Goal: Task Accomplishment & Management: Manage account settings

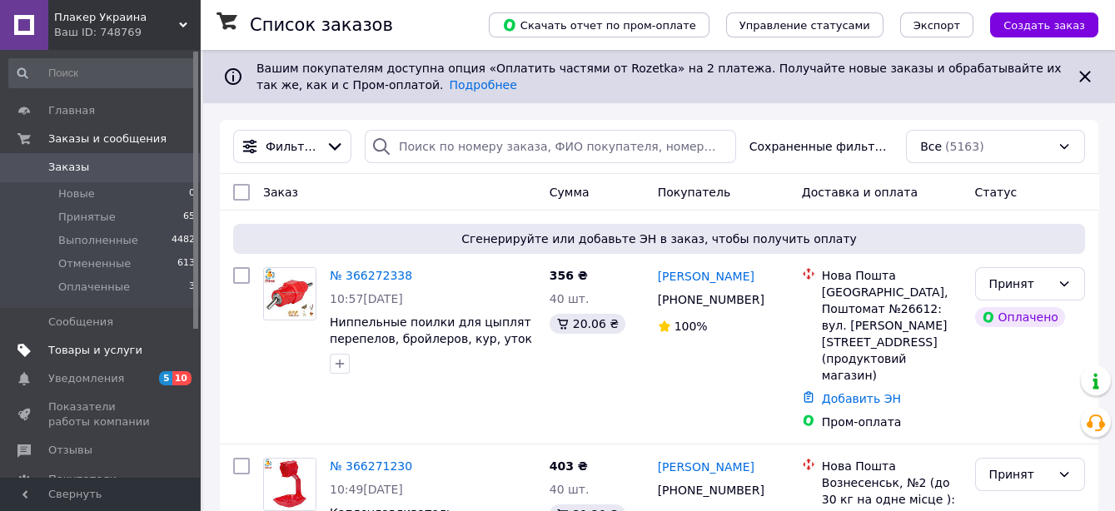
click at [117, 350] on span "Товары и услуги" at bounding box center [95, 350] width 94 height 15
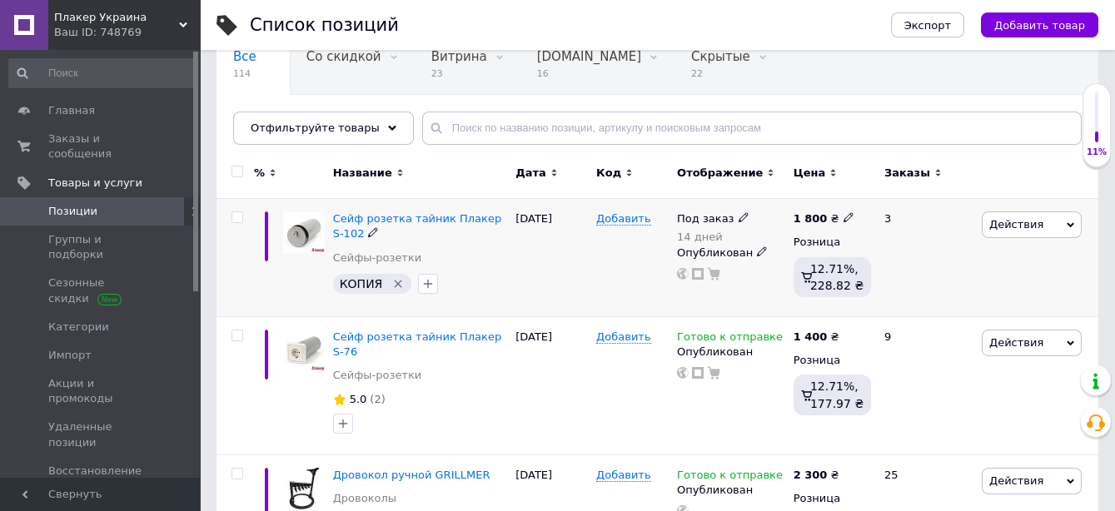
scroll to position [185, 0]
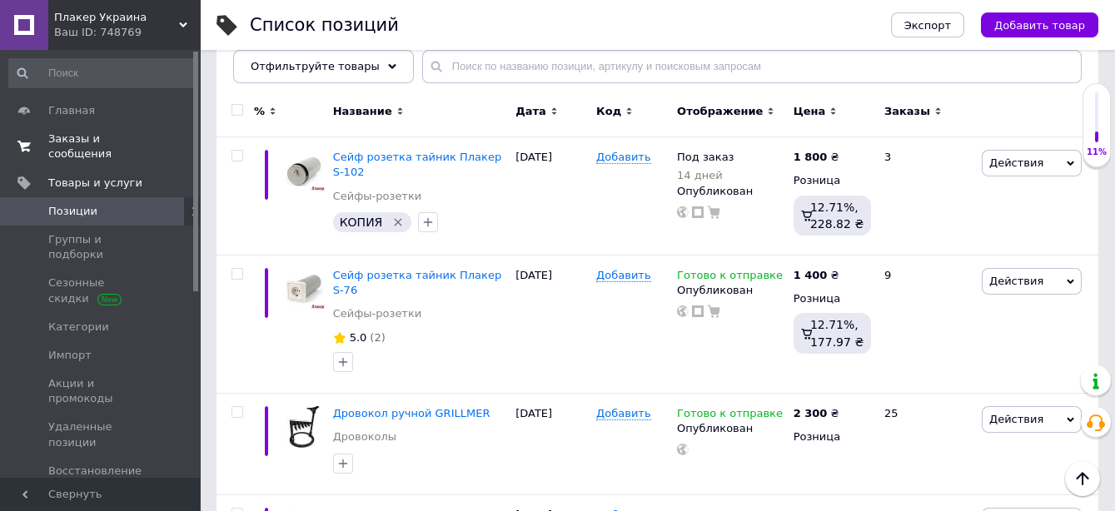
click at [115, 139] on span "Заказы и сообщения" at bounding box center [101, 147] width 106 height 30
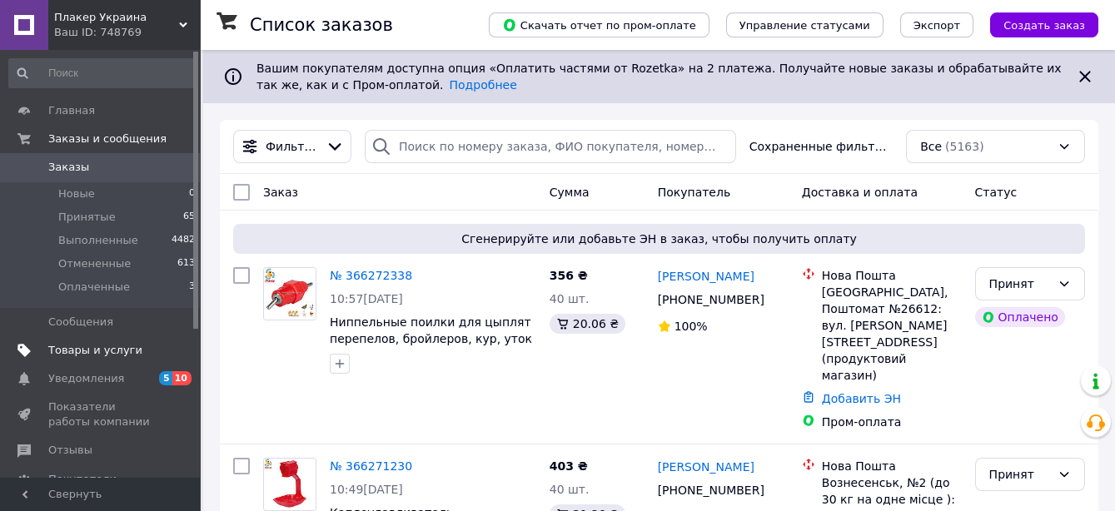
click at [77, 343] on span "Товары и услуги" at bounding box center [95, 350] width 94 height 15
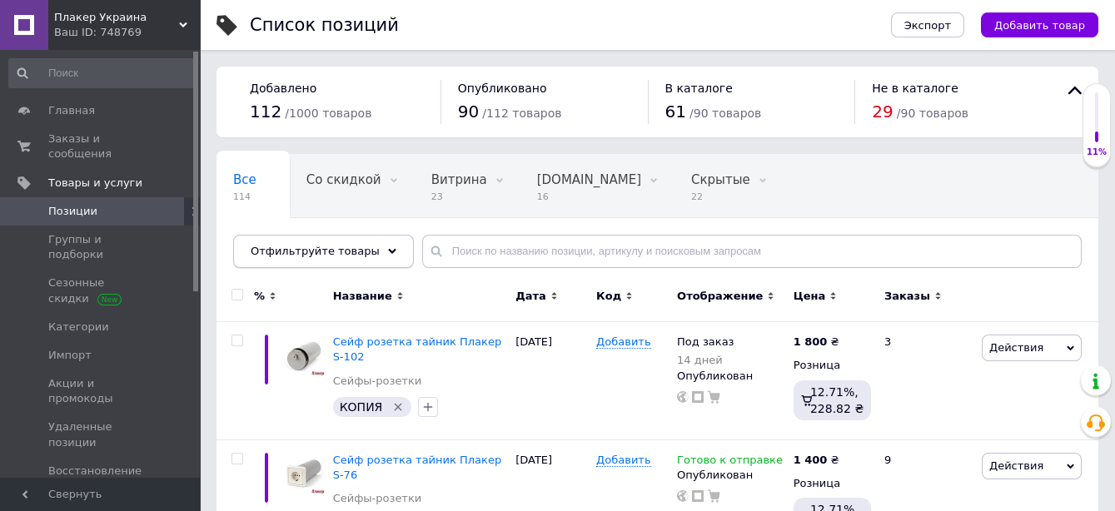
click at [388, 249] on icon at bounding box center [392, 251] width 8 height 8
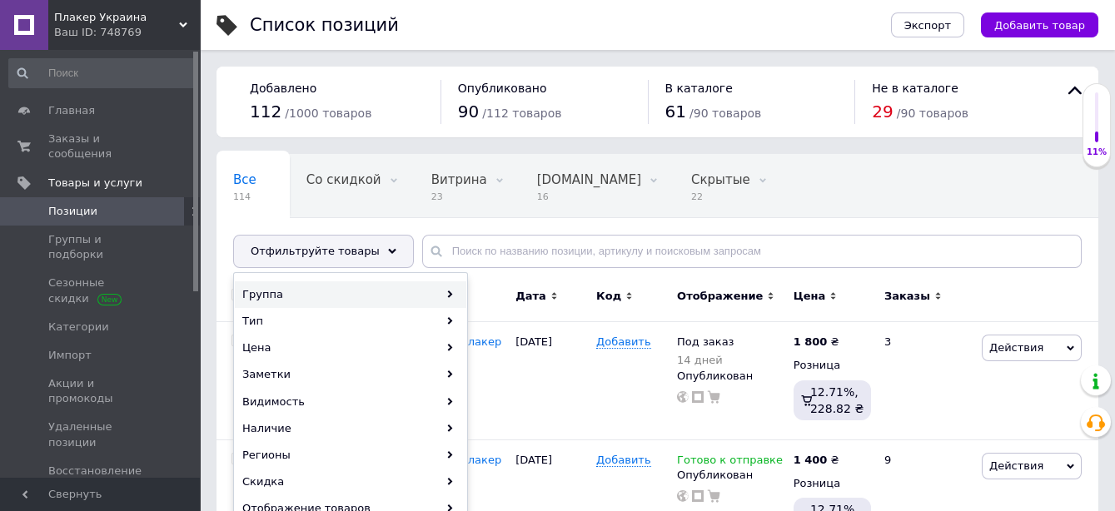
click at [323, 286] on div "Группа" at bounding box center [350, 294] width 231 height 27
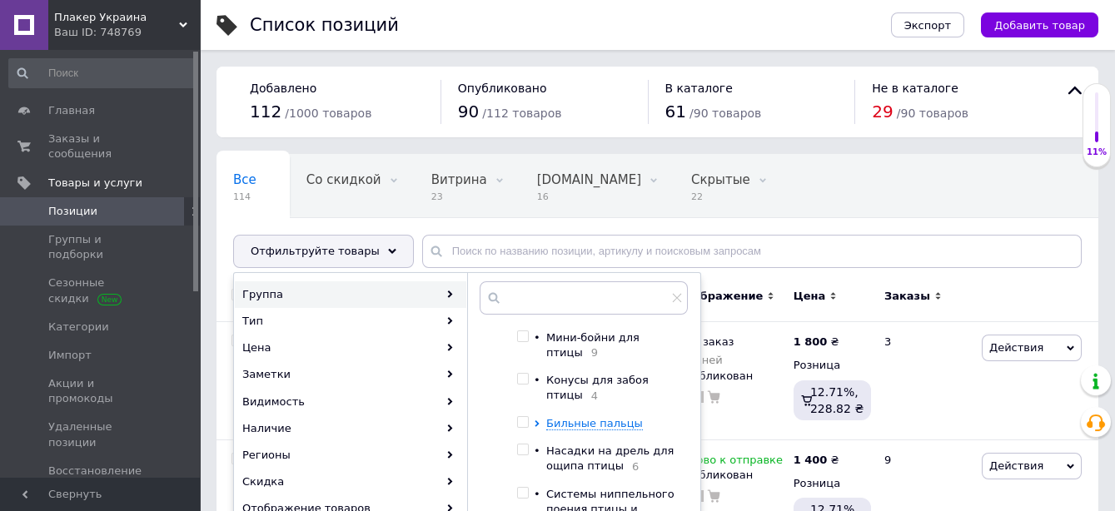
scroll to position [116, 0]
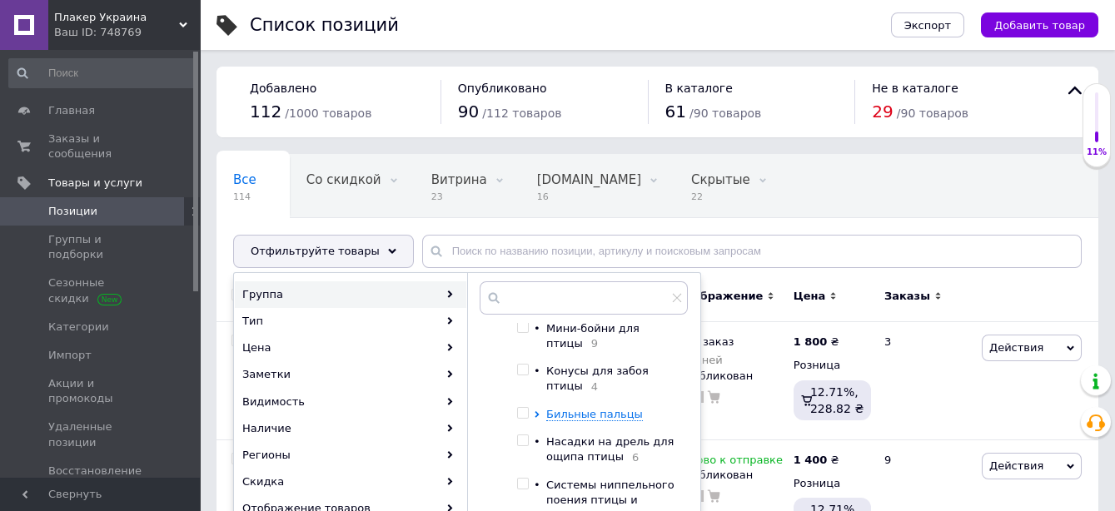
click at [524, 408] on input "checkbox" at bounding box center [522, 413] width 11 height 11
checkbox input "true"
click at [625, 408] on span "Бильные пальцы" at bounding box center [594, 414] width 97 height 12
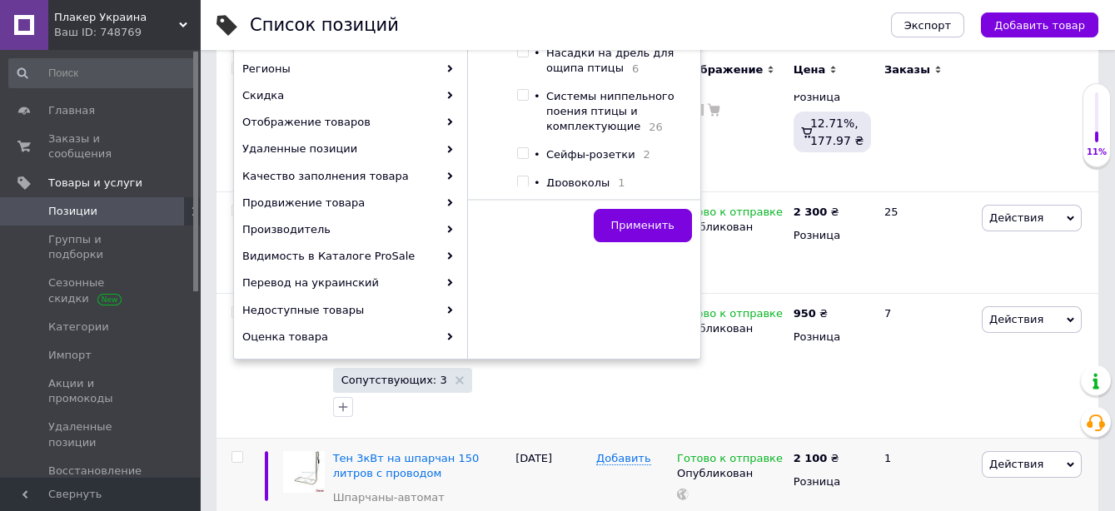
scroll to position [462, 0]
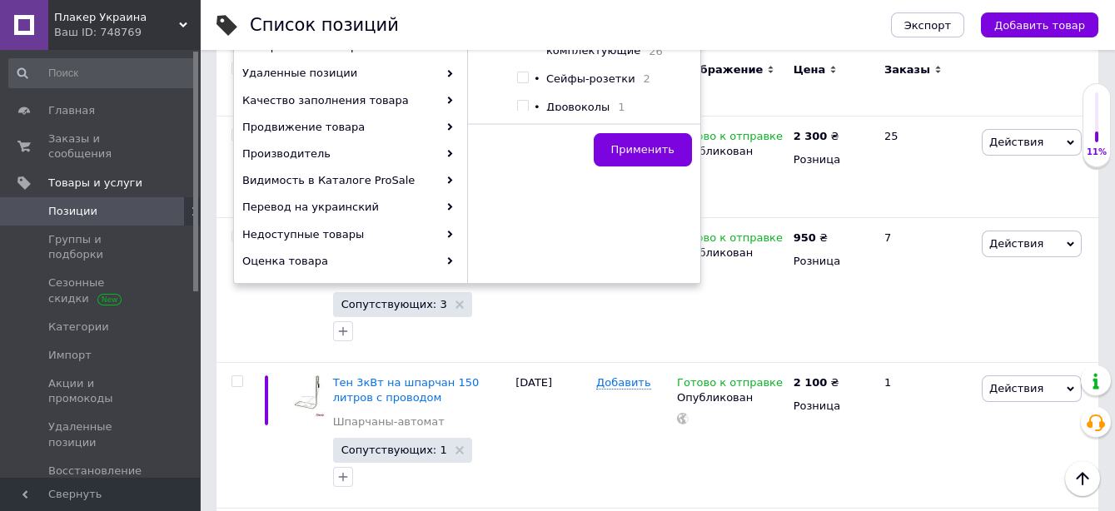
click at [625, 165] on div "Применить" at bounding box center [583, 149] width 233 height 52
click at [628, 156] on button "Применить" at bounding box center [643, 149] width 98 height 33
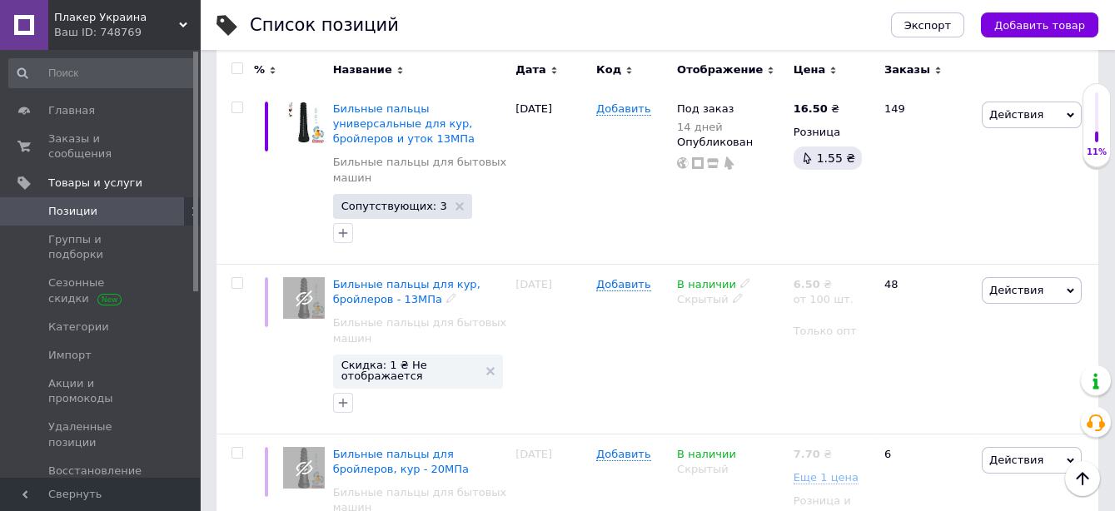
scroll to position [1110, 0]
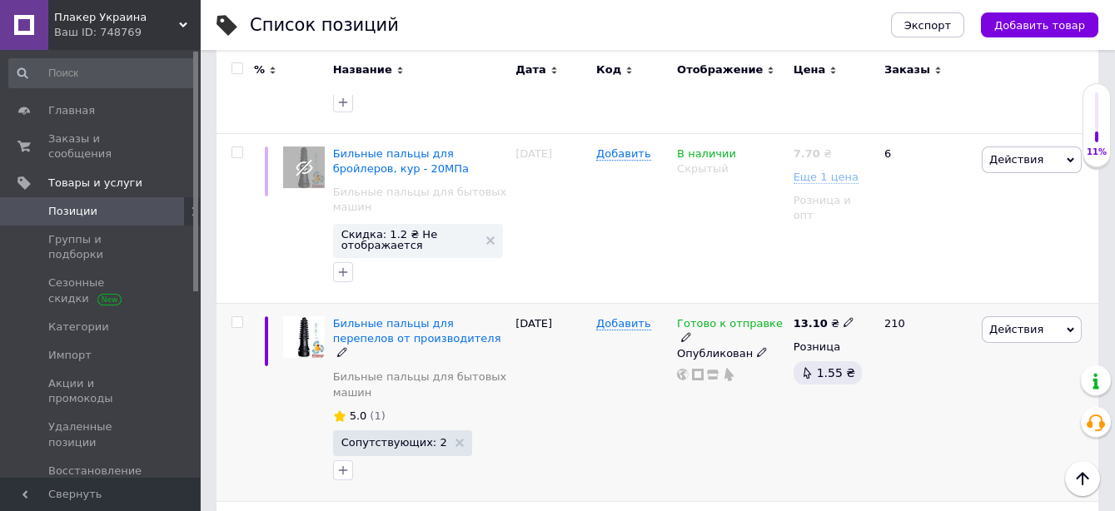
click at [843, 317] on icon at bounding box center [848, 322] width 10 height 10
drag, startPoint x: 885, startPoint y: 240, endPoint x: 893, endPoint y: 239, distance: 8.4
click at [893, 289] on input "13.1" at bounding box center [923, 305] width 127 height 33
type input "13.5"
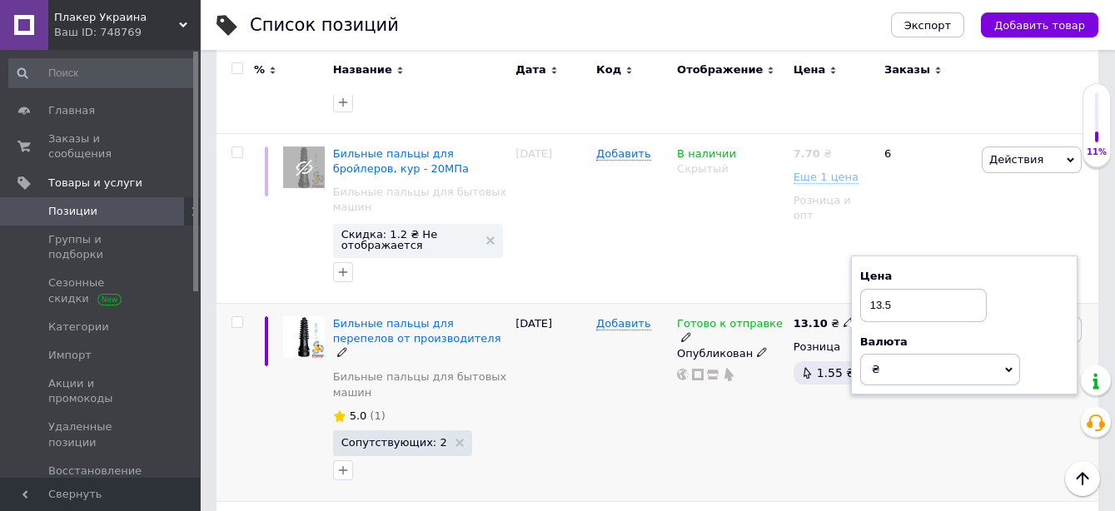
click at [762, 400] on div "Готово к отправке Опубликован" at bounding box center [731, 402] width 117 height 198
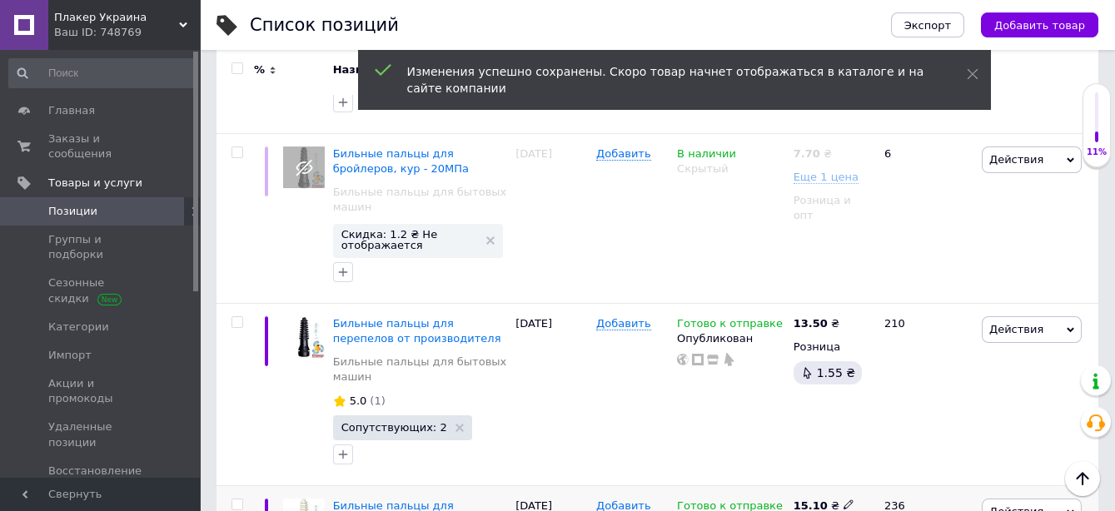
click at [843, 500] on icon at bounding box center [848, 505] width 10 height 10
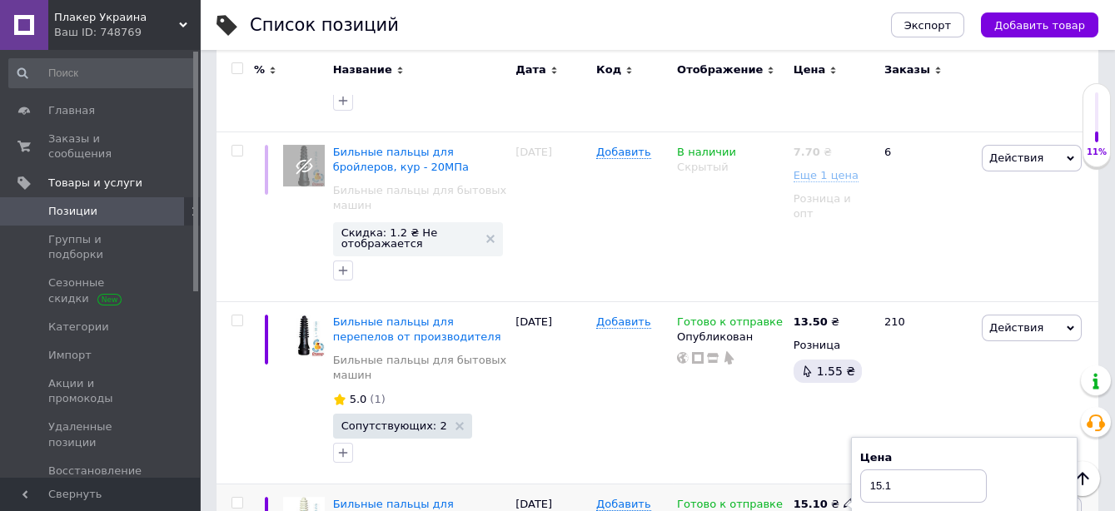
drag, startPoint x: 885, startPoint y: 420, endPoint x: 911, endPoint y: 425, distance: 26.5
click at [911, 470] on input "15.1" at bounding box center [923, 486] width 127 height 33
type input "15.5"
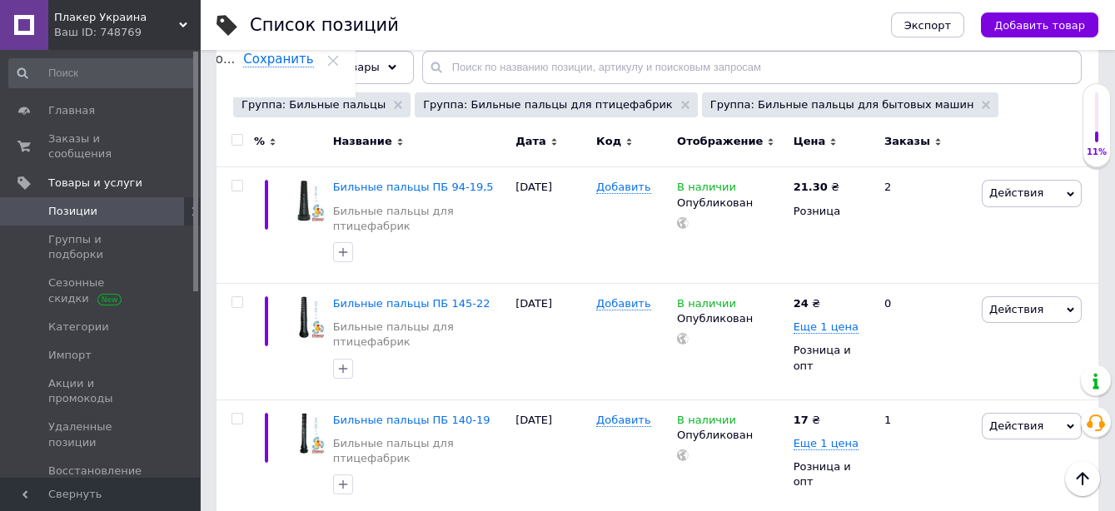
scroll to position [185, 0]
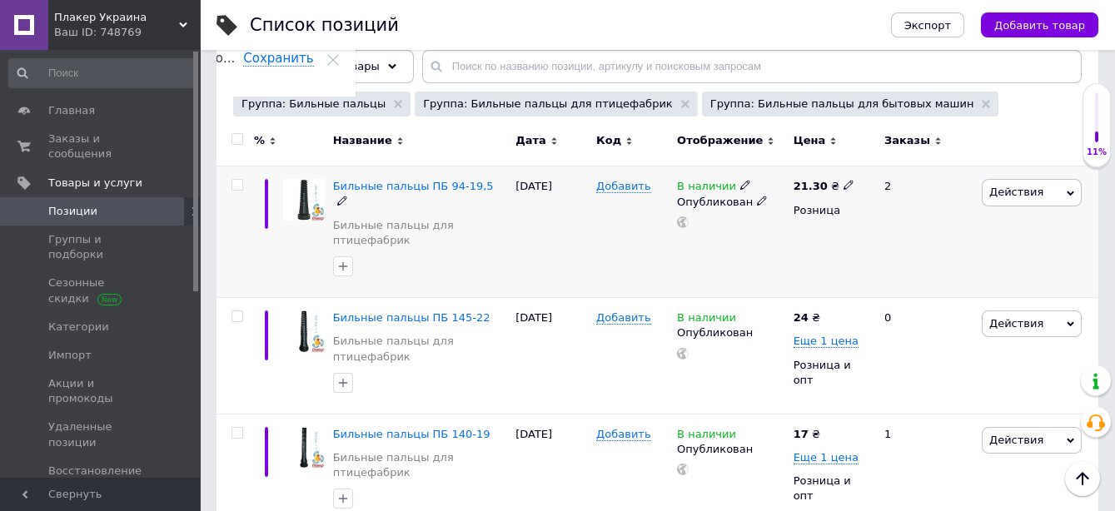
click at [843, 183] on use at bounding box center [847, 185] width 9 height 9
click at [891, 165] on input "21.3" at bounding box center [923, 168] width 127 height 33
type input "21.9"
click at [821, 236] on div "21.30 ₴ Цена 21.9 Валюта ₴ $ € CHF £ ¥ PLN ₸ MDL HUF KGS CN¥ TRY ₩ lei Розница" at bounding box center [831, 233] width 85 height 132
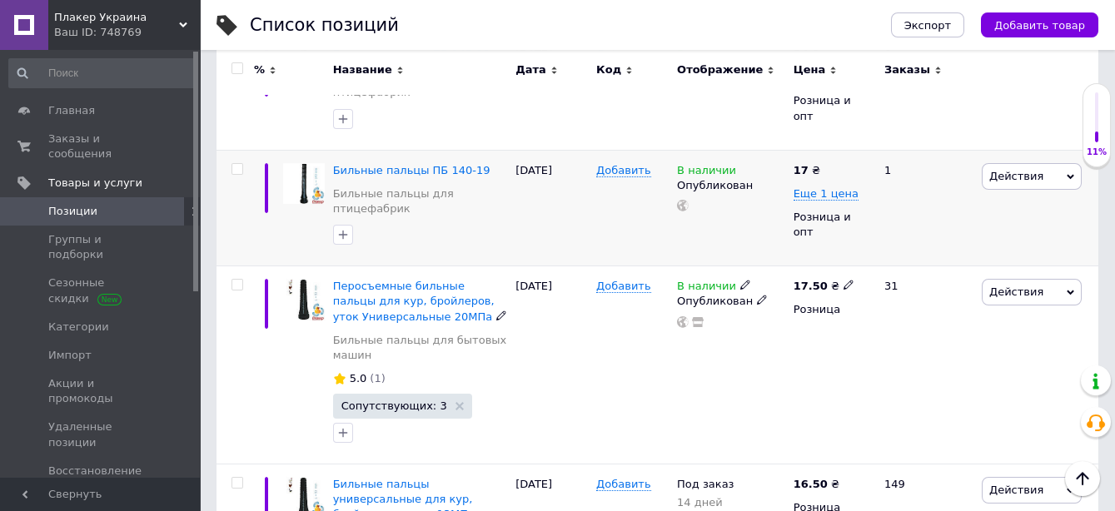
scroll to position [462, 0]
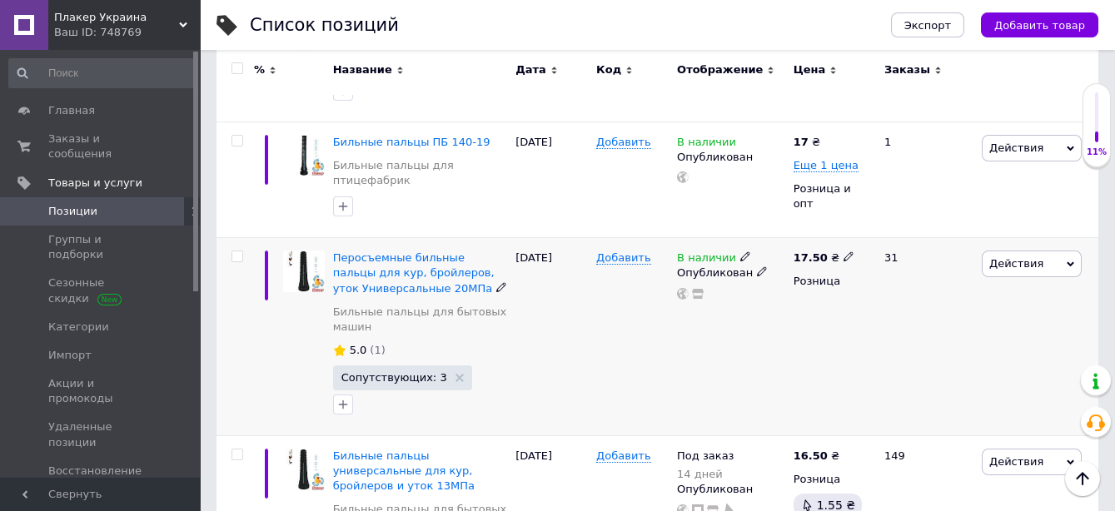
click at [843, 251] on icon at bounding box center [848, 256] width 10 height 10
drag, startPoint x: 883, startPoint y: 188, endPoint x: 908, endPoint y: 188, distance: 25.0
click at [908, 223] on input "17.5" at bounding box center [923, 239] width 127 height 33
type input "179"
click at [814, 297] on div "17.50 ₴ Цена 179 Валюта ₴ $ € CHF £ ¥ PLN ₸ MDL HUF KGS CN¥ TRY ₩ lei Розница" at bounding box center [831, 337] width 85 height 198
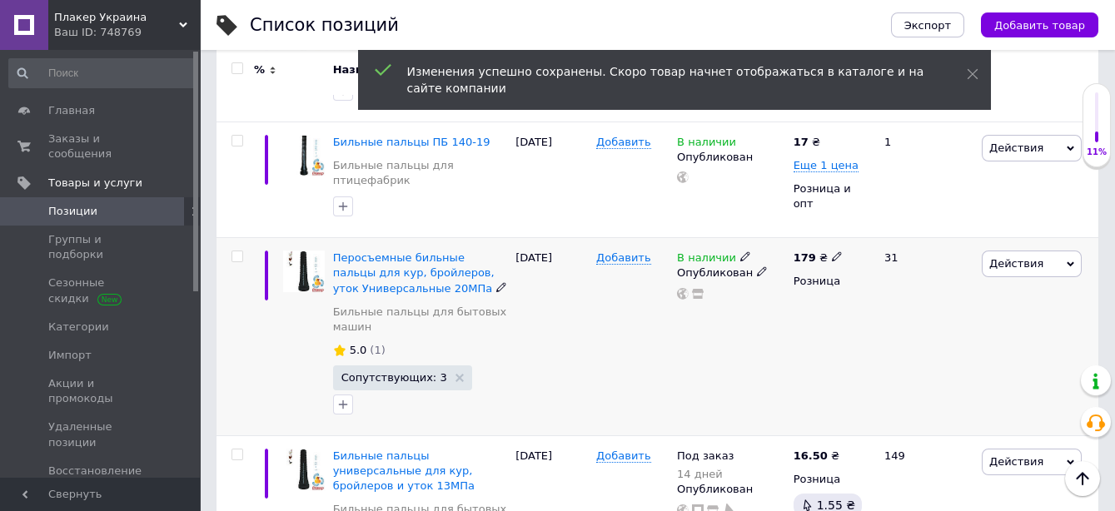
click at [832, 251] on icon at bounding box center [837, 256] width 10 height 10
click at [873, 223] on input "179" at bounding box center [914, 239] width 127 height 33
type input "17.9"
click at [843, 450] on icon at bounding box center [848, 455] width 10 height 10
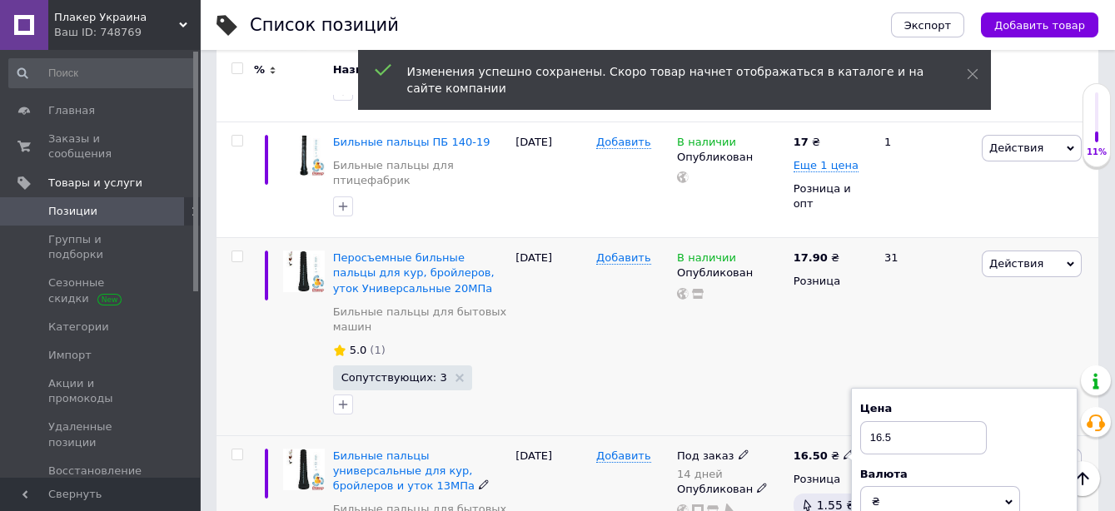
drag, startPoint x: 886, startPoint y: 386, endPoint x: 897, endPoint y: 385, distance: 11.0
click at [897, 421] on input "16.5" at bounding box center [923, 437] width 127 height 33
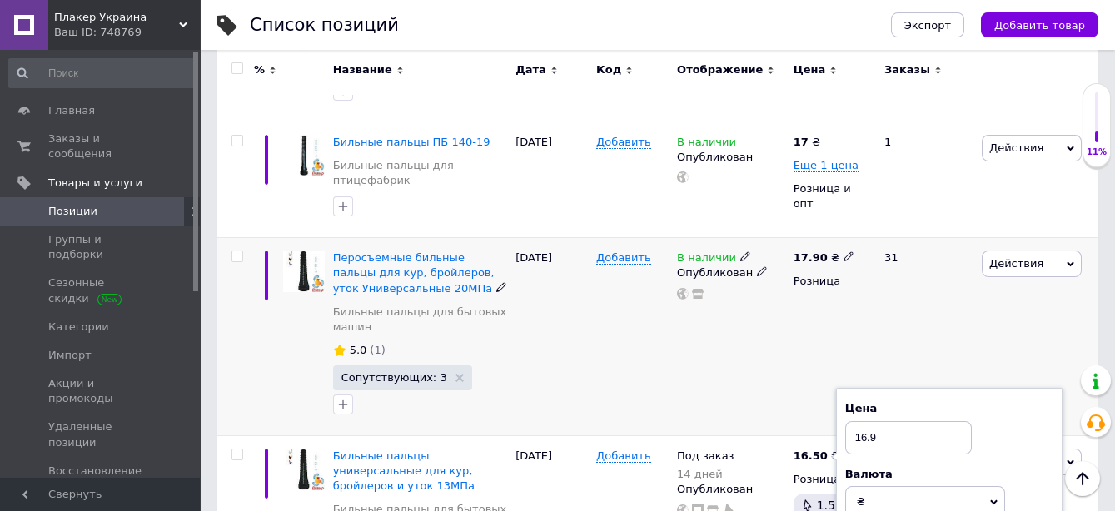
type input "16.9"
click at [783, 338] on div "В наличии Опубликован" at bounding box center [731, 337] width 117 height 198
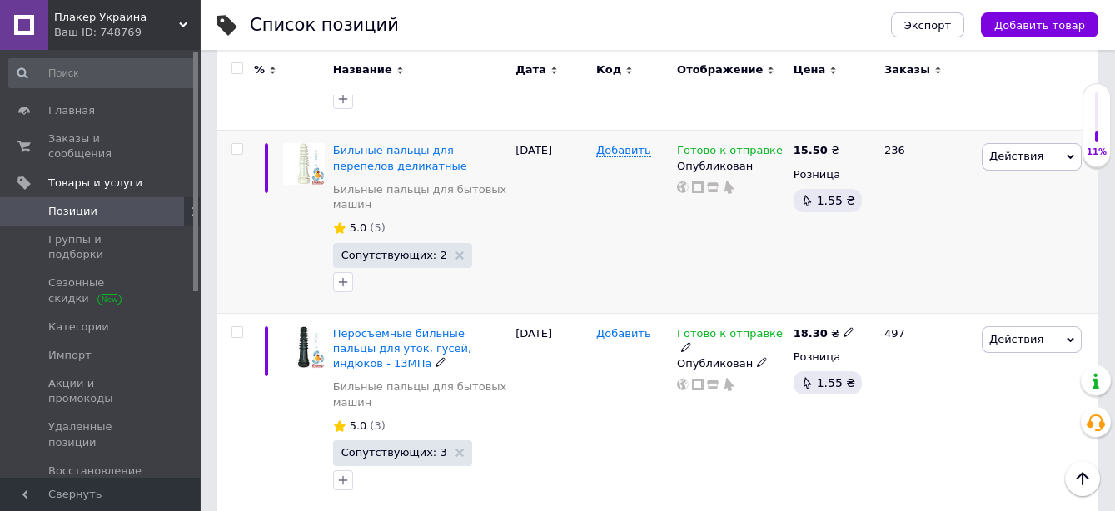
scroll to position [1480, 0]
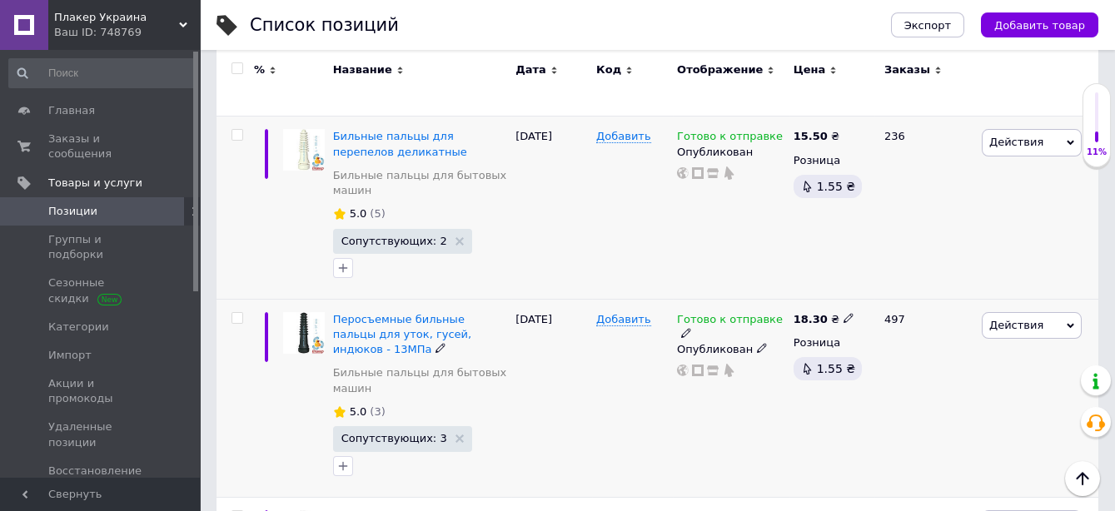
click at [837, 312] on div "18.30 ₴" at bounding box center [823, 319] width 61 height 15
drag, startPoint x: 883, startPoint y: 235, endPoint x: 898, endPoint y: 233, distance: 15.1
click at [898, 285] on input "18.3" at bounding box center [923, 301] width 127 height 33
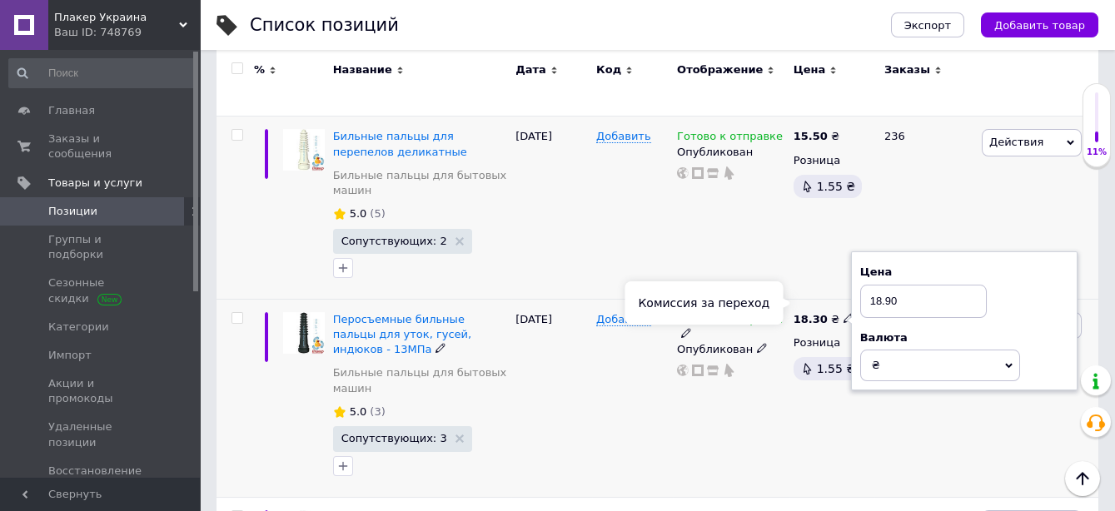
type input "18.90"
click at [739, 371] on div "Готово к отправке Опубликован" at bounding box center [731, 398] width 117 height 198
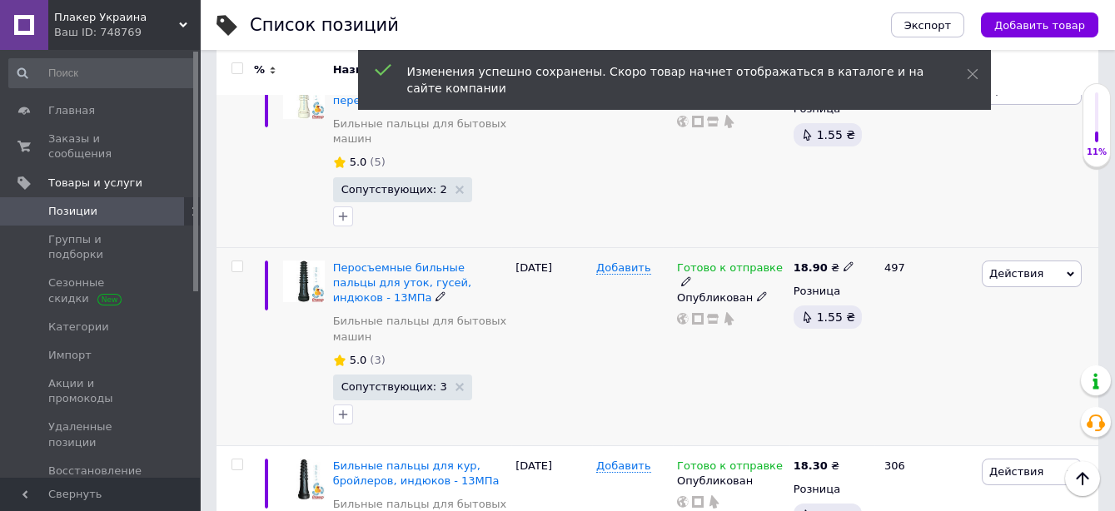
scroll to position [1573, 0]
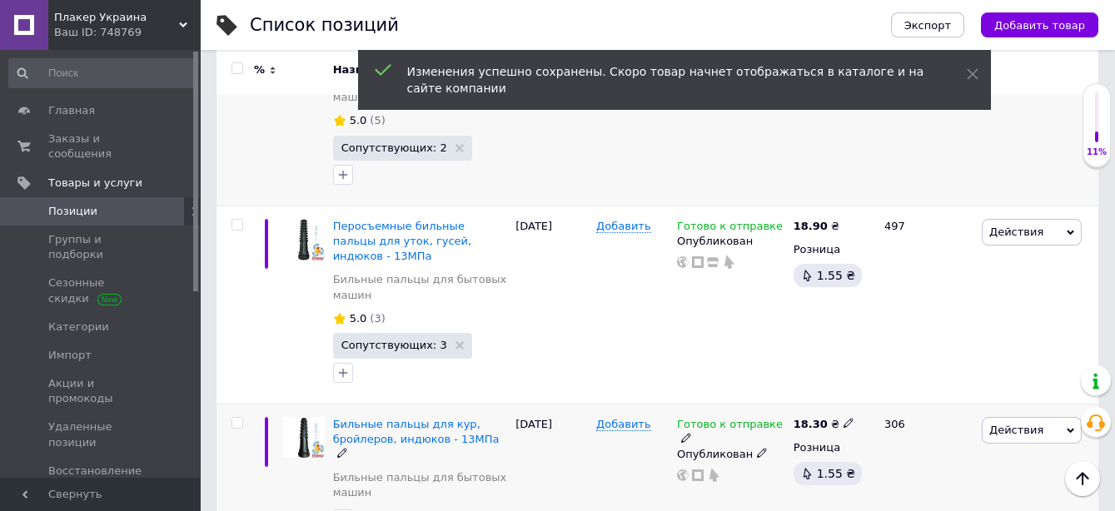
click at [843, 416] on span at bounding box center [848, 422] width 10 height 12
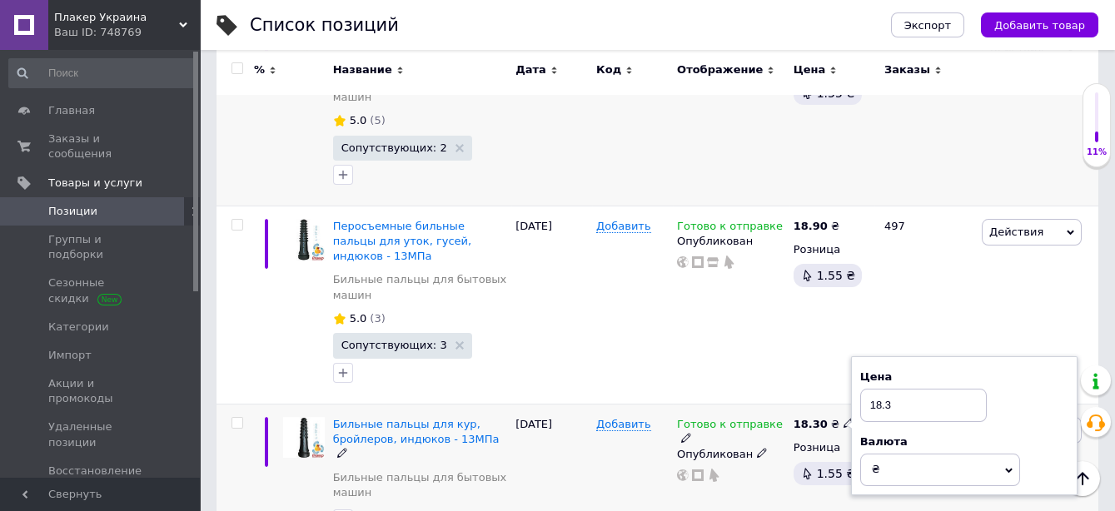
drag, startPoint x: 883, startPoint y: 318, endPoint x: 903, endPoint y: 323, distance: 21.4
click at [903, 389] on input "18.3" at bounding box center [923, 405] width 127 height 33
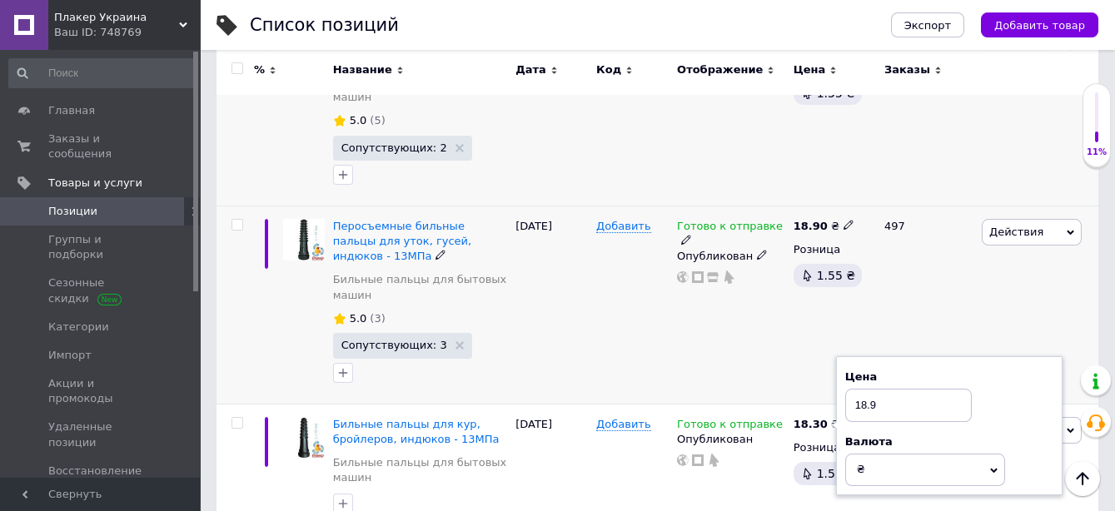
type input "18.9"
click at [820, 289] on div "18.90 ₴ Розница 1.55 ₴" at bounding box center [831, 305] width 85 height 198
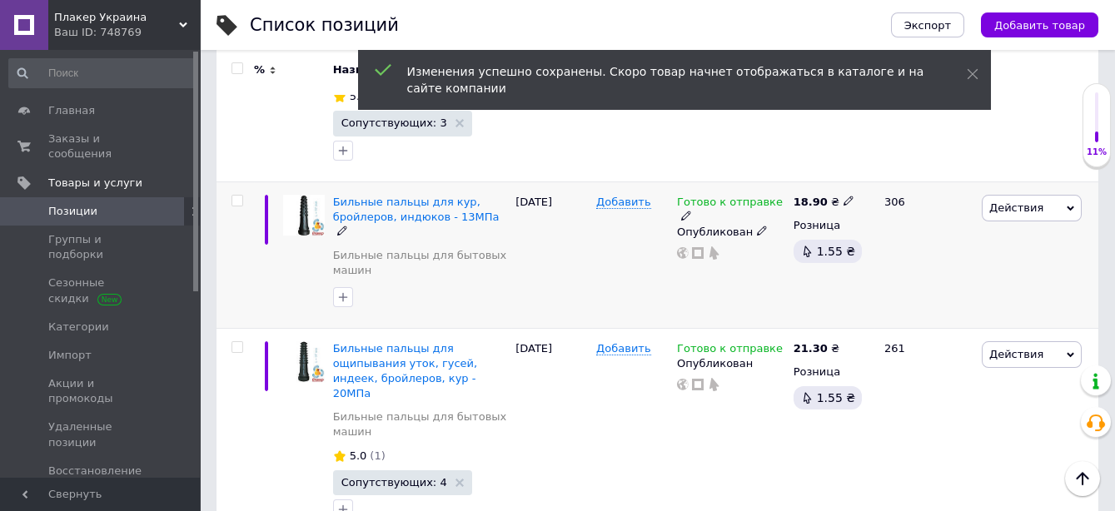
scroll to position [1850, 0]
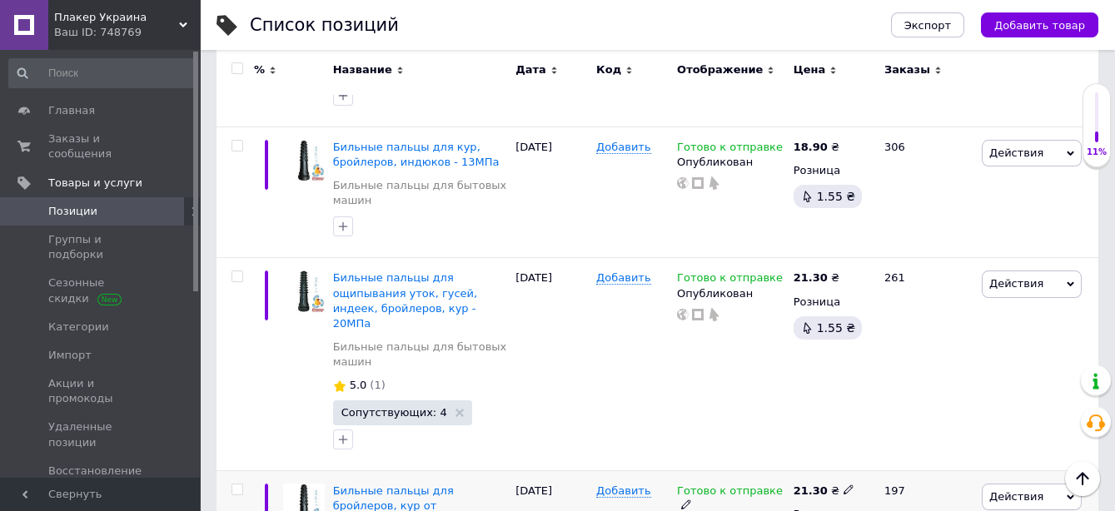
click at [843, 485] on icon at bounding box center [848, 490] width 10 height 10
drag, startPoint x: 885, startPoint y: 369, endPoint x: 898, endPoint y: 369, distance: 12.5
click at [898, 456] on input "21.3" at bounding box center [923, 472] width 127 height 33
type input "21.9"
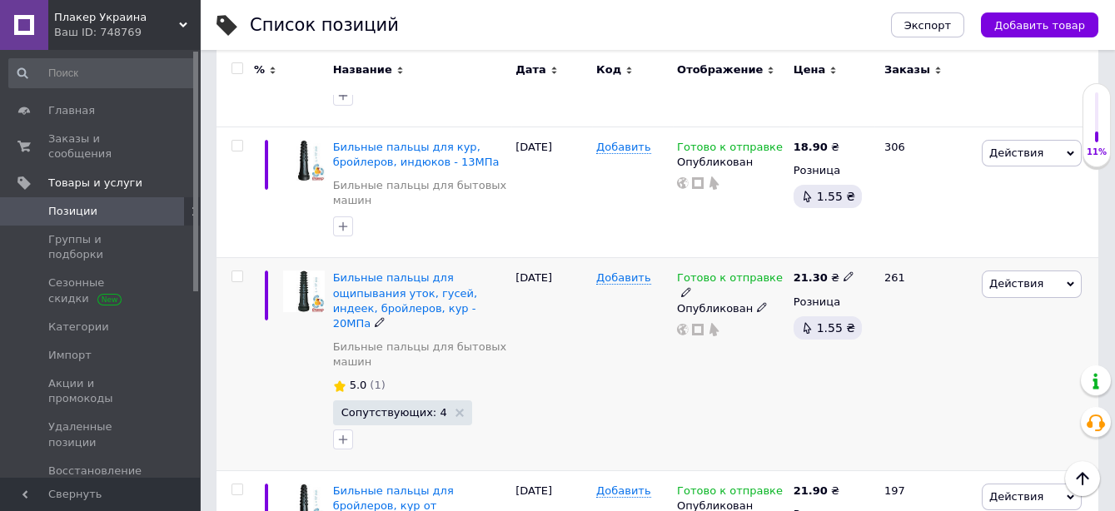
click at [843, 272] on use at bounding box center [847, 276] width 9 height 9
drag, startPoint x: 881, startPoint y: 173, endPoint x: 925, endPoint y: 169, distance: 44.3
click at [925, 243] on input "21.3" at bounding box center [923, 259] width 127 height 33
type input "21.9"
click at [832, 332] on div "21.30 ₴ Цена 21.9 Валюта ₴ $ € CHF £ ¥ PLN ₸ MDL HUF KGS CN¥ TRY ₩ lei Розница …" at bounding box center [831, 364] width 85 height 213
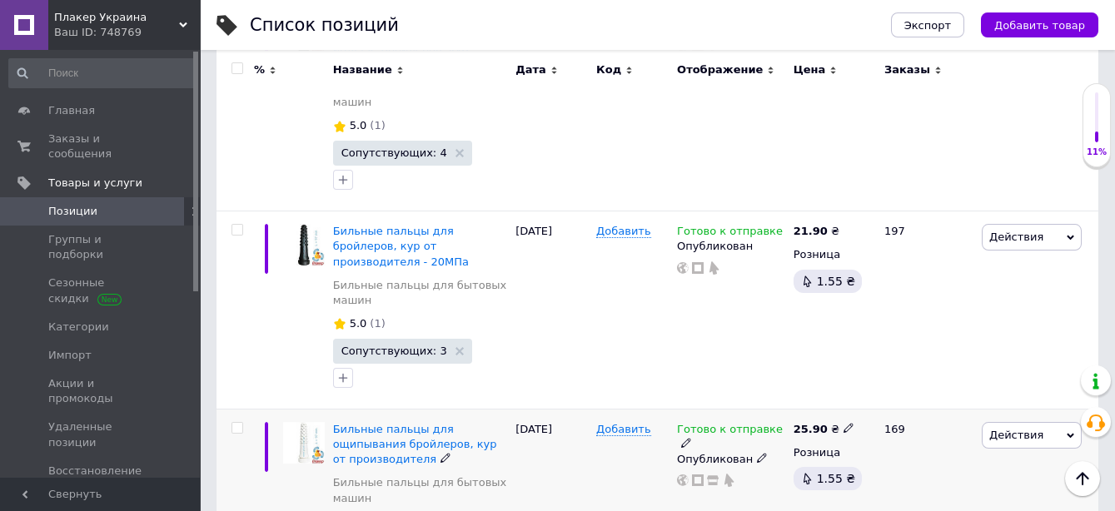
scroll to position [2220, 0]
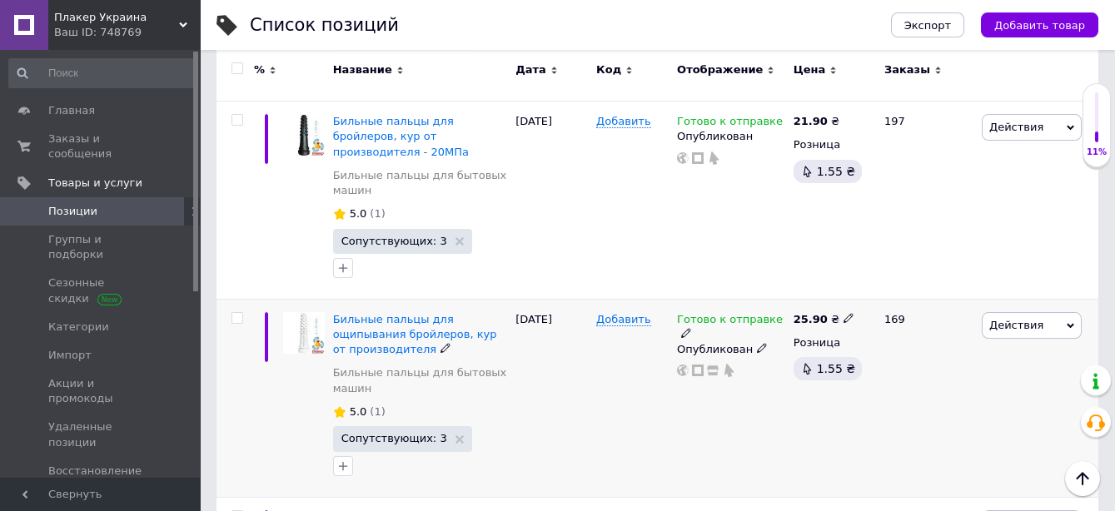
click at [843, 313] on icon at bounding box center [848, 318] width 10 height 10
drag, startPoint x: 876, startPoint y: 191, endPoint x: 907, endPoint y: 191, distance: 30.8
click at [907, 285] on input "25.9" at bounding box center [923, 301] width 127 height 33
type input "26.5"
click at [865, 323] on div "25.90 ₴ Цена 26.5 Валюта ₴ $ € CHF £ ¥ PLN ₸ MDL HUF KGS CN¥ TRY ₩ lei Розница …" at bounding box center [831, 398] width 85 height 198
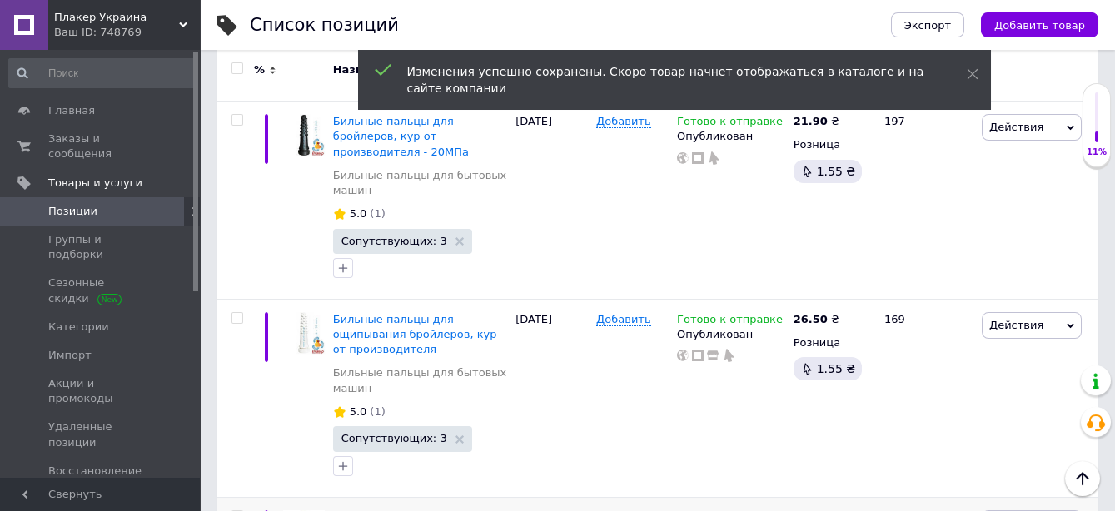
click at [843, 510] on icon at bounding box center [848, 516] width 10 height 10
drag, startPoint x: 875, startPoint y: 371, endPoint x: 918, endPoint y: 369, distance: 43.3
click at [918, 482] on input "25.9" at bounding box center [923, 498] width 127 height 33
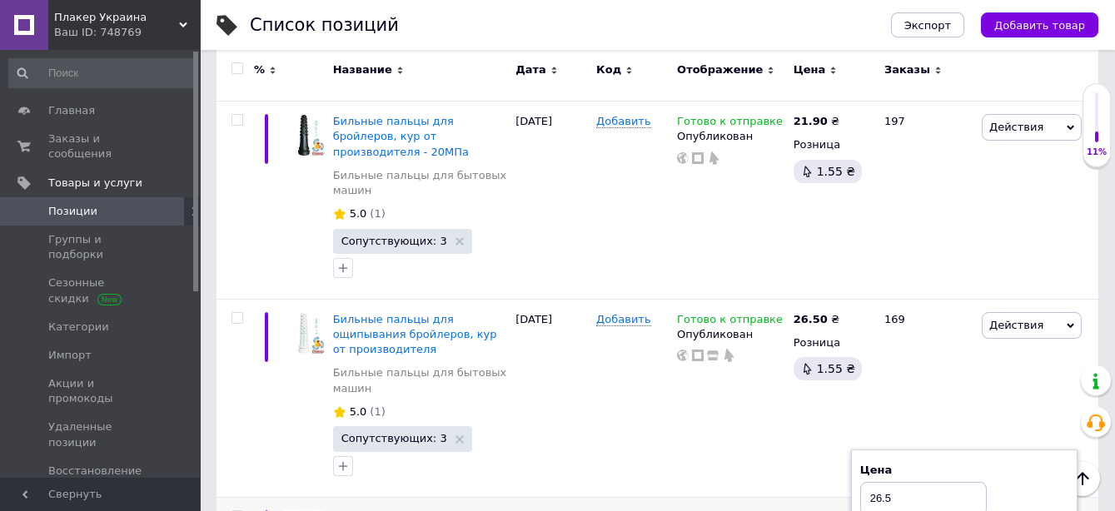
type input "26.5"
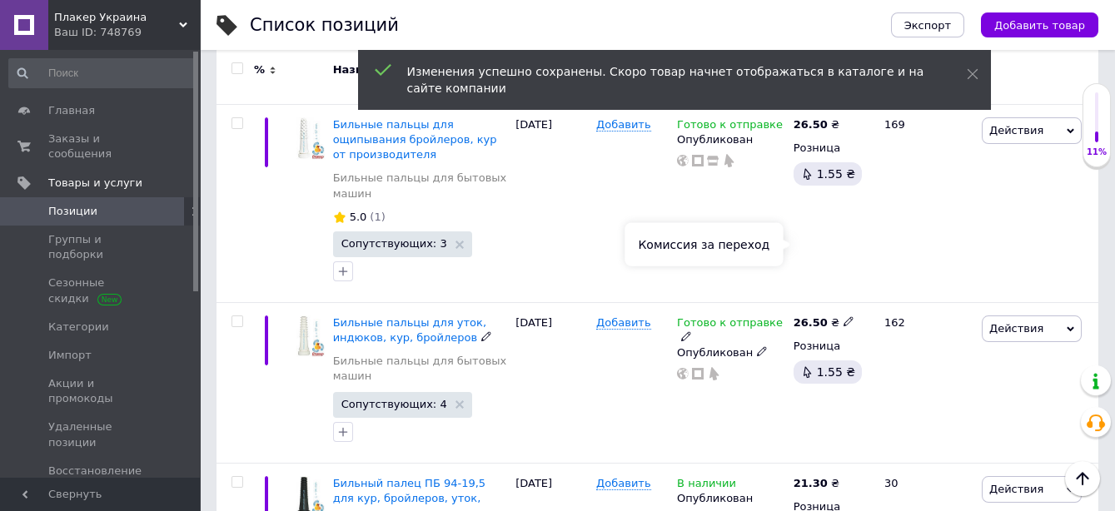
scroll to position [2498, 0]
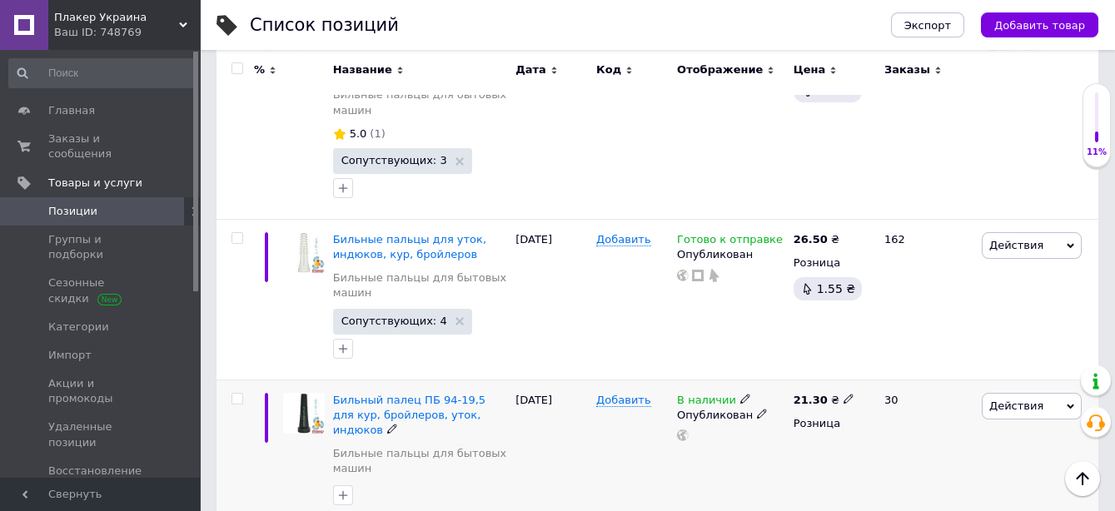
click at [843, 394] on icon at bounding box center [848, 399] width 10 height 10
drag, startPoint x: 881, startPoint y: 250, endPoint x: 927, endPoint y: 257, distance: 46.4
click at [927, 365] on input "21.3" at bounding box center [923, 381] width 127 height 33
type input "21.9"
click at [789, 380] on div "21.30 ₴ Цена 21.9 Валюта ₴ $ € CHF £ ¥ PLN ₸ MDL HUF KGS CN¥ TRY ₩ lei Розница" at bounding box center [831, 453] width 85 height 147
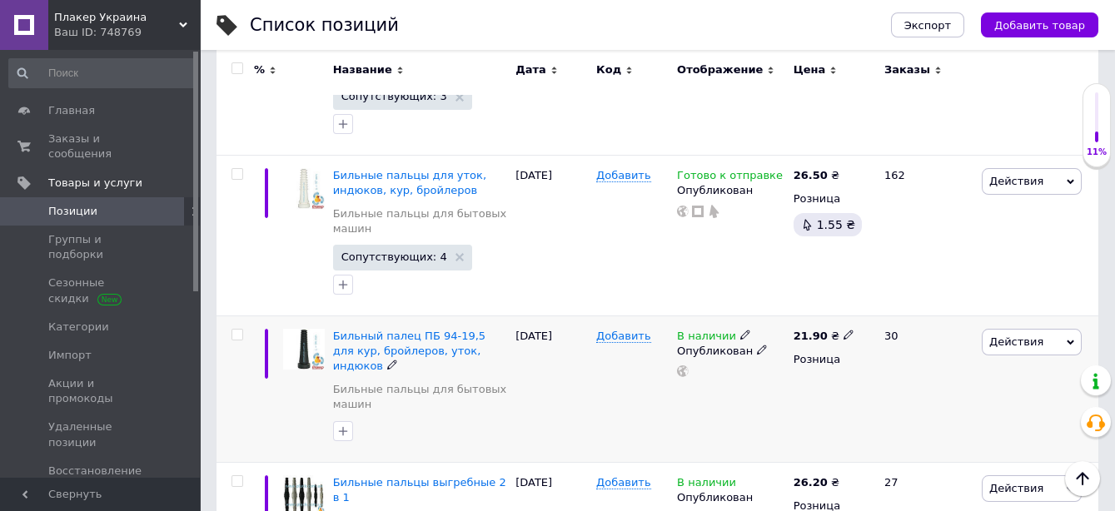
scroll to position [2590, 0]
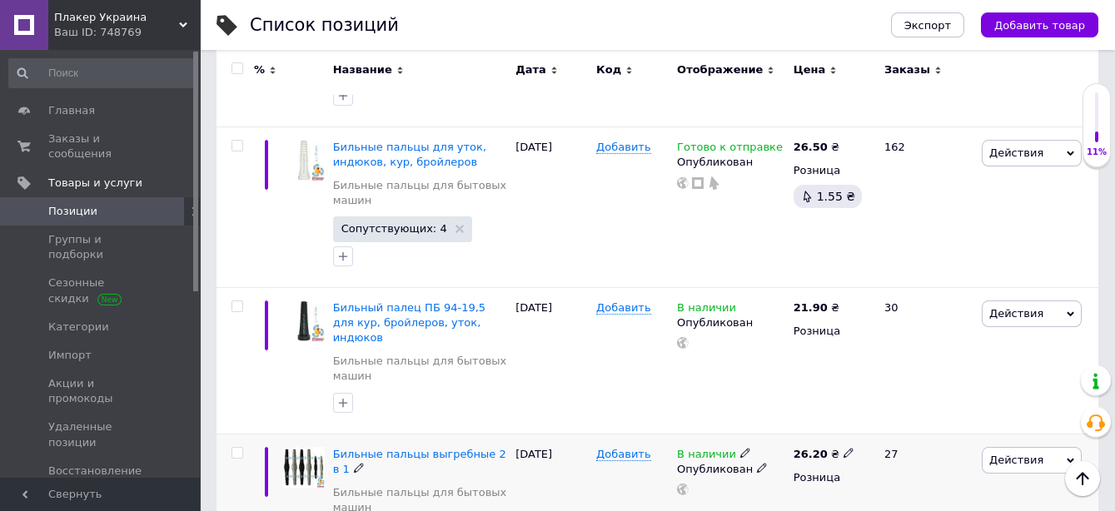
click at [843, 448] on icon at bounding box center [848, 453] width 10 height 10
drag, startPoint x: 895, startPoint y: 288, endPoint x: 851, endPoint y: 285, distance: 44.3
click at [851, 386] on div "Цена 26.2 Валюта ₴ $ € CHF £ ¥ PLN ₸ MDL HUF KGS CN¥ TRY ₩ lei" at bounding box center [964, 455] width 226 height 139
type input "27"
click at [812, 434] on div "26.20 ₴ Цена 27 Валюта ₴ $ € CHF £ ¥ PLN ₸ MDL HUF KGS CN¥ TRY ₩ lei Розница" at bounding box center [831, 514] width 85 height 161
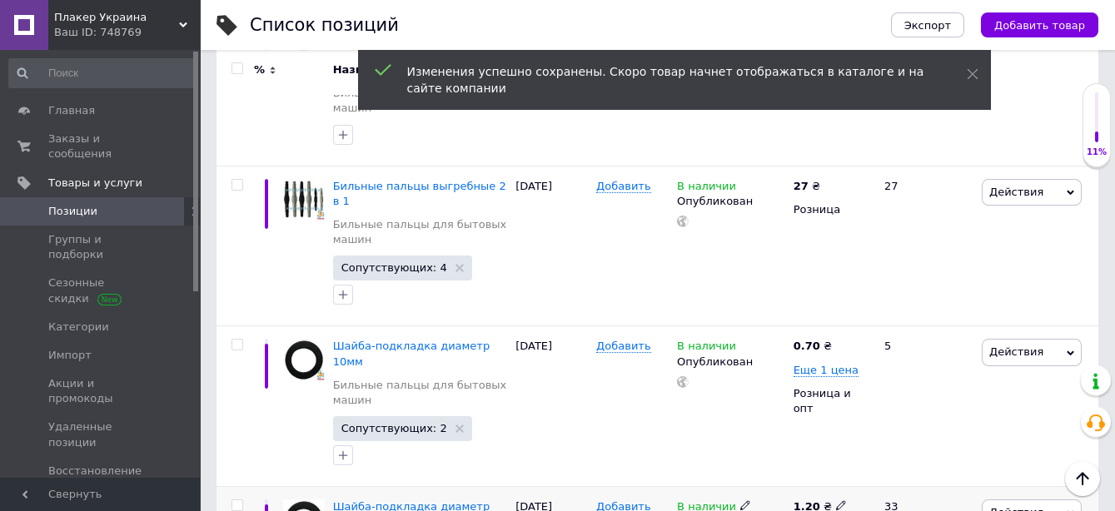
scroll to position [2996, 0]
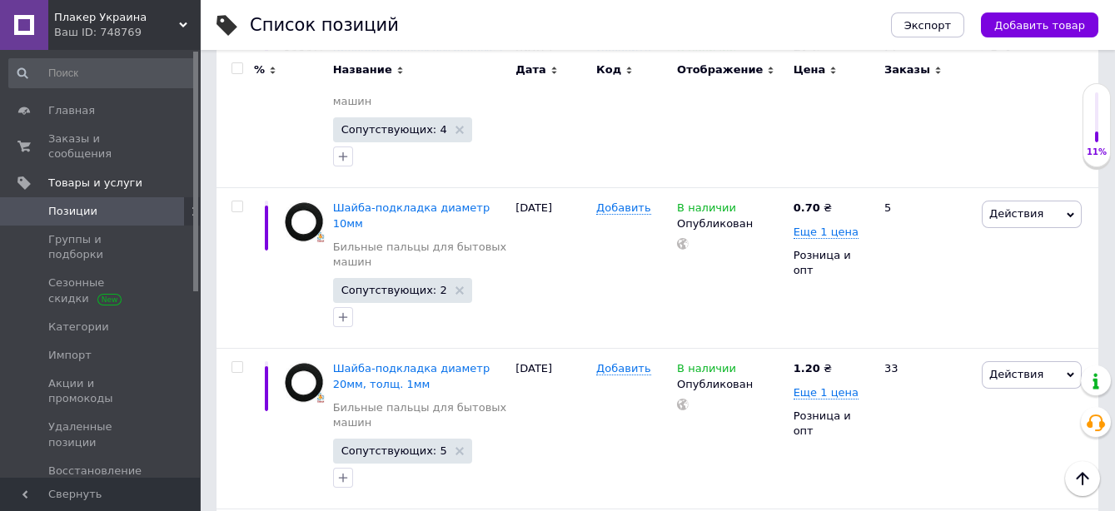
click at [131, 204] on span "Позиции" at bounding box center [101, 211] width 106 height 15
click at [177, 204] on span at bounding box center [177, 211] width 46 height 15
click at [184, 197] on span at bounding box center [194, 211] width 21 height 28
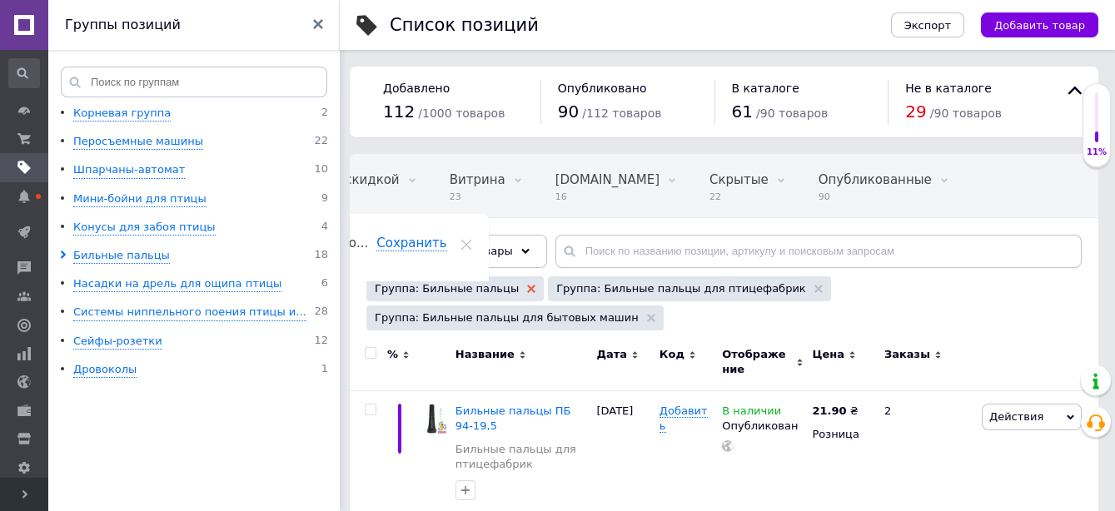
click at [527, 286] on icon at bounding box center [531, 289] width 8 height 8
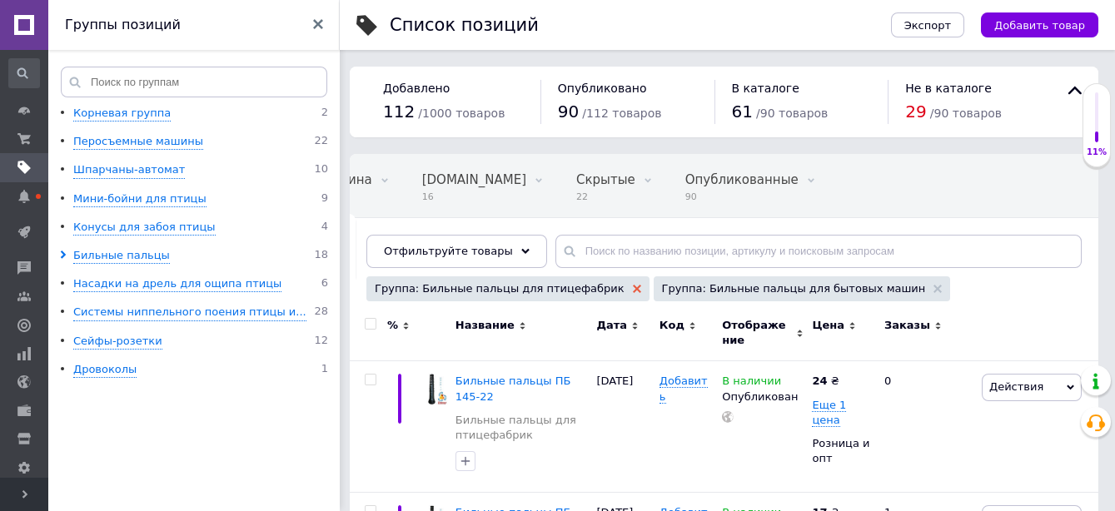
click at [633, 289] on use at bounding box center [637, 289] width 8 height 8
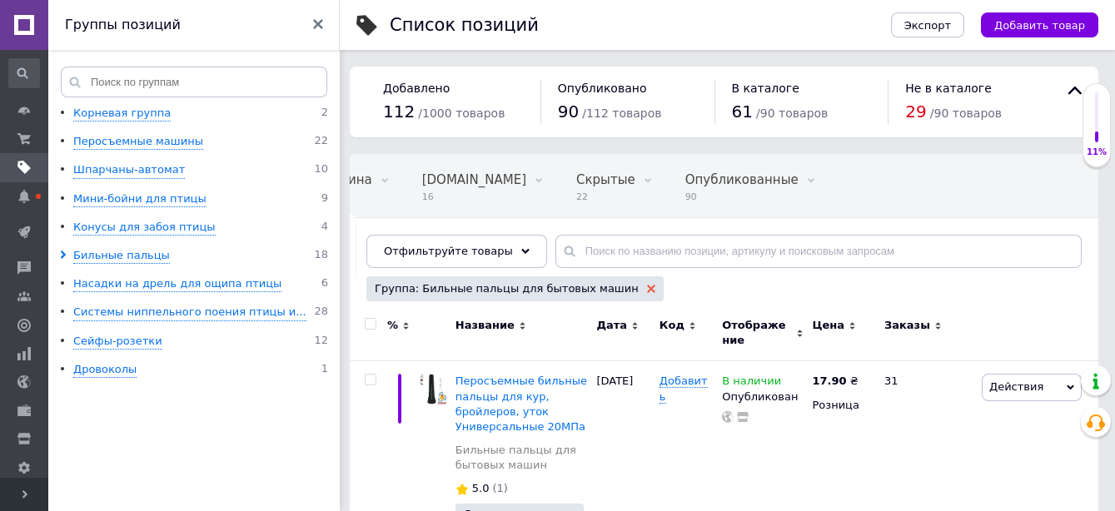
click at [647, 287] on icon at bounding box center [651, 289] width 8 height 8
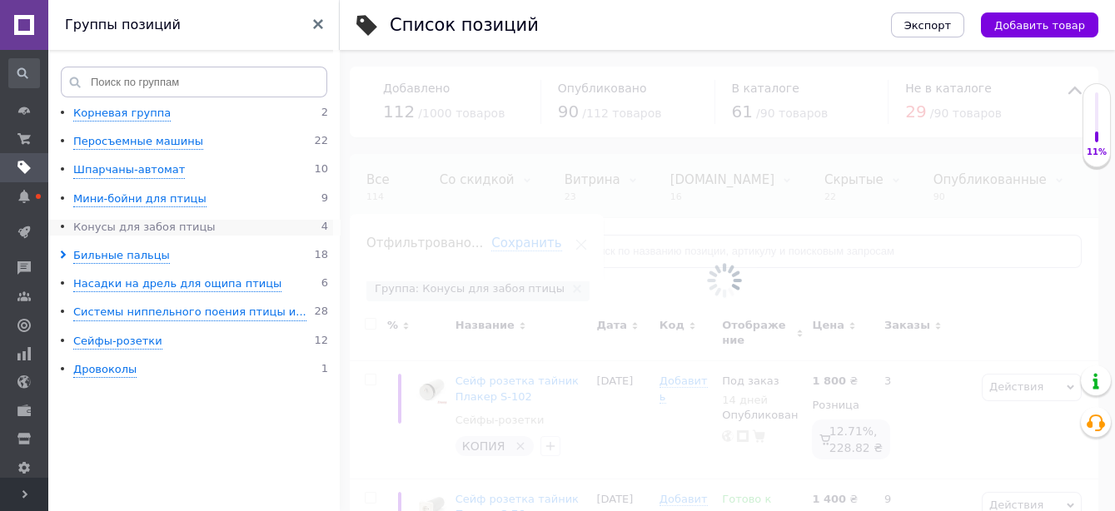
click at [105, 229] on div "Конусы для забоя птицы" at bounding box center [144, 228] width 142 height 16
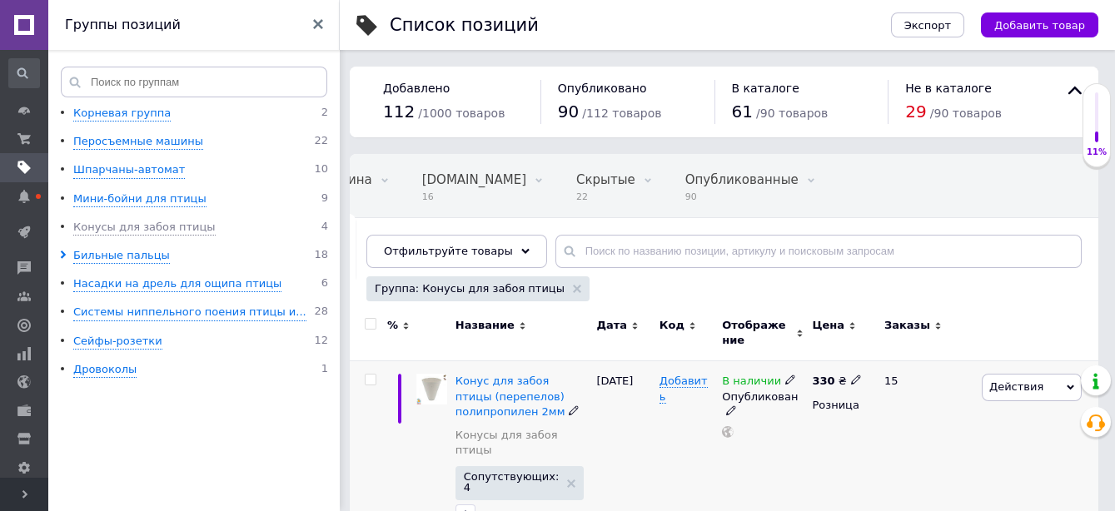
scroll to position [185, 0]
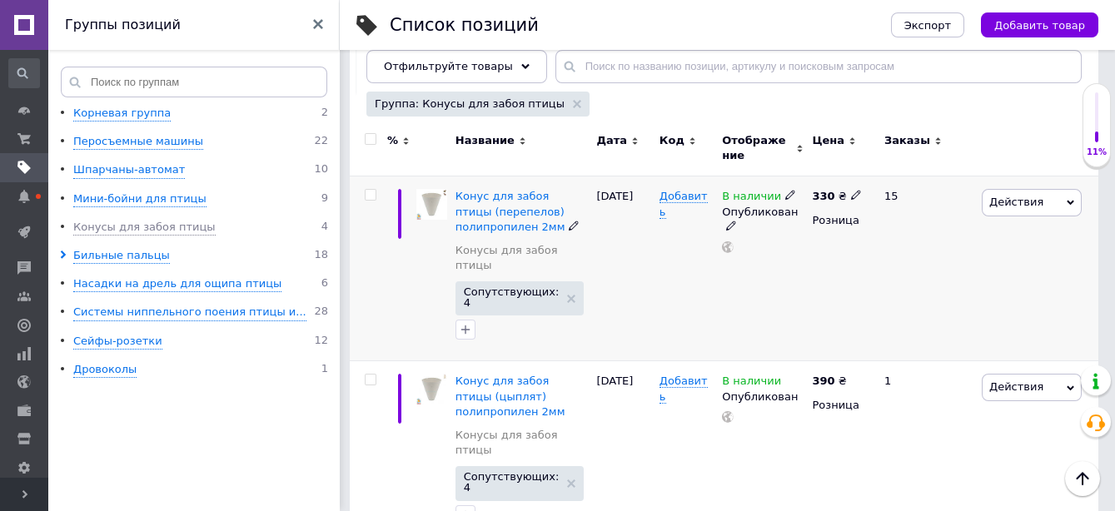
click at [852, 195] on icon at bounding box center [856, 195] width 10 height 10
click at [887, 173] on input "330" at bounding box center [932, 178] width 127 height 33
type input "370"
click at [830, 266] on div "330 ₴ Цена 370 Валюта ₴ $ € CHF £ ¥ PLN ₸ MDL HUF KGS CN¥ TRY ₩ lei Розница" at bounding box center [841, 269] width 67 height 185
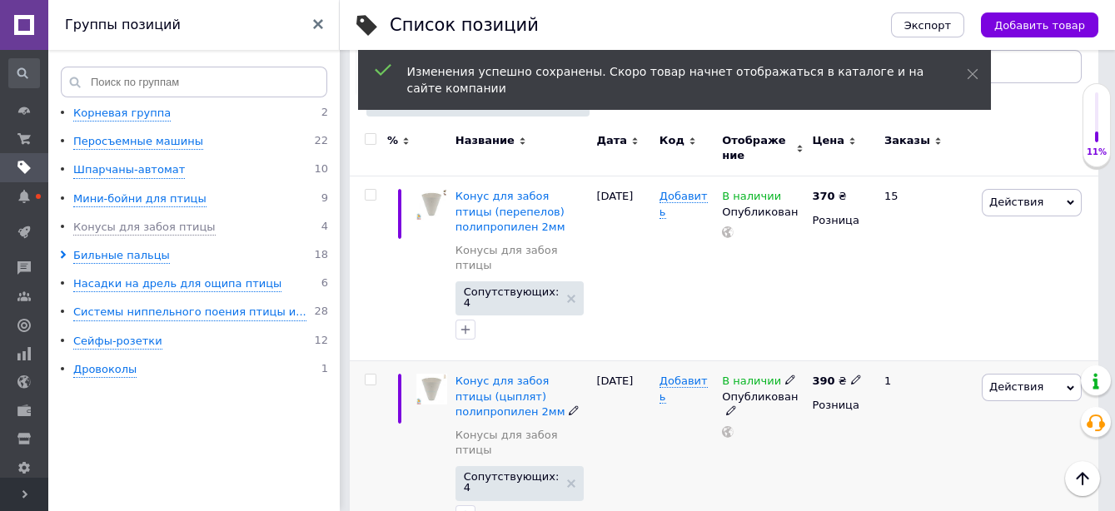
click at [852, 375] on icon at bounding box center [856, 380] width 10 height 10
drag, startPoint x: 891, startPoint y: 335, endPoint x: 861, endPoint y: 332, distance: 30.1
click at [861, 332] on div "Цена 390 Валюта ₴ $ € CHF £ ¥ PLN ₸ MDL HUF KGS CN¥ TRY ₩ lei" at bounding box center [973, 383] width 226 height 139
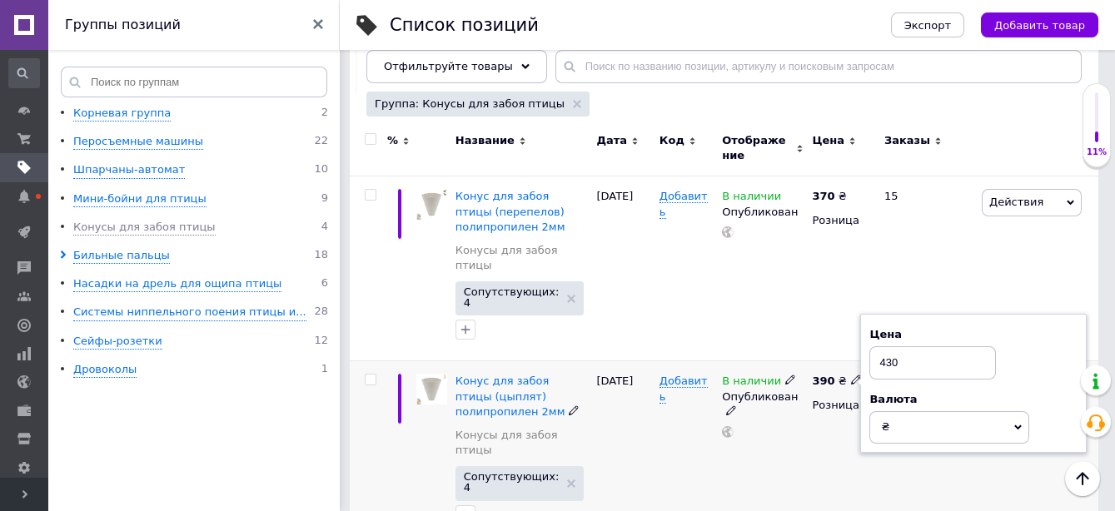
type input "430"
click at [808, 426] on div "390 ₴ Цена 430 Валюта ₴ $ € CHF £ ¥ PLN ₸ MDL HUF KGS CN¥ TRY ₩ lei Розница" at bounding box center [841, 453] width 67 height 185
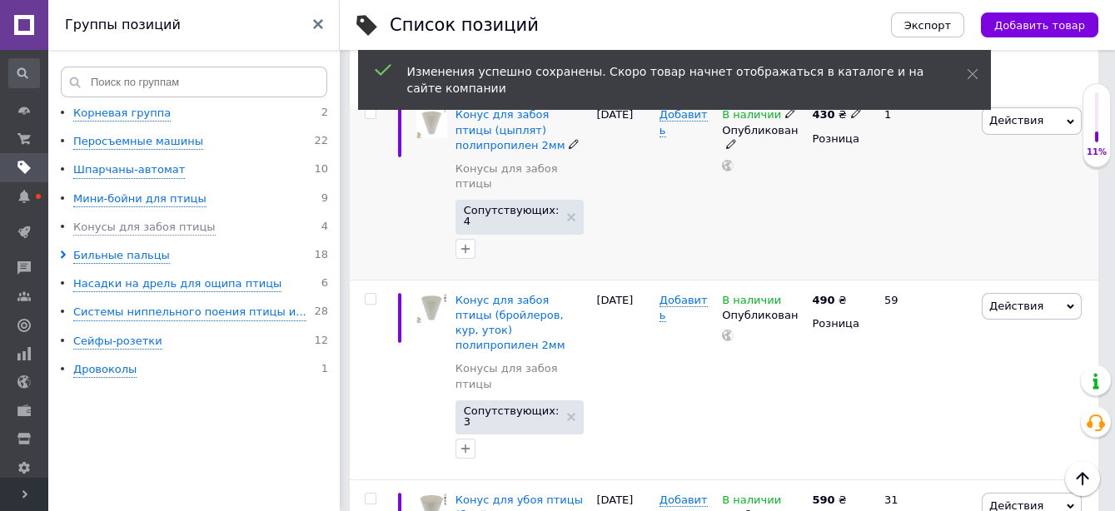
scroll to position [462, 0]
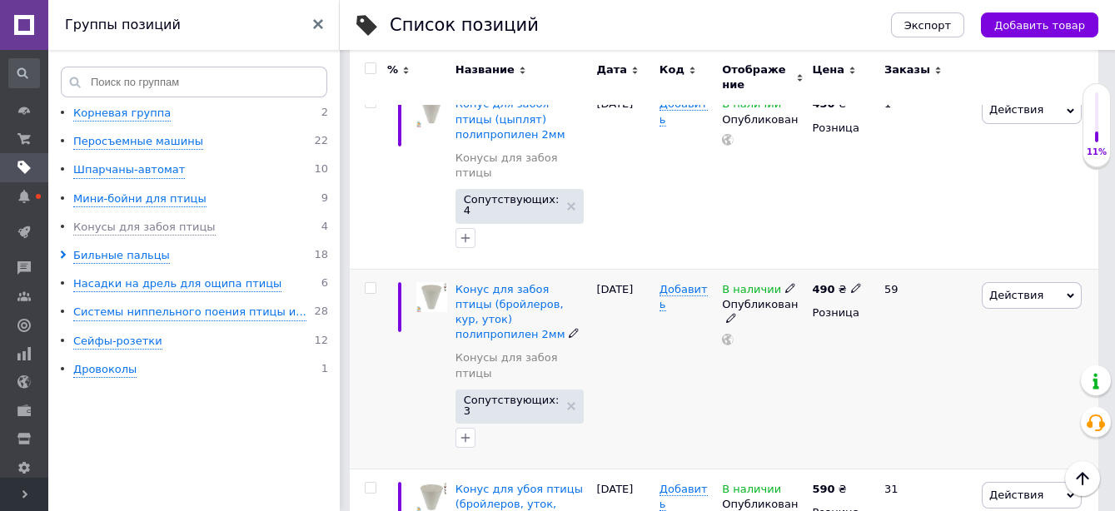
click at [851, 283] on icon at bounding box center [856, 288] width 10 height 10
drag, startPoint x: 907, startPoint y: 221, endPoint x: 868, endPoint y: 220, distance: 38.3
click at [868, 221] on div "Цена 490 Валюта ₴ $ € CHF £ ¥ PLN ₸ MDL HUF KGS CN¥ TRY ₩ lei" at bounding box center [973, 290] width 226 height 139
type input "530"
click at [818, 325] on div "490 ₴ Цена 530 Валюта ₴ $ € CHF £ ¥ PLN ₸ MDL HUF KGS CN¥ TRY ₩ lei Розница" at bounding box center [841, 369] width 67 height 200
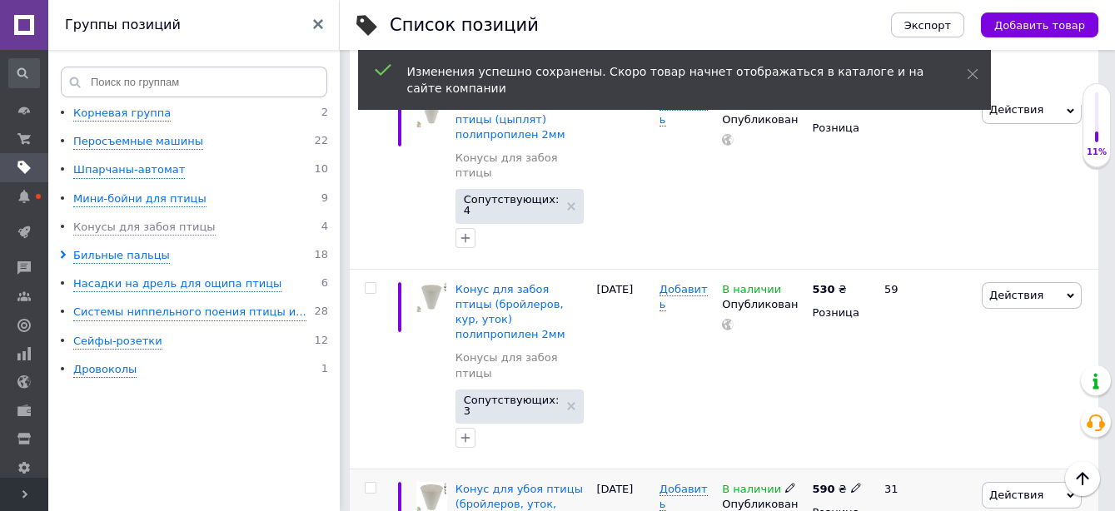
click at [851, 483] on icon at bounding box center [856, 488] width 10 height 10
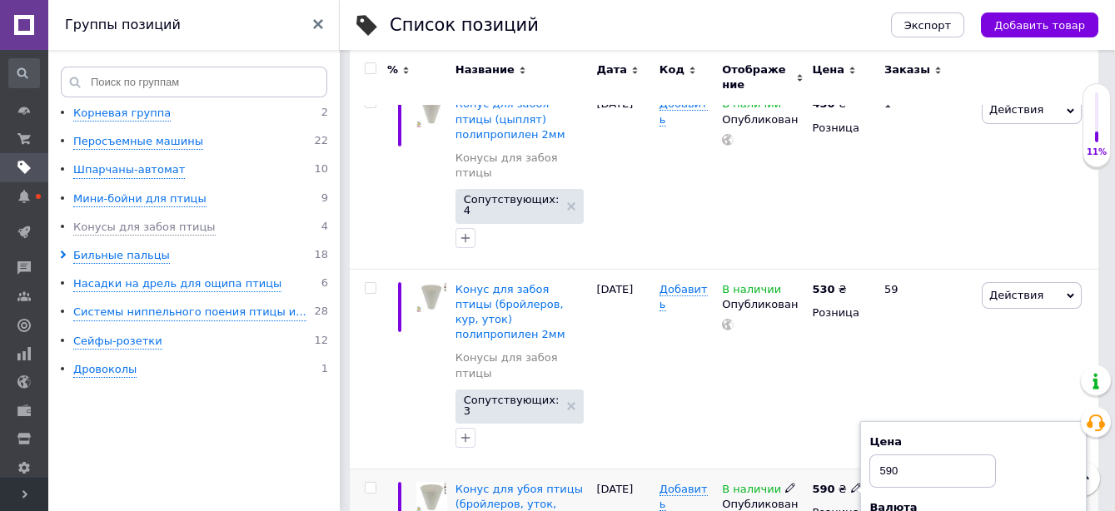
drag, startPoint x: 908, startPoint y: 382, endPoint x: 873, endPoint y: 379, distance: 34.3
click at [873, 455] on input "590" at bounding box center [932, 471] width 127 height 33
type input "630"
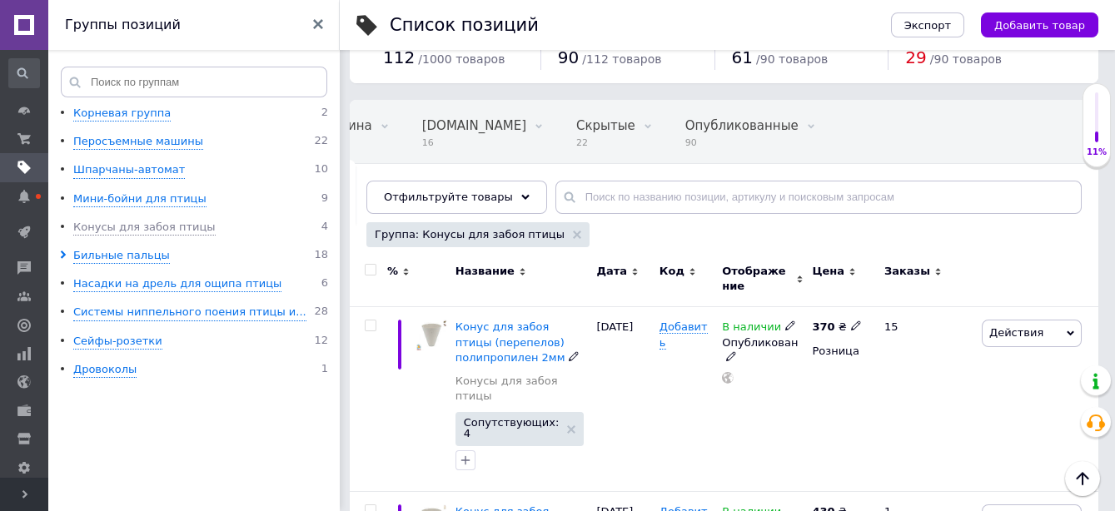
scroll to position [0, 0]
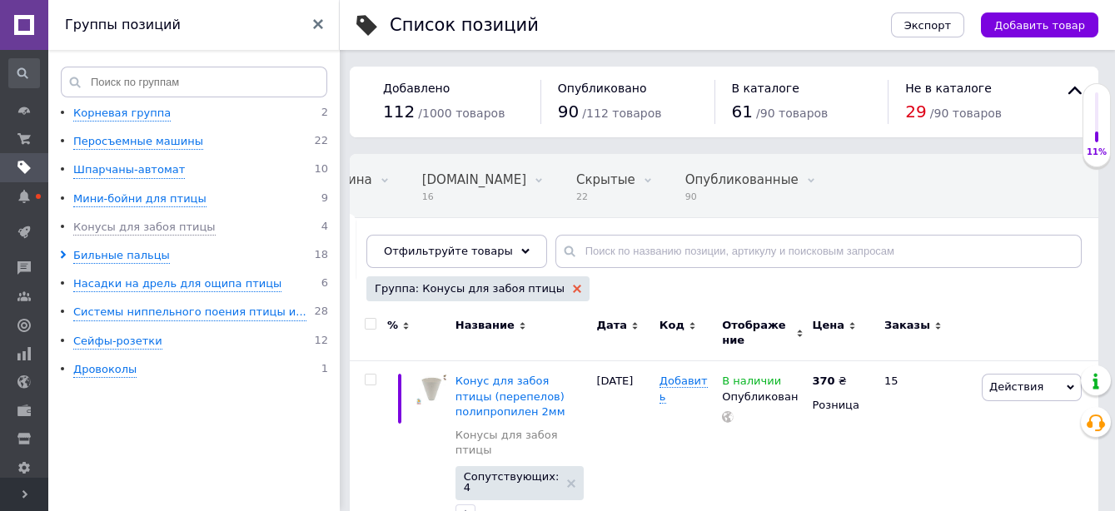
click at [573, 288] on icon at bounding box center [577, 289] width 8 height 8
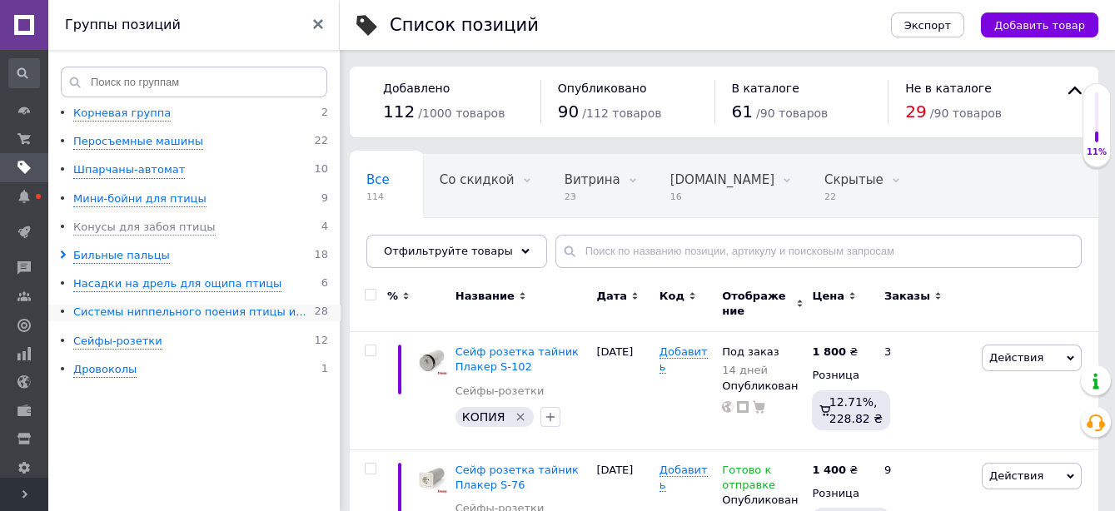
click at [122, 312] on div "Системы ниппельного поения птицы и..." at bounding box center [189, 313] width 233 height 16
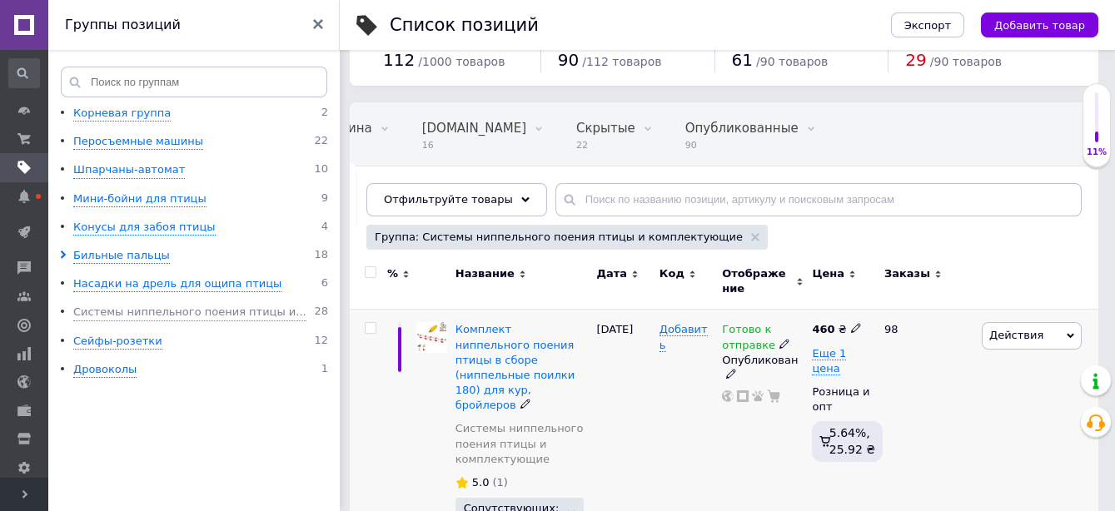
scroll to position [92, 0]
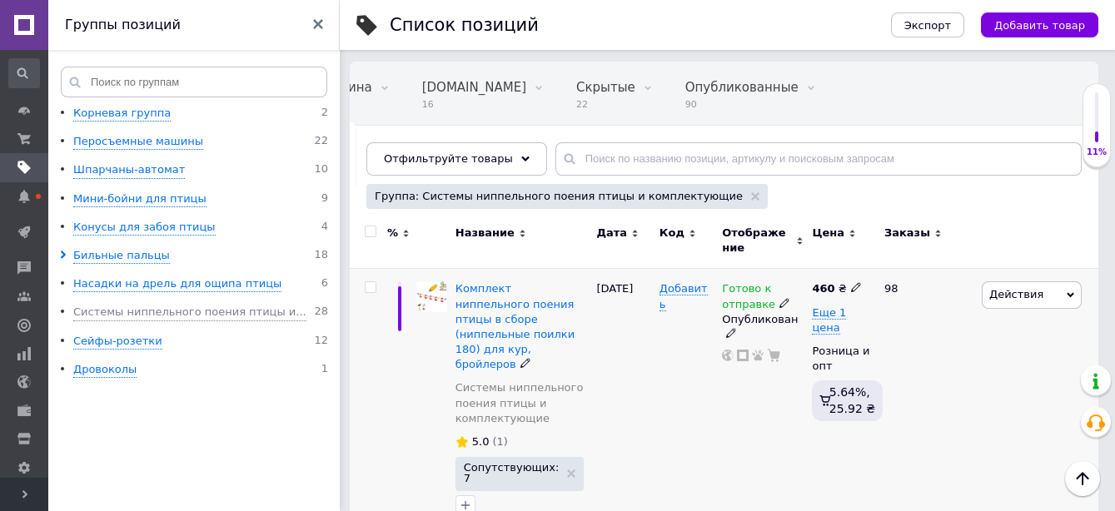
click at [851, 283] on icon at bounding box center [856, 287] width 10 height 10
click at [889, 271] on input "460" at bounding box center [932, 270] width 127 height 33
type input "480"
click at [941, 401] on div "98" at bounding box center [925, 402] width 103 height 267
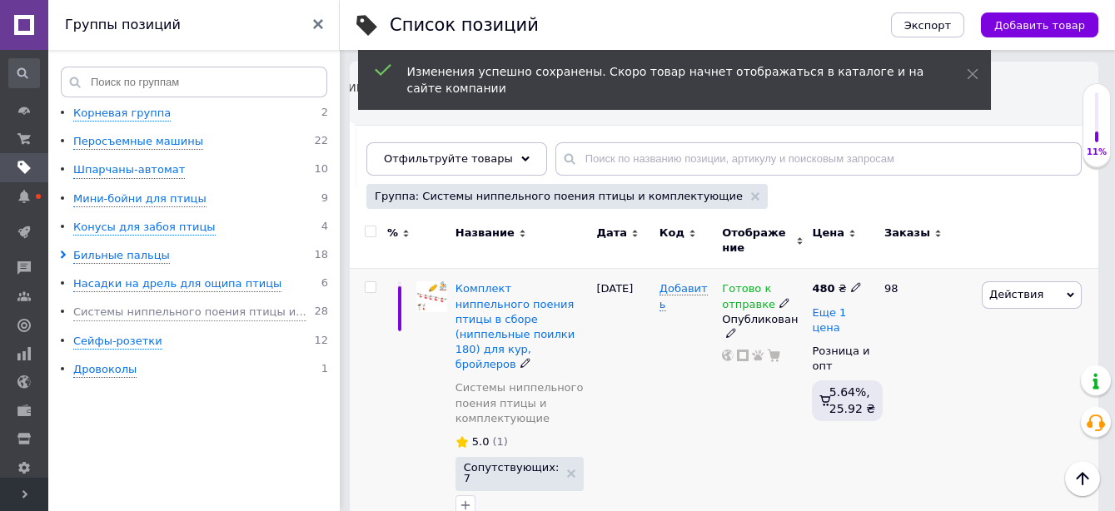
click at [835, 309] on span "Еще 1 цена" at bounding box center [829, 320] width 34 height 28
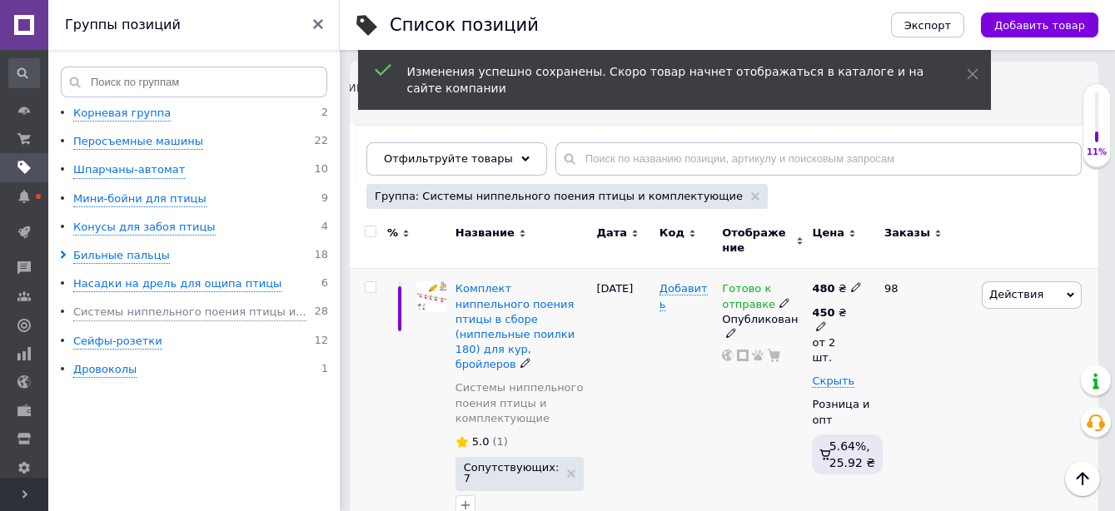
click at [826, 321] on icon at bounding box center [821, 326] width 10 height 10
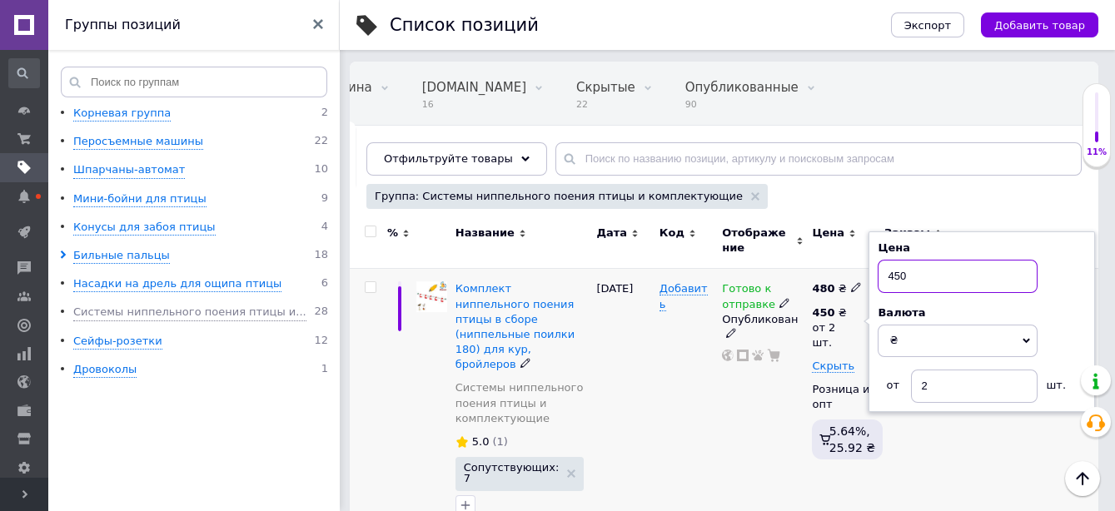
click at [893, 271] on input "450" at bounding box center [958, 276] width 160 height 33
type input "470"
click at [925, 440] on div "98" at bounding box center [925, 402] width 103 height 267
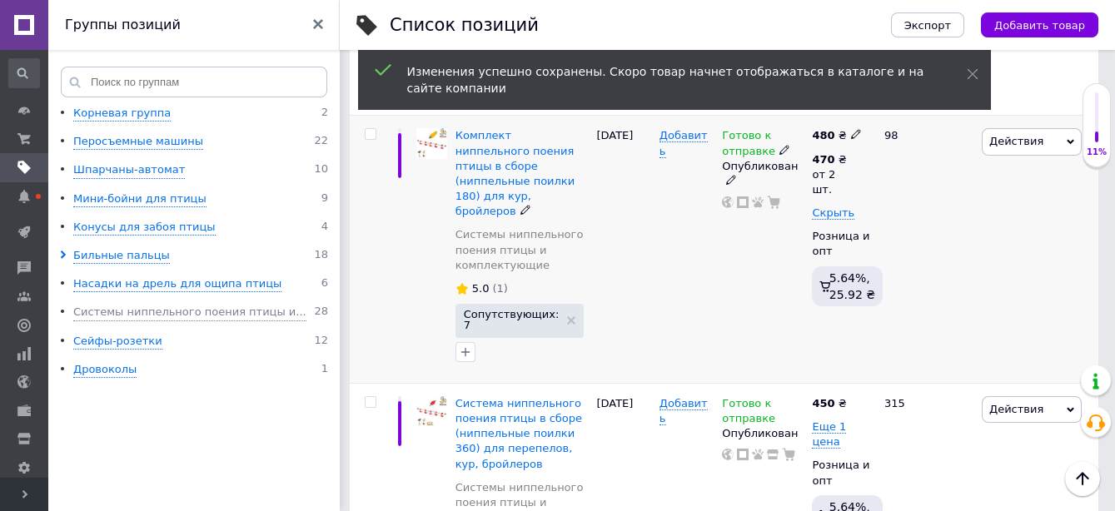
scroll to position [370, 0]
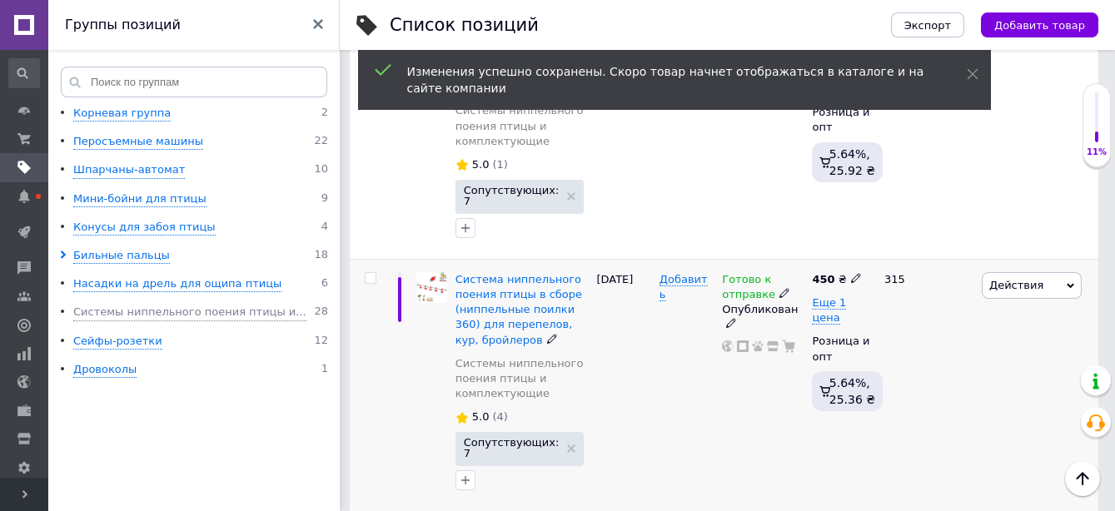
click at [851, 273] on icon at bounding box center [856, 278] width 10 height 10
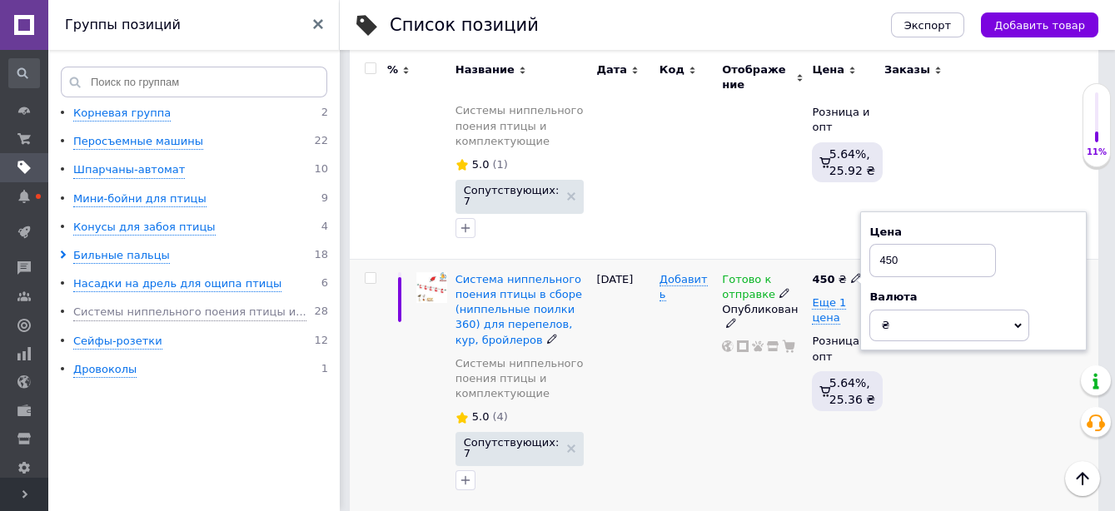
drag, startPoint x: 892, startPoint y: 221, endPoint x: 883, endPoint y: 220, distance: 9.2
click at [883, 244] on input "450" at bounding box center [932, 260] width 127 height 33
type input "470"
click at [957, 355] on div "315" at bounding box center [925, 385] width 103 height 252
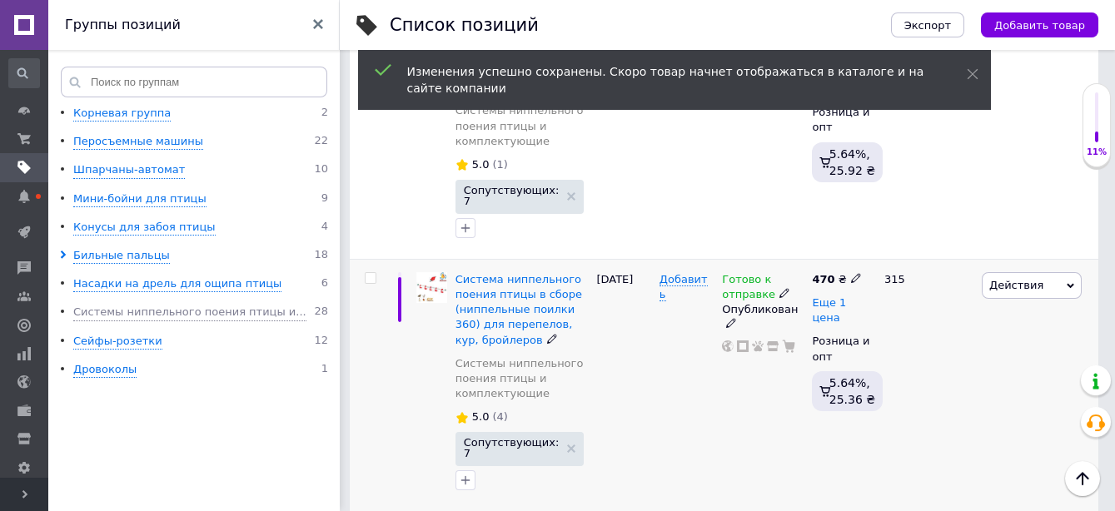
click at [846, 296] on span "Еще 1 цена" at bounding box center [829, 310] width 34 height 28
click at [826, 311] on icon at bounding box center [821, 316] width 10 height 10
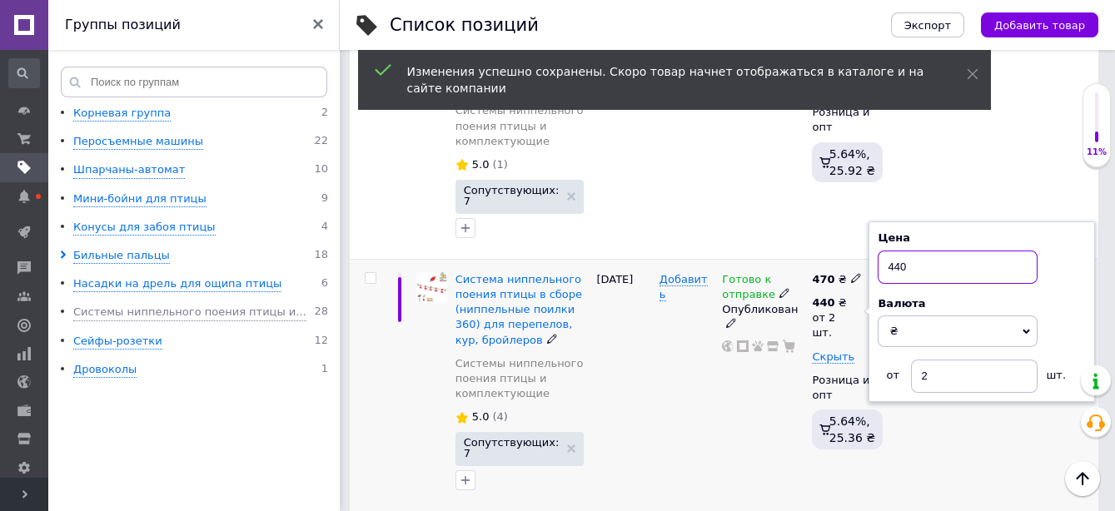
drag, startPoint x: 898, startPoint y: 222, endPoint x: 888, endPoint y: 222, distance: 10.8
click at [888, 251] on input "440" at bounding box center [958, 267] width 160 height 33
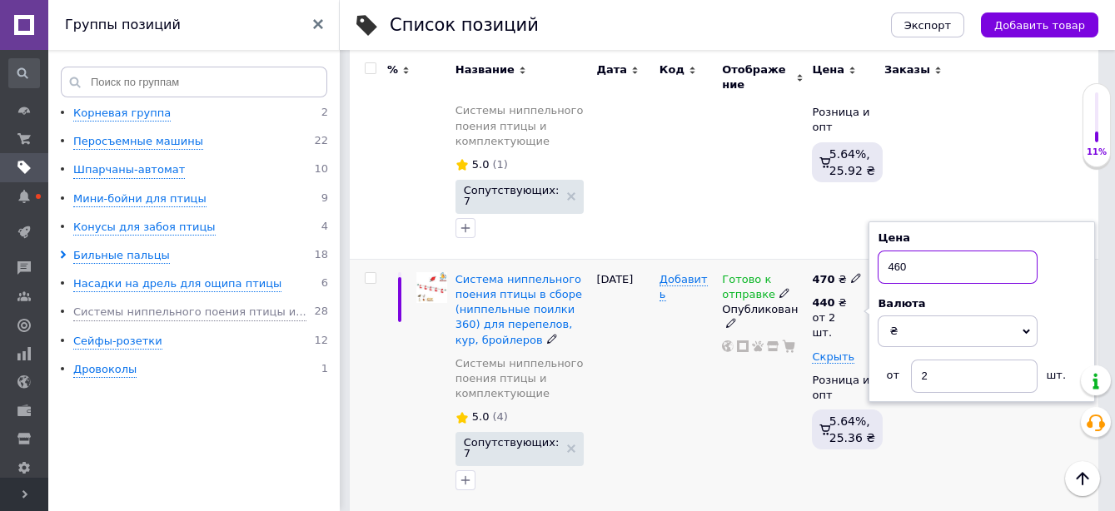
type input "460"
click at [945, 410] on div "315" at bounding box center [925, 385] width 103 height 252
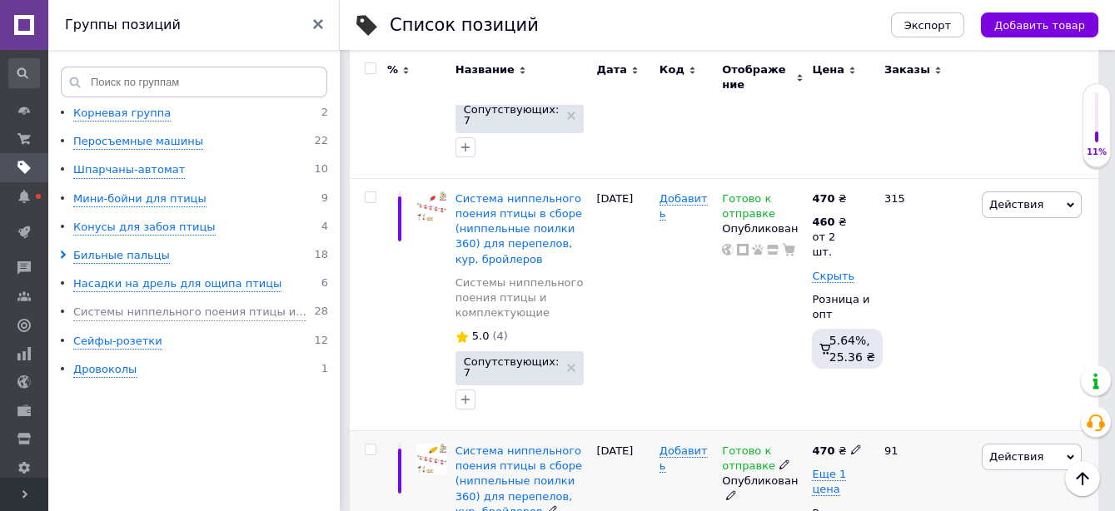
scroll to position [555, 0]
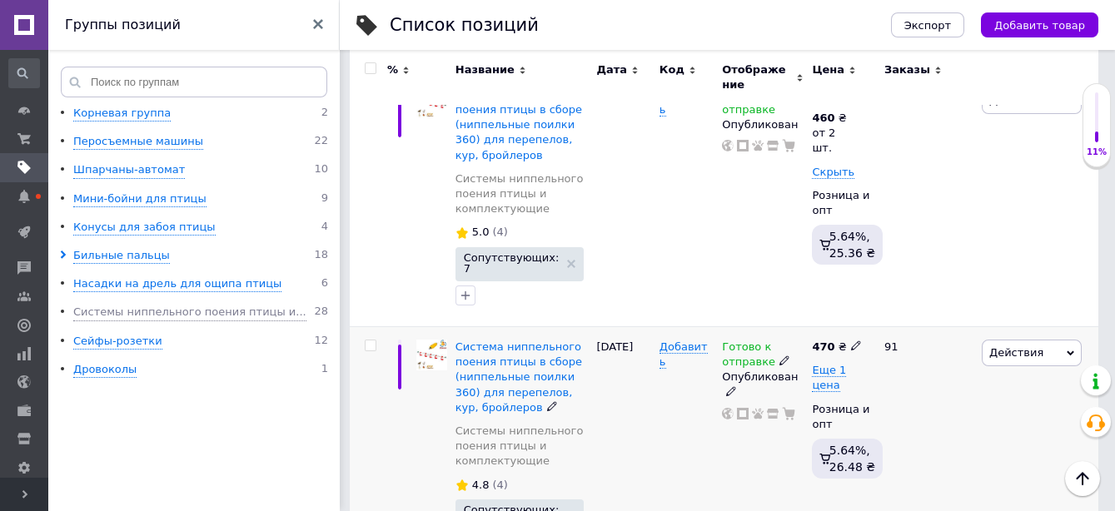
click at [853, 341] on use at bounding box center [855, 345] width 9 height 9
drag, startPoint x: 885, startPoint y: 269, endPoint x: 920, endPoint y: 273, distance: 35.2
click at [920, 312] on input "470" at bounding box center [932, 328] width 127 height 33
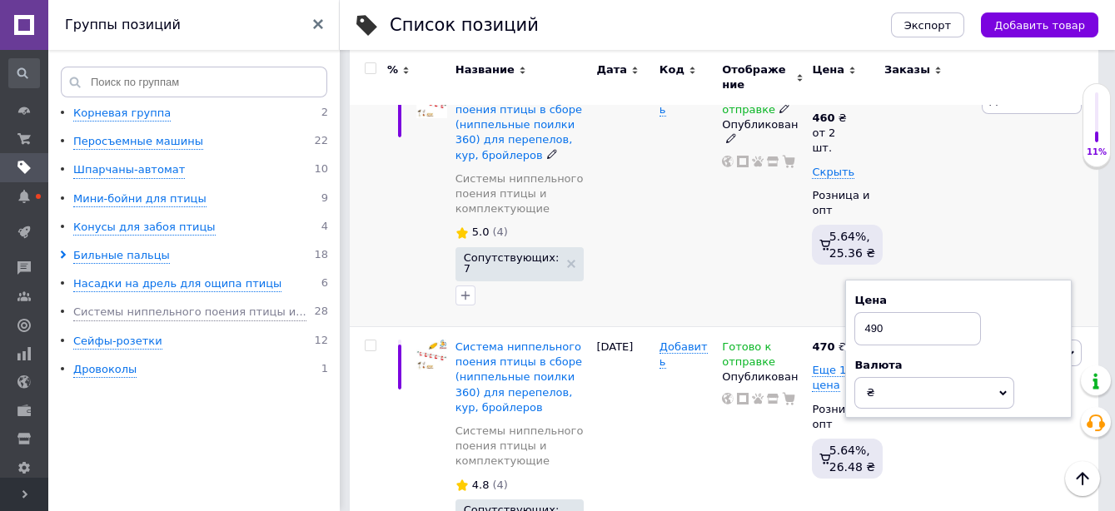
type input "490"
click at [987, 198] on div "Действия Редактировать Поднять в начало группы Копировать Скидка Подарок Сопутс…" at bounding box center [1037, 200] width 121 height 252
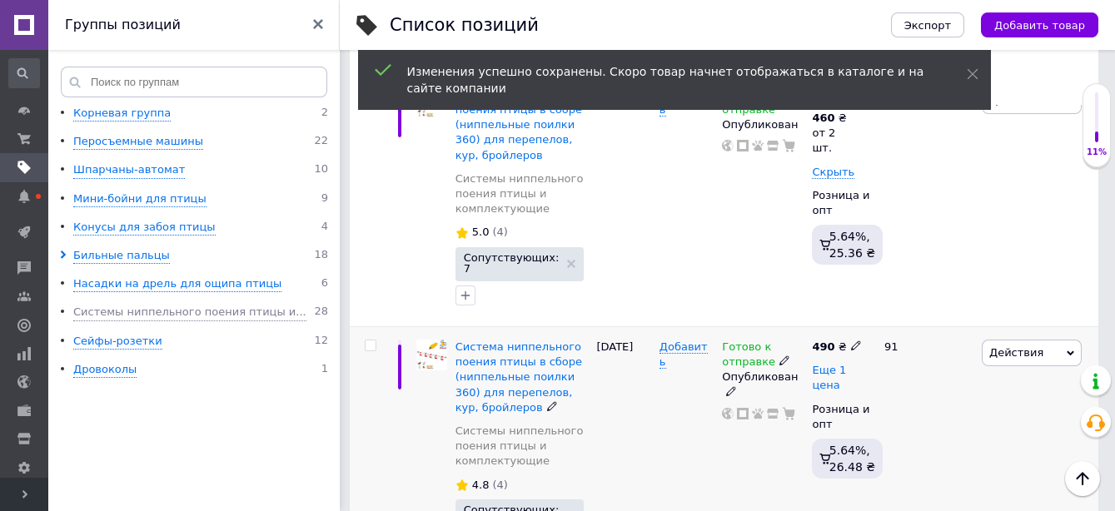
click at [846, 364] on span "Еще 1 цена" at bounding box center [829, 378] width 34 height 28
drag, startPoint x: 849, startPoint y: 321, endPoint x: 871, endPoint y: 336, distance: 26.3
click at [826, 379] on icon at bounding box center [821, 384] width 10 height 10
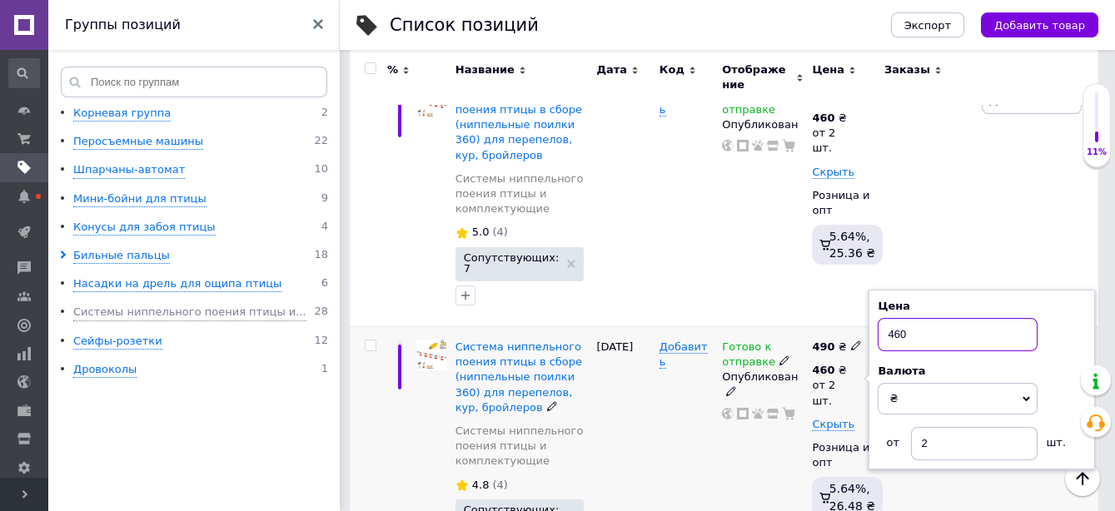
click at [899, 318] on input "460" at bounding box center [958, 334] width 160 height 33
type input "480"
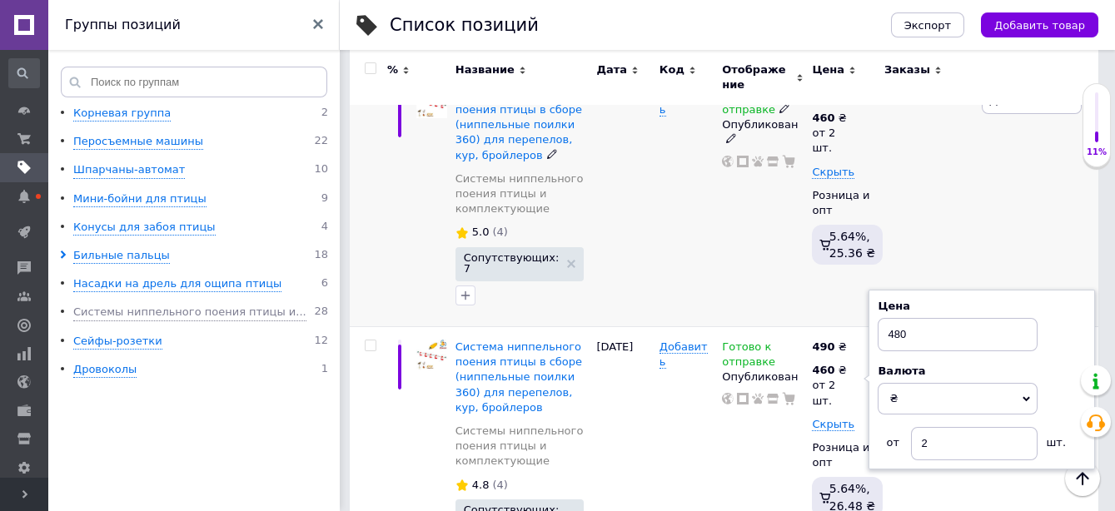
click at [1008, 182] on div "Действия Редактировать Поднять в начало группы Копировать Скидка Подарок Сопутс…" at bounding box center [1037, 200] width 121 height 252
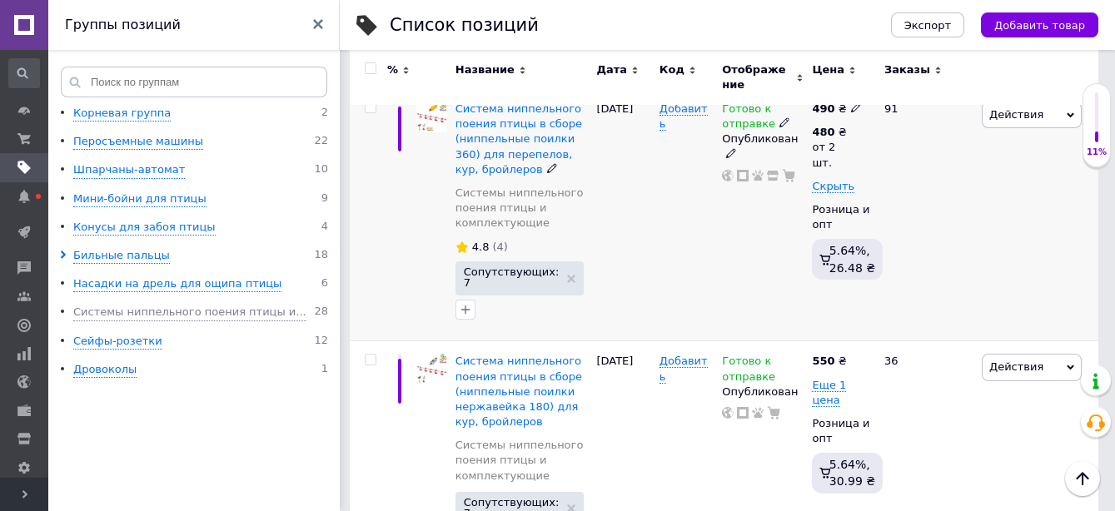
scroll to position [833, 0]
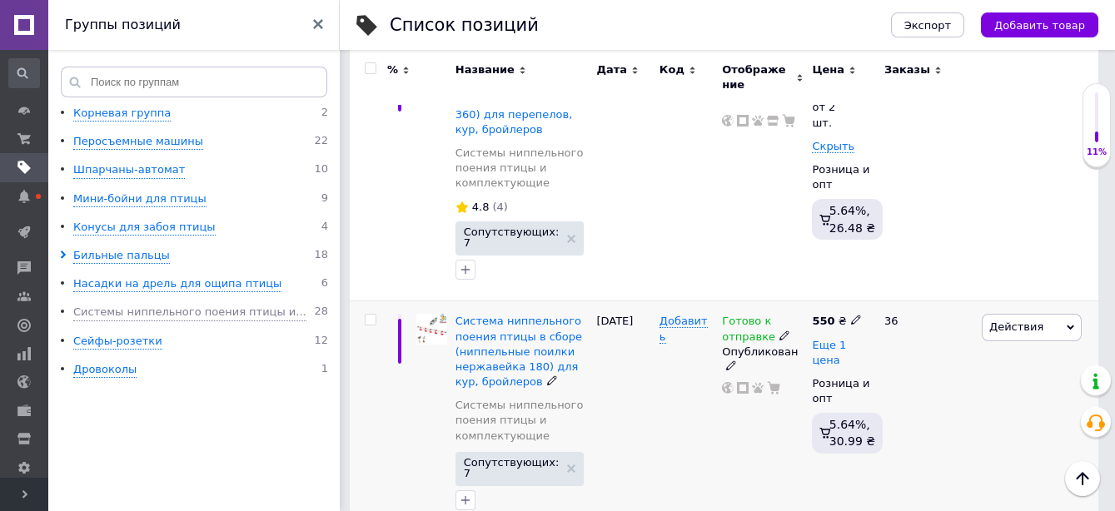
click at [827, 339] on span "Еще 1 цена" at bounding box center [829, 353] width 34 height 28
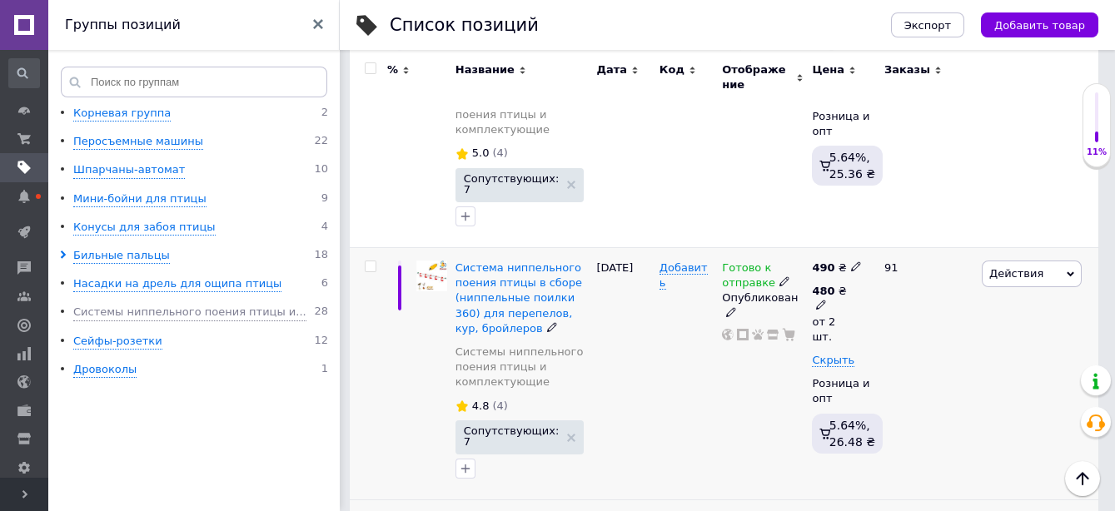
scroll to position [739, 0]
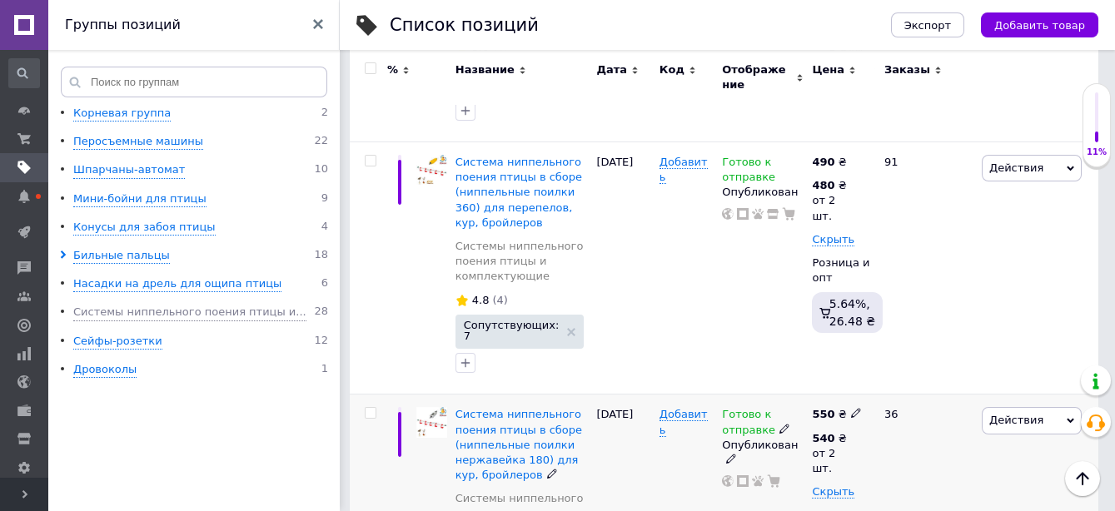
click at [851, 409] on use at bounding box center [855, 413] width 9 height 9
click at [888, 380] on input "550" at bounding box center [932, 396] width 127 height 33
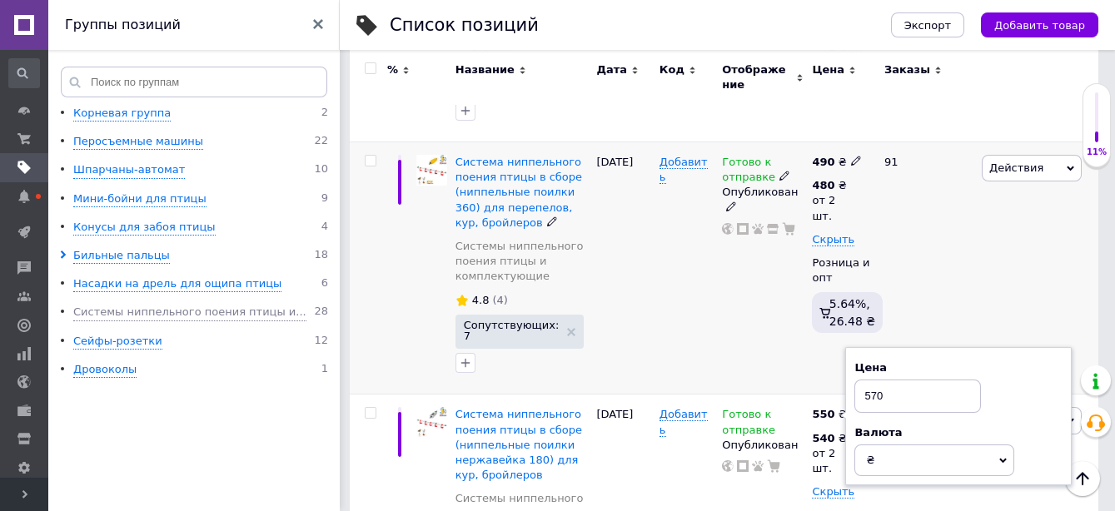
type input "570"
click at [770, 298] on div "Готово к отправке Опубликован" at bounding box center [763, 268] width 90 height 252
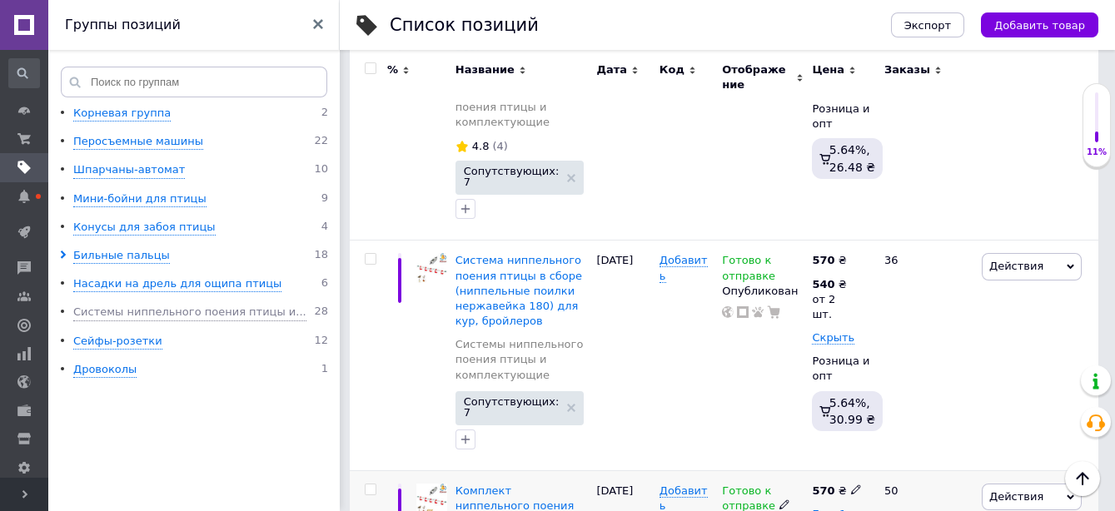
scroll to position [1110, 0]
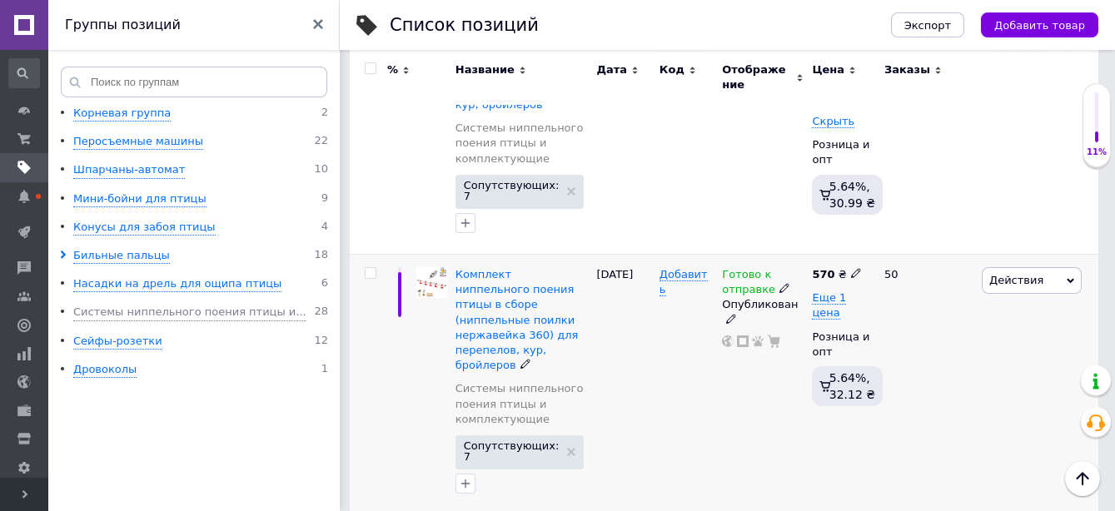
click at [851, 268] on icon at bounding box center [856, 273] width 10 height 10
click at [893, 240] on input "570" at bounding box center [932, 256] width 127 height 33
type input "590"
click at [932, 305] on div "50" at bounding box center [925, 385] width 103 height 261
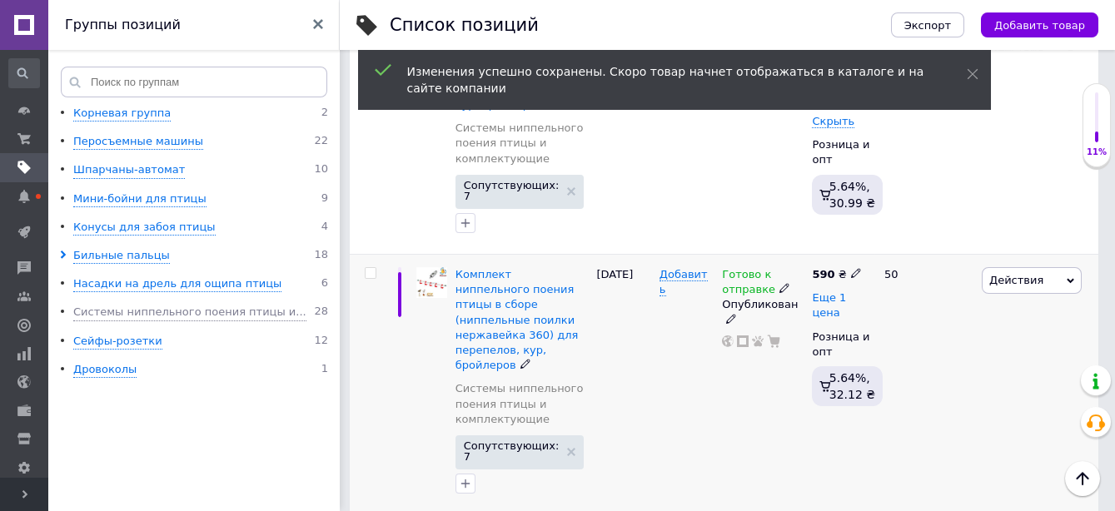
click at [846, 291] on span "Еще 1 цена" at bounding box center [829, 305] width 34 height 28
click at [826, 306] on icon at bounding box center [821, 311] width 10 height 10
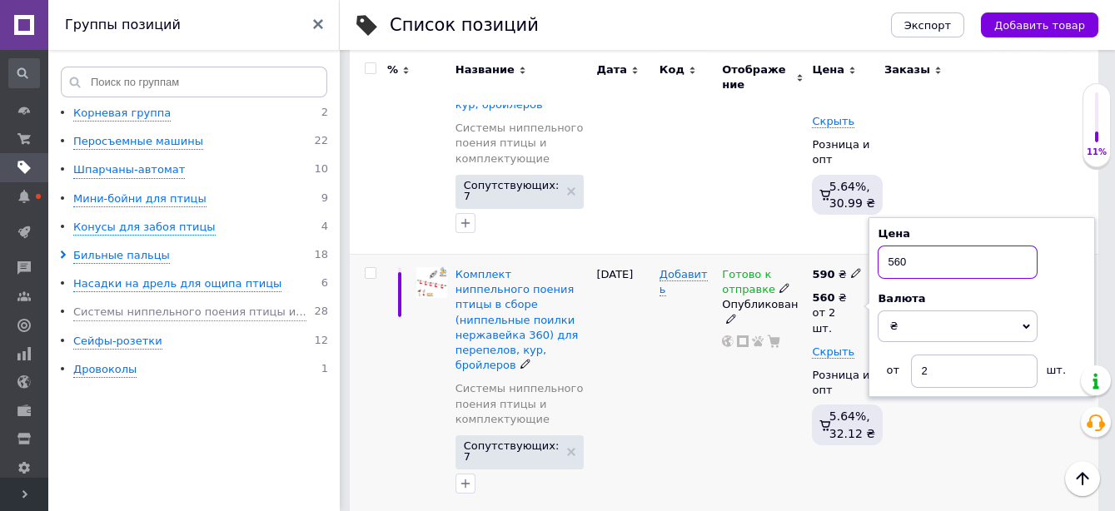
click at [897, 246] on input "560" at bounding box center [958, 262] width 160 height 33
type input "580"
click at [935, 365] on div "50" at bounding box center [925, 385] width 103 height 261
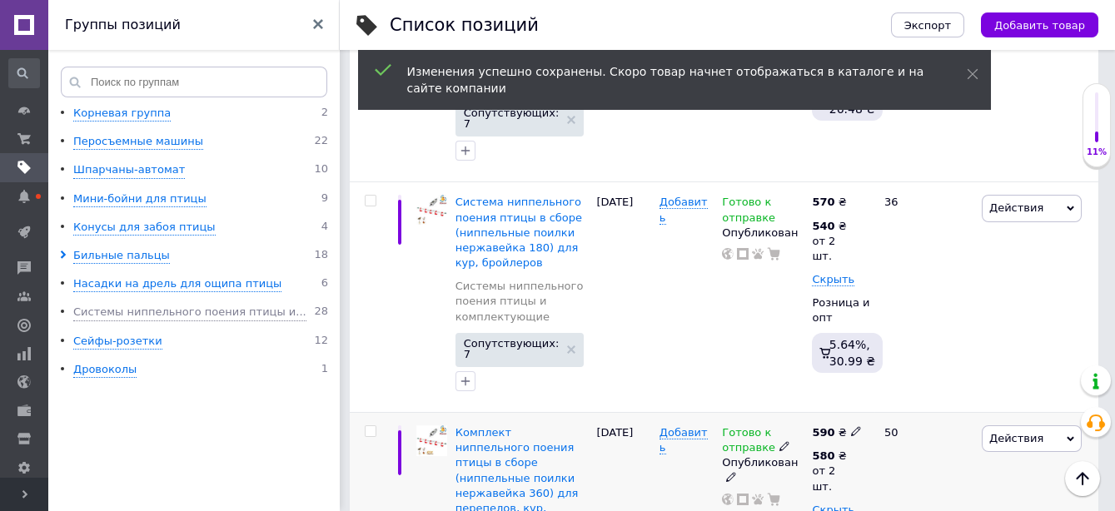
scroll to position [833, 0]
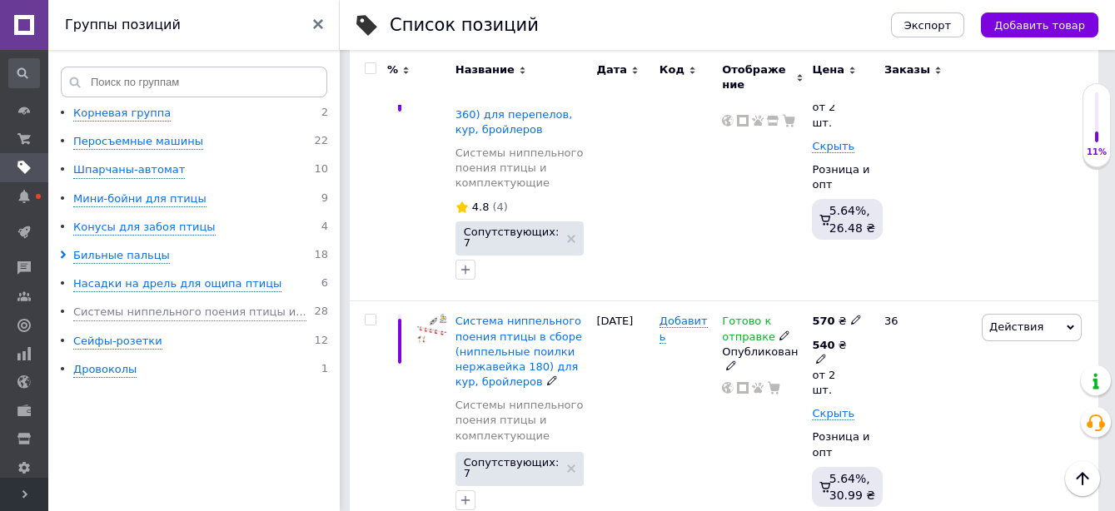
click at [827, 353] on span at bounding box center [821, 358] width 11 height 11
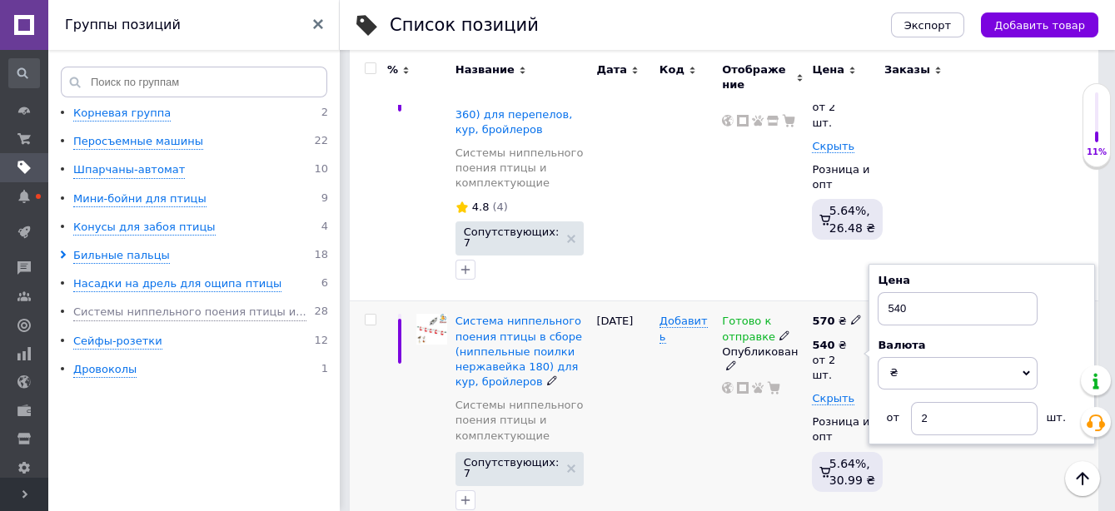
click at [851, 315] on icon at bounding box center [856, 320] width 10 height 10
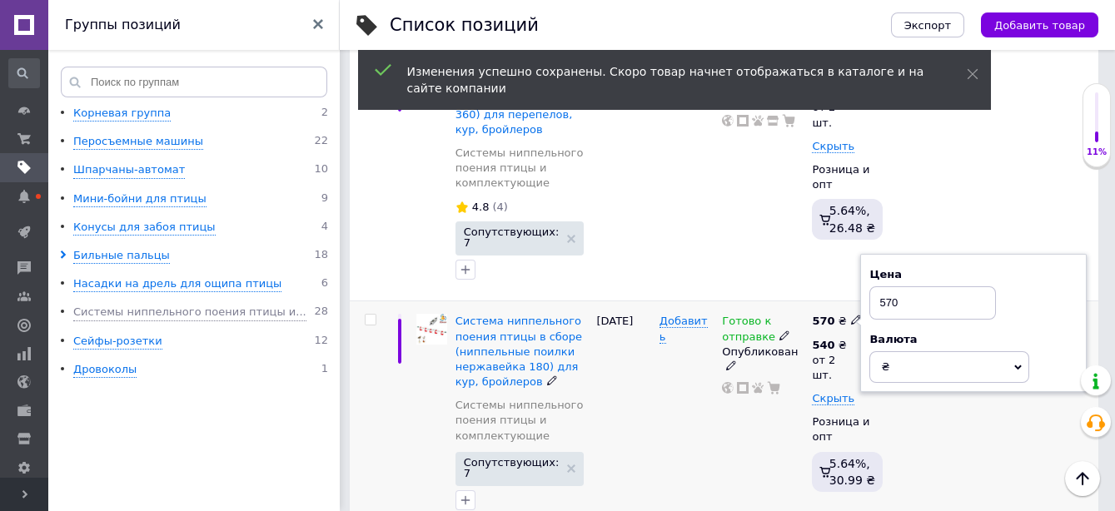
click at [889, 286] on input "570" at bounding box center [932, 302] width 127 height 33
type input "580"
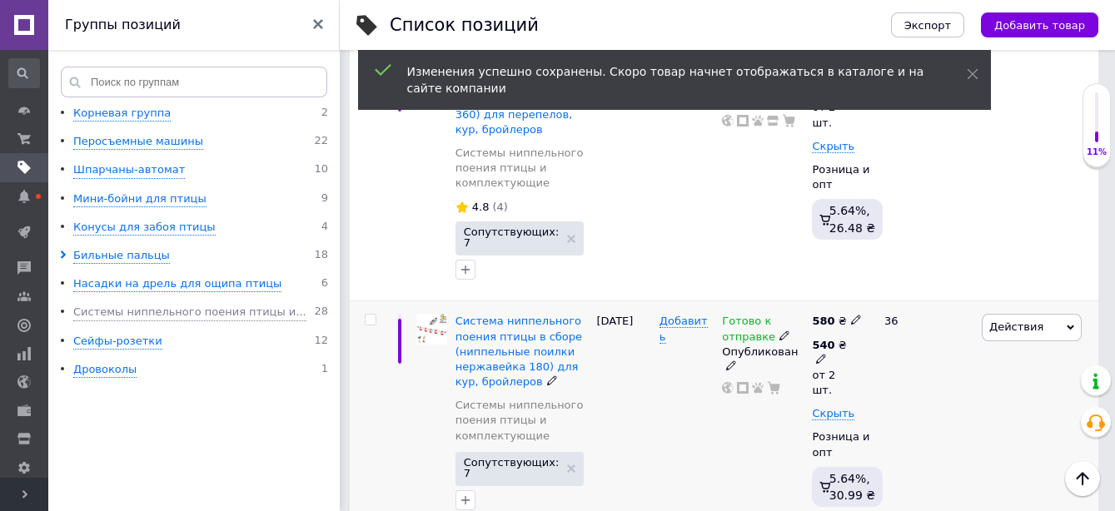
click at [826, 354] on icon at bounding box center [821, 359] width 10 height 10
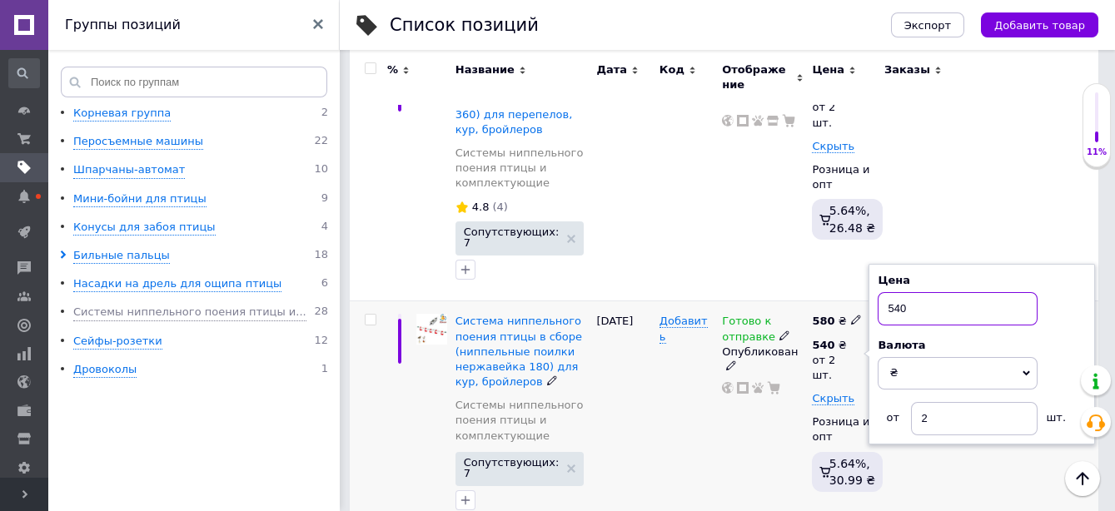
click at [897, 292] on input "540" at bounding box center [958, 308] width 160 height 33
type input "560"
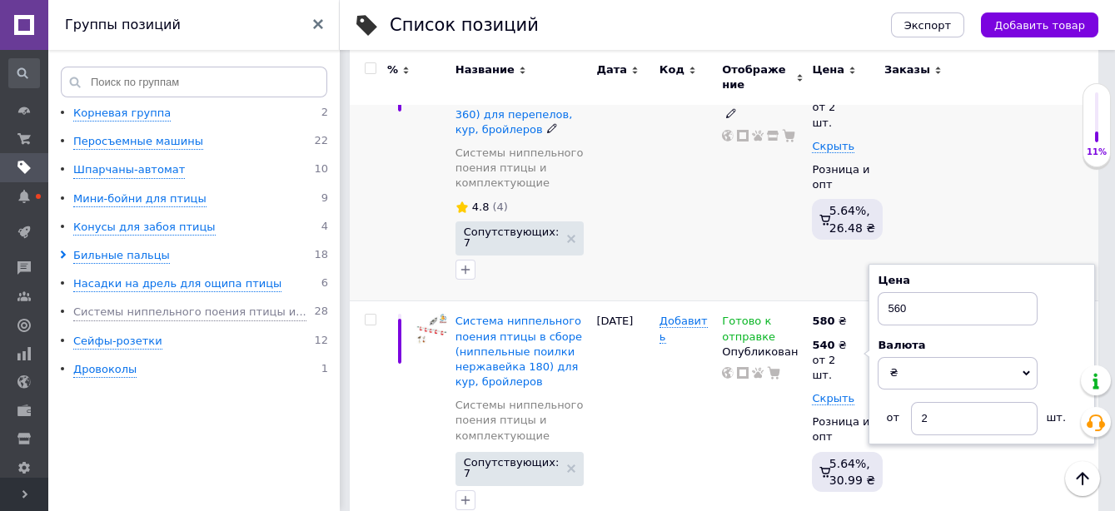
click at [792, 215] on div "Готово к отправке Опубликован" at bounding box center [763, 175] width 90 height 252
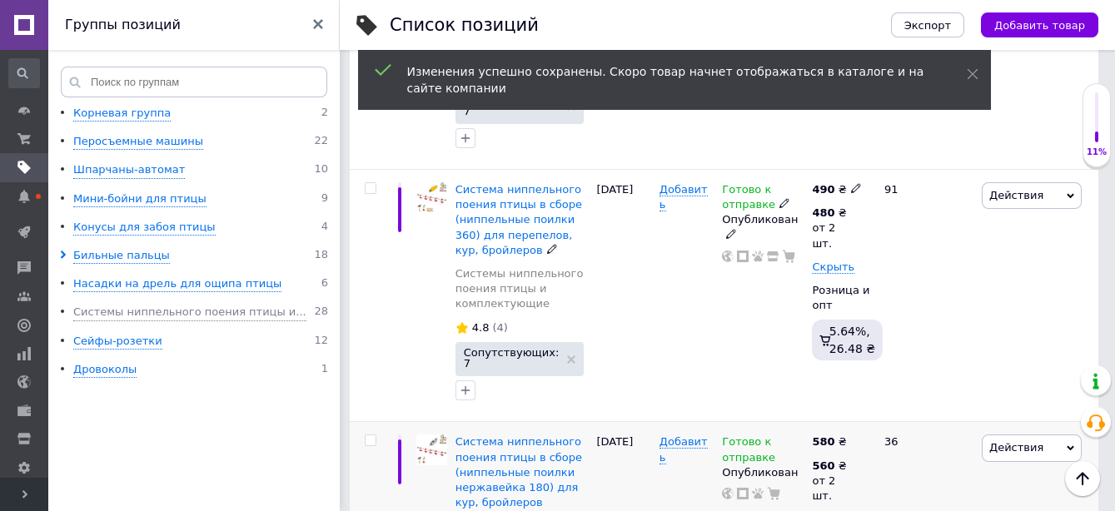
scroll to position [739, 0]
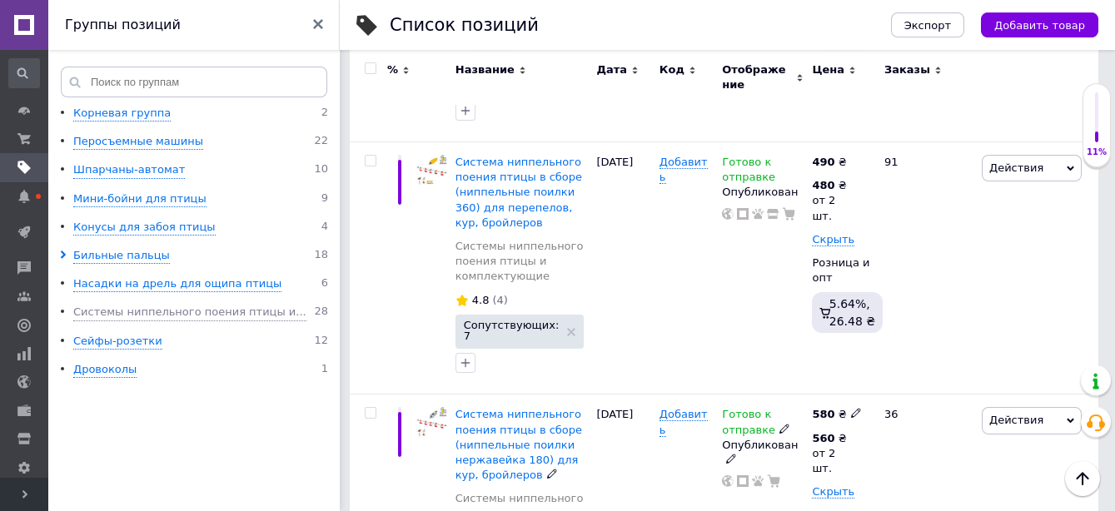
click at [851, 409] on use at bounding box center [855, 413] width 9 height 9
click at [891, 380] on input "580" at bounding box center [932, 396] width 127 height 33
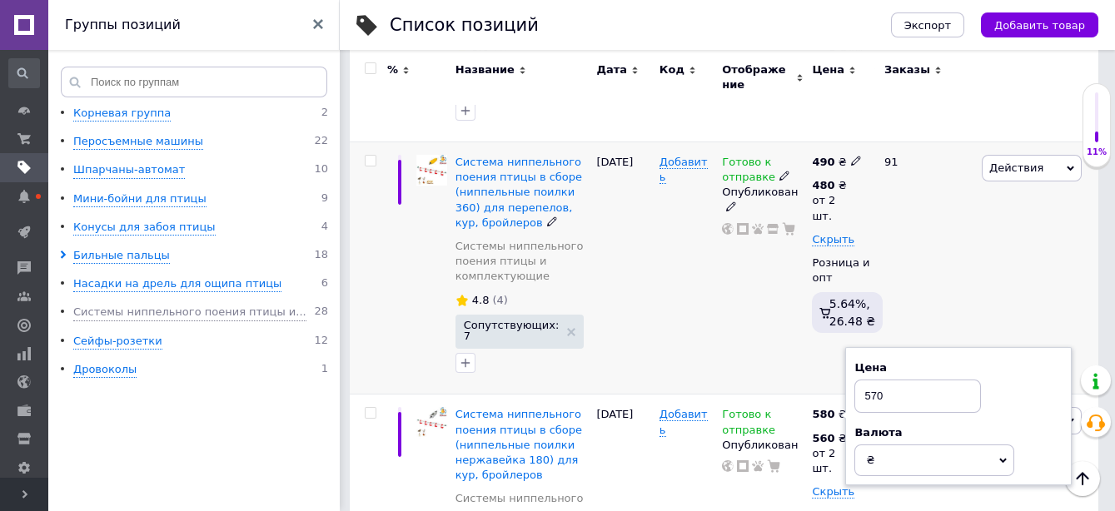
type input "570"
click at [1037, 257] on div "Действия Редактировать Поднять в начало группы Копировать Скидка Подарок Сопутс…" at bounding box center [1037, 268] width 121 height 252
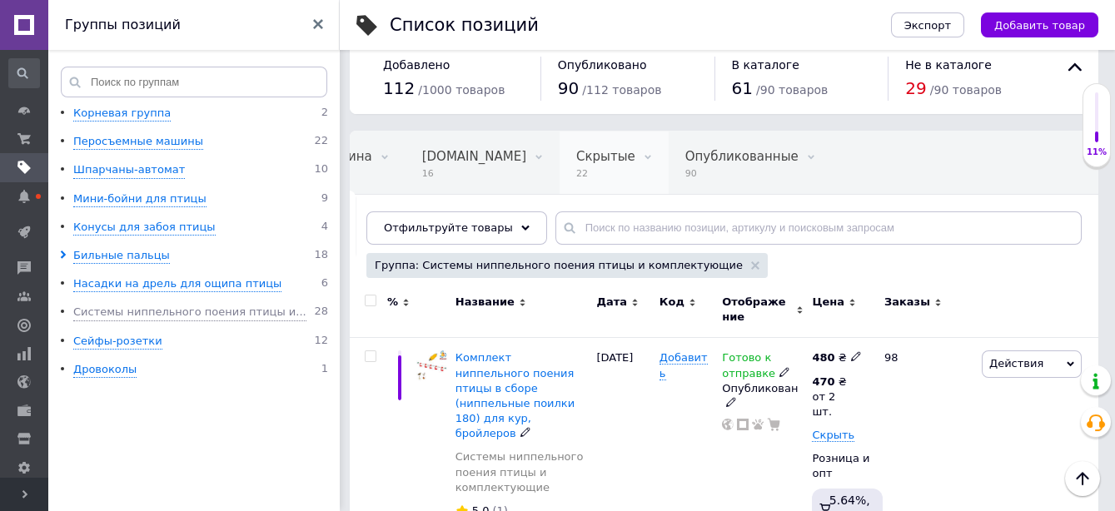
scroll to position [0, 0]
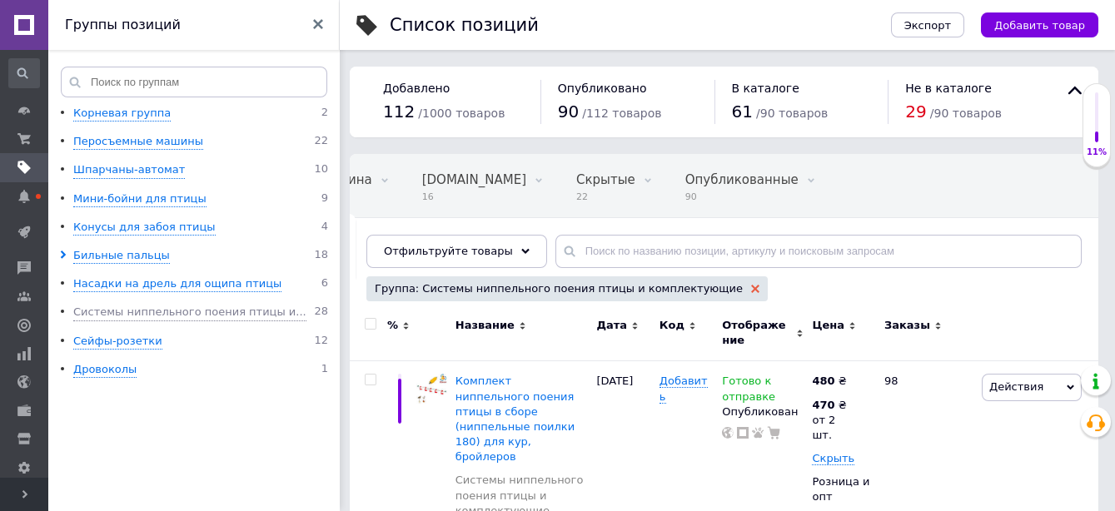
click at [751, 289] on use at bounding box center [755, 289] width 8 height 8
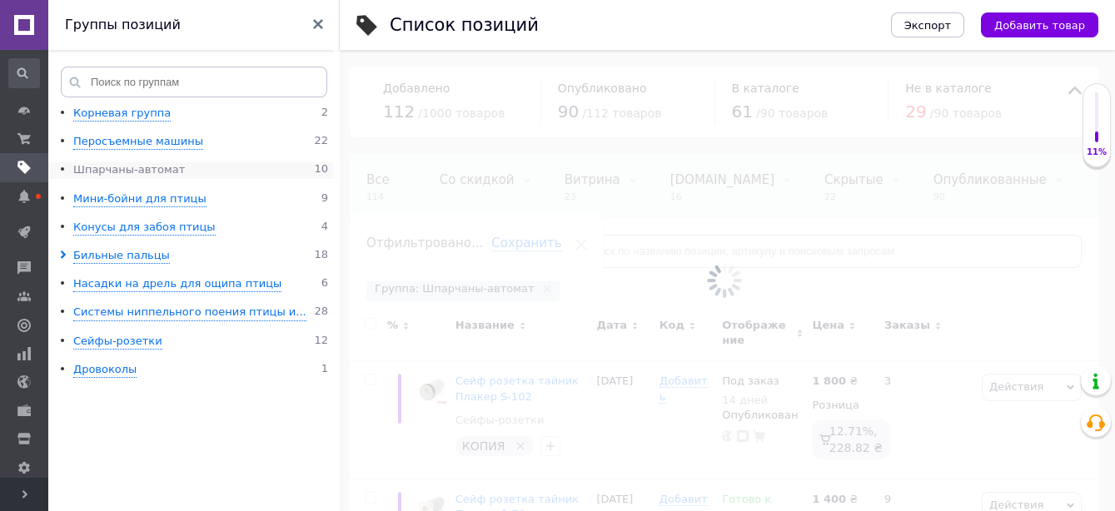
click at [148, 168] on div "Шпарчаны-автомат" at bounding box center [129, 170] width 112 height 16
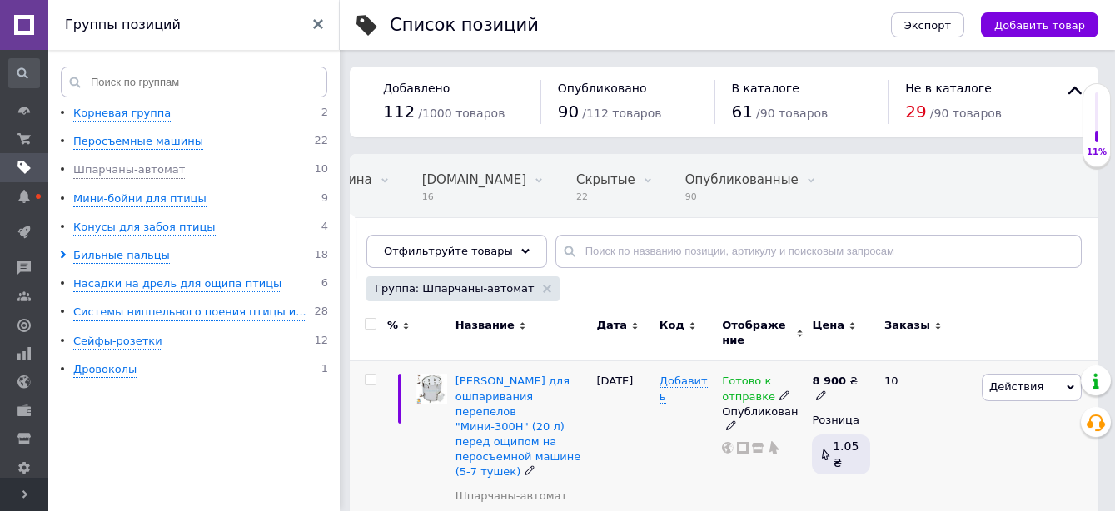
click at [826, 390] on icon at bounding box center [821, 395] width 10 height 10
drag, startPoint x: 897, startPoint y: 354, endPoint x: 839, endPoint y: 347, distance: 57.8
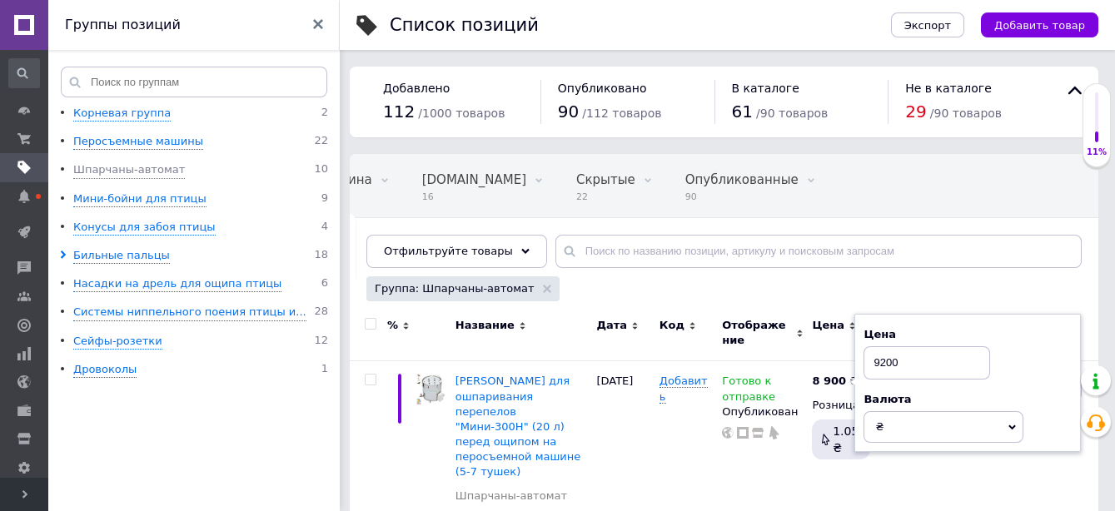
type input "9200"
click at [1032, 288] on div "Группа: Шпарчаны-автомат" at bounding box center [721, 290] width 719 height 29
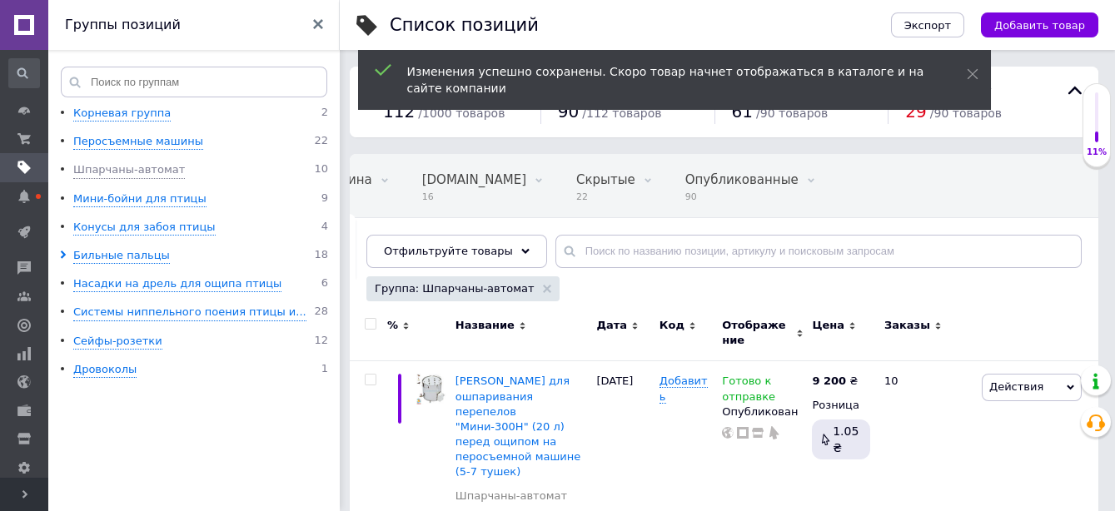
scroll to position [370, 0]
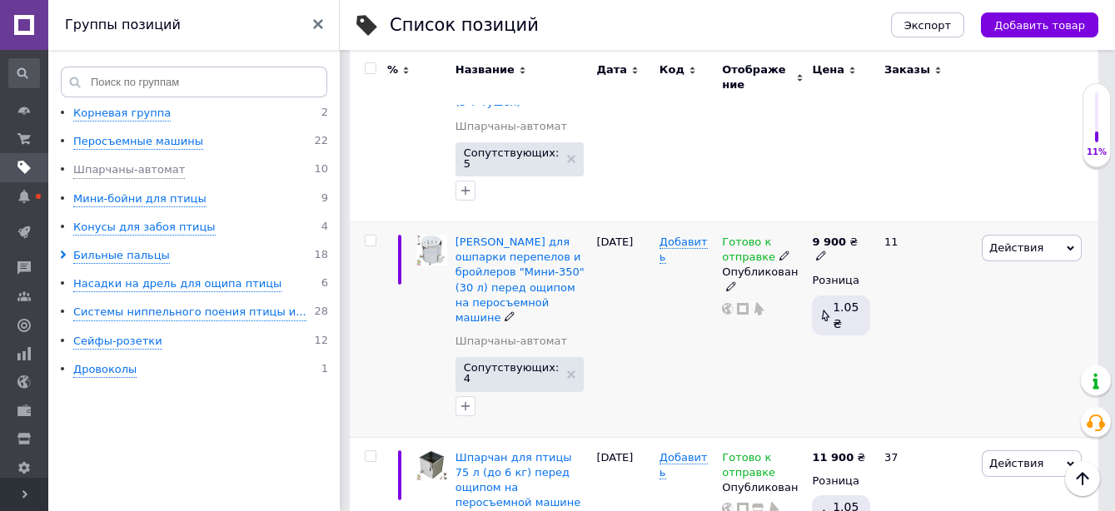
click at [826, 251] on icon at bounding box center [821, 256] width 10 height 10
drag, startPoint x: 900, startPoint y: 176, endPoint x: 813, endPoint y: 191, distance: 88.7
click at [835, 222] on div "9 900 ₴ Цена 9900 Валюта ₴ $ € CHF £ ¥ PLN ₸ MDL HUF KGS CN¥ TRY ₩ lei Розница …" at bounding box center [841, 330] width 67 height 216
type input "10200"
click at [1041, 333] on div "Действия Редактировать Поднять в начало группы Копировать Скидка Подарок Сопутс…" at bounding box center [1037, 330] width 121 height 216
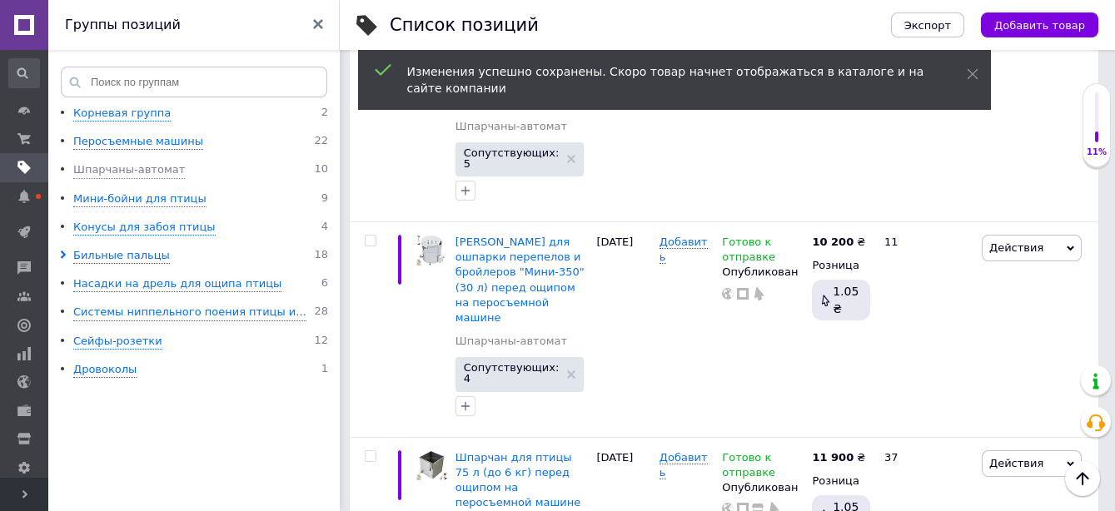
scroll to position [462, 0]
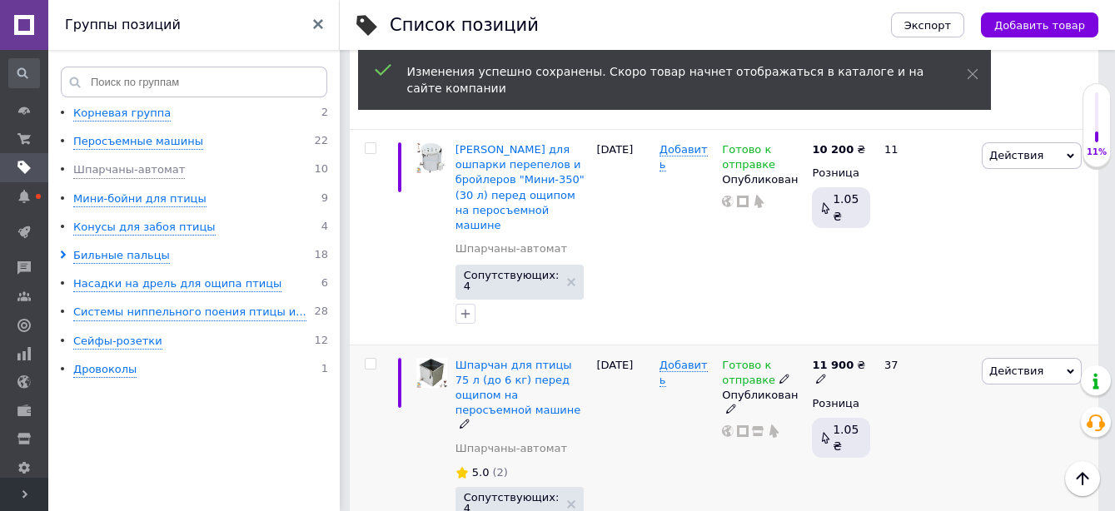
click at [826, 374] on icon at bounding box center [821, 379] width 10 height 10
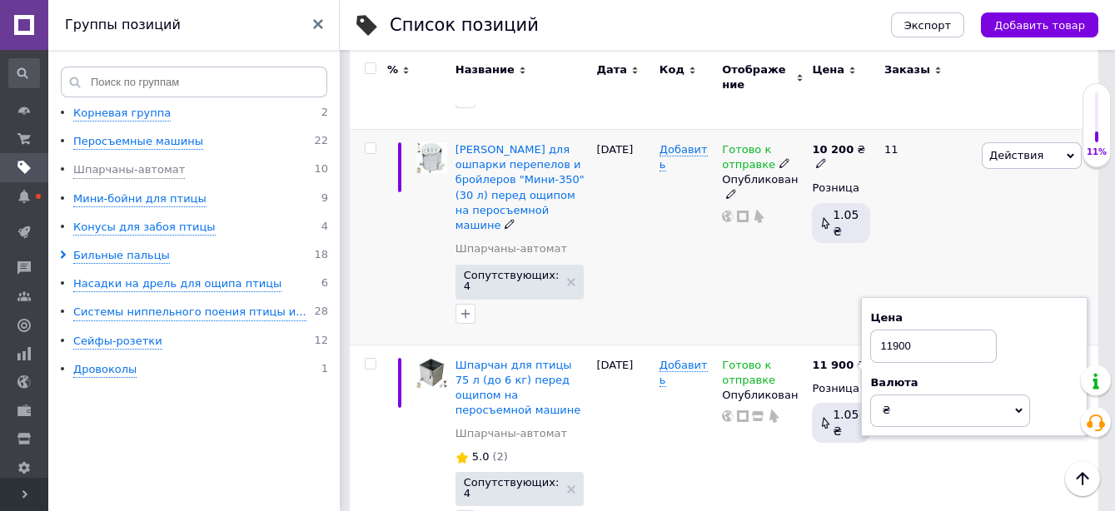
drag, startPoint x: 909, startPoint y: 277, endPoint x: 842, endPoint y: 276, distance: 67.5
type input "12200"
click at [952, 179] on div "11" at bounding box center [925, 238] width 103 height 216
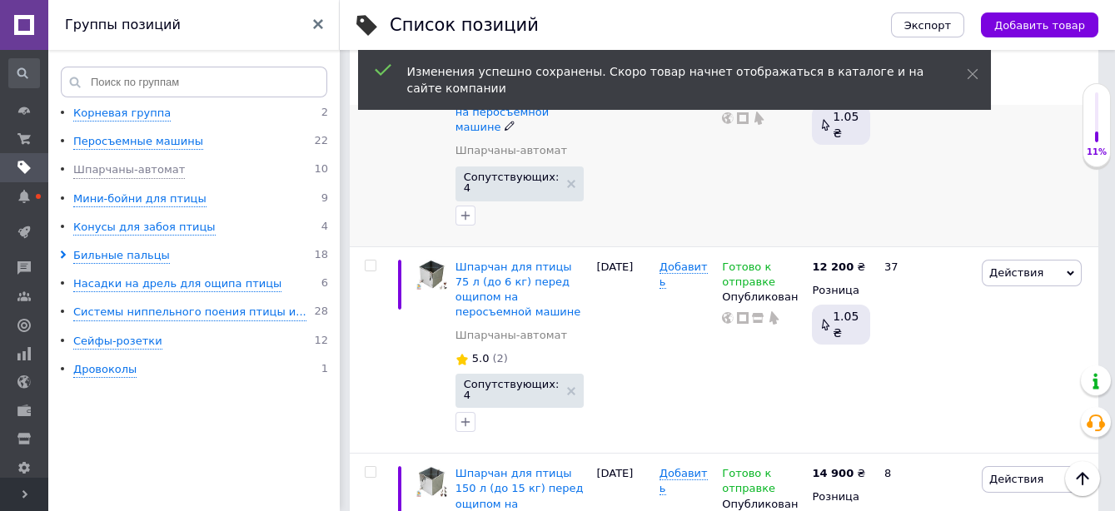
scroll to position [648, 0]
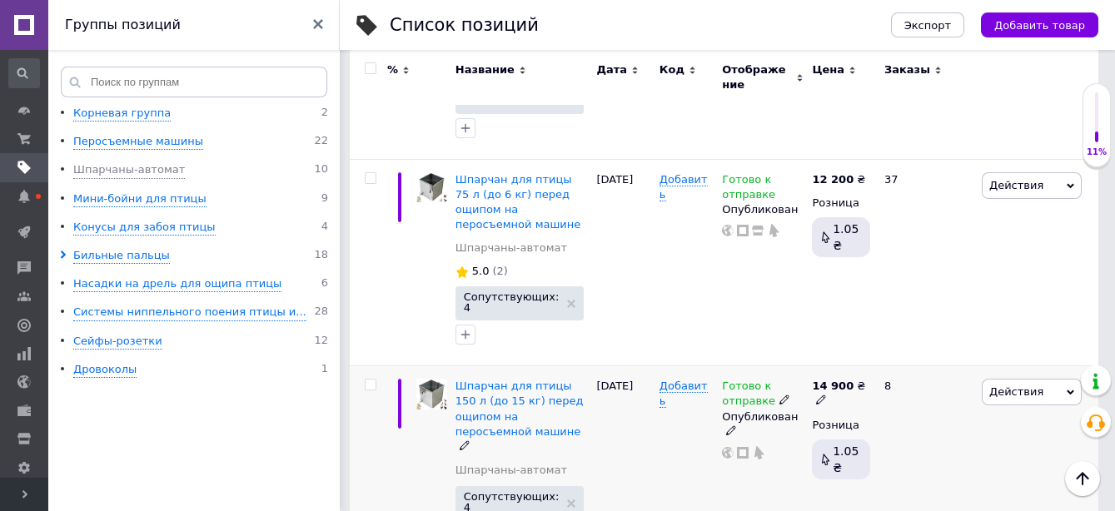
click at [825, 395] on use at bounding box center [820, 399] width 9 height 9
drag, startPoint x: 912, startPoint y: 277, endPoint x: 834, endPoint y: 276, distance: 77.4
click at [834, 366] on div "14 900 ₴ Цена 14900 Валюта ₴ $ € CHF £ ¥ PLN ₸ MDL HUF KGS CN¥ TRY ₩ lei Розниц…" at bounding box center [841, 466] width 67 height 200
type input "15200"
click at [951, 401] on div "8" at bounding box center [925, 466] width 103 height 200
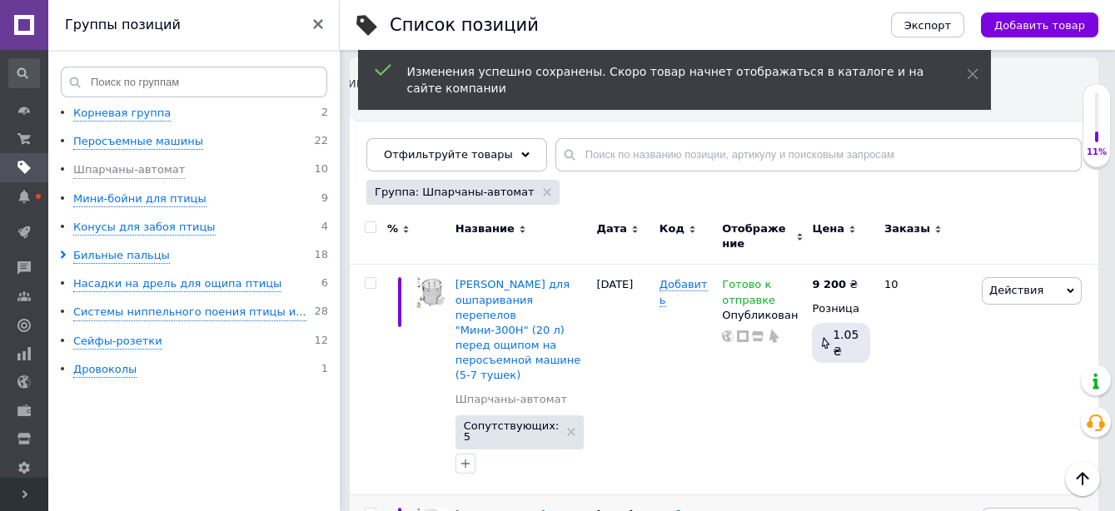
scroll to position [92, 0]
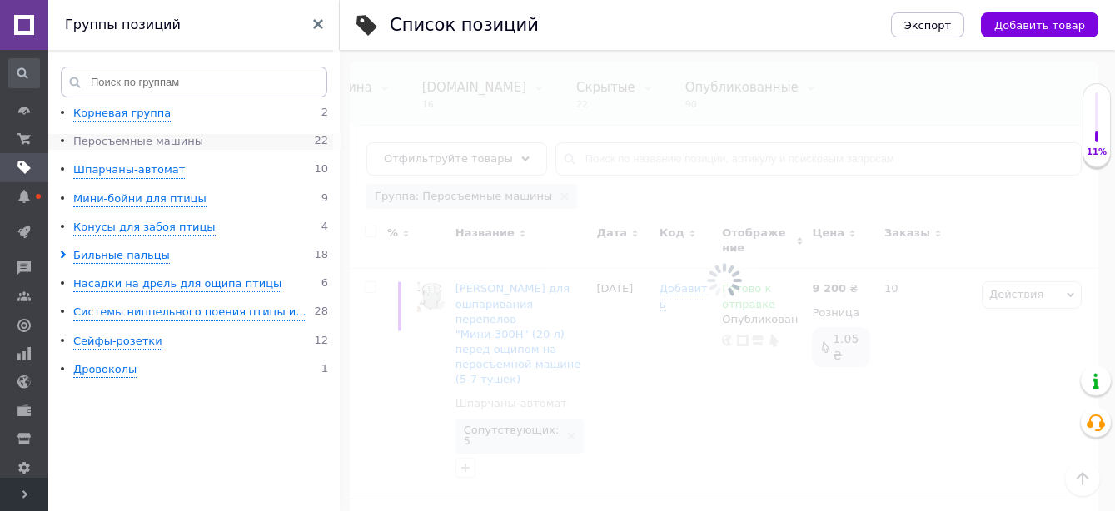
click at [145, 144] on div "Перосъемные машины" at bounding box center [138, 142] width 130 height 16
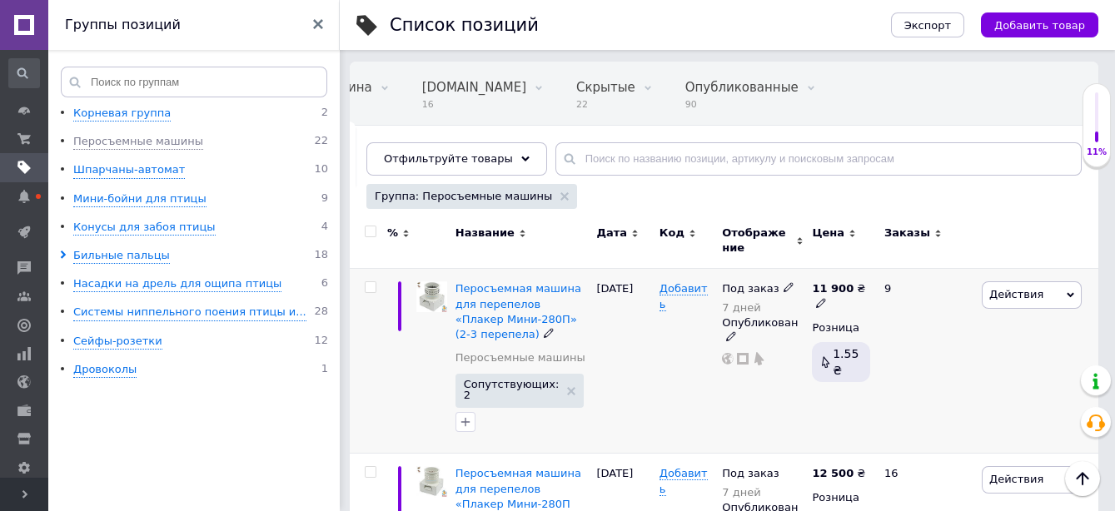
click at [825, 298] on use at bounding box center [820, 302] width 9 height 9
drag, startPoint x: 929, startPoint y: 262, endPoint x: 837, endPoint y: 263, distance: 92.4
click at [835, 269] on div "11 900 ₴ Цена 11900 Валюта ₴ $ € CHF £ ¥ PLN ₸ MDL HUF KGS CN¥ TRY ₩ lei Розниц…" at bounding box center [841, 361] width 67 height 185
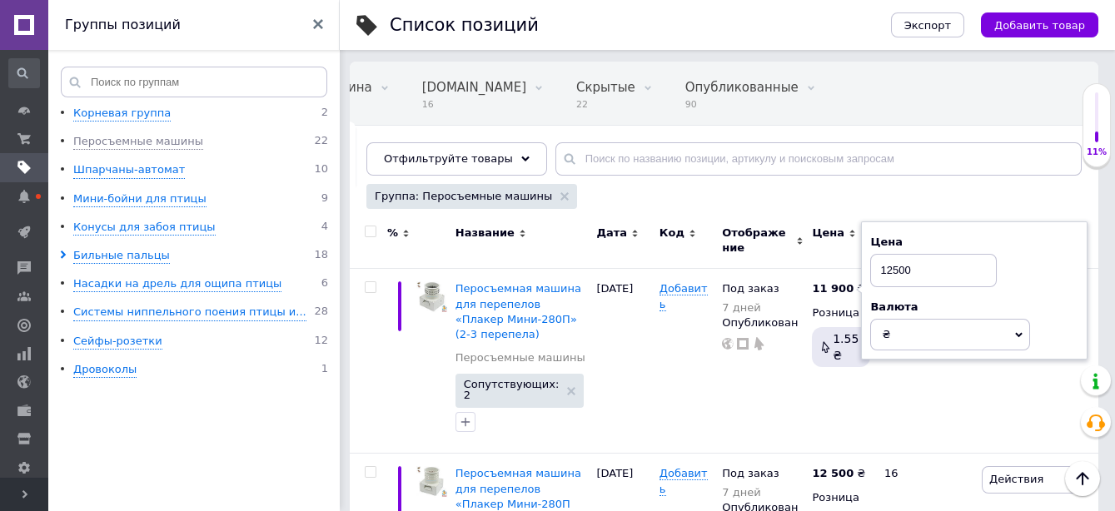
type input "12500"
click at [984, 186] on div "Все 114 Со скидкой 0 Удалить Редактировать Витрина 23 Удалить Редактировать [DO…" at bounding box center [724, 126] width 748 height 137
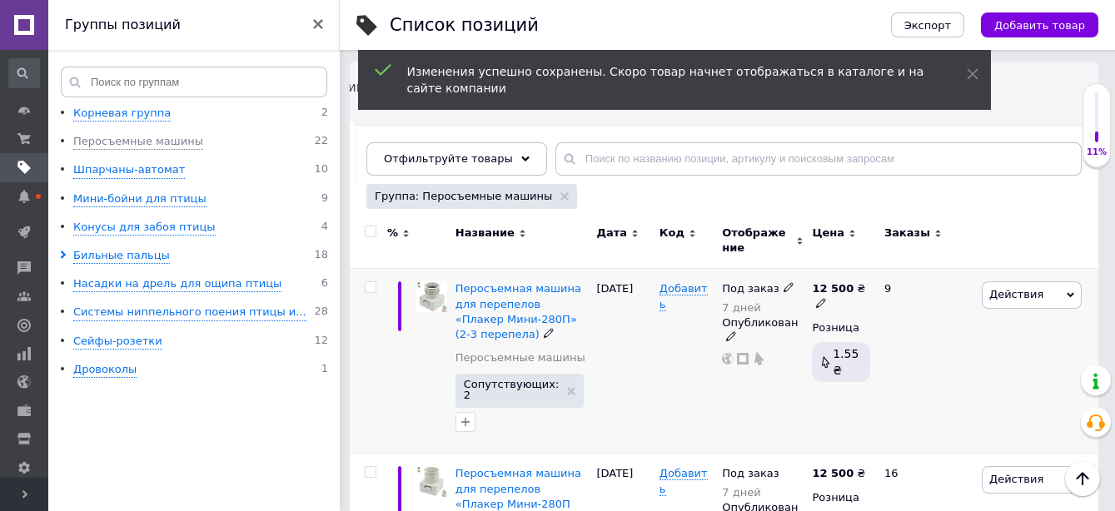
scroll to position [185, 0]
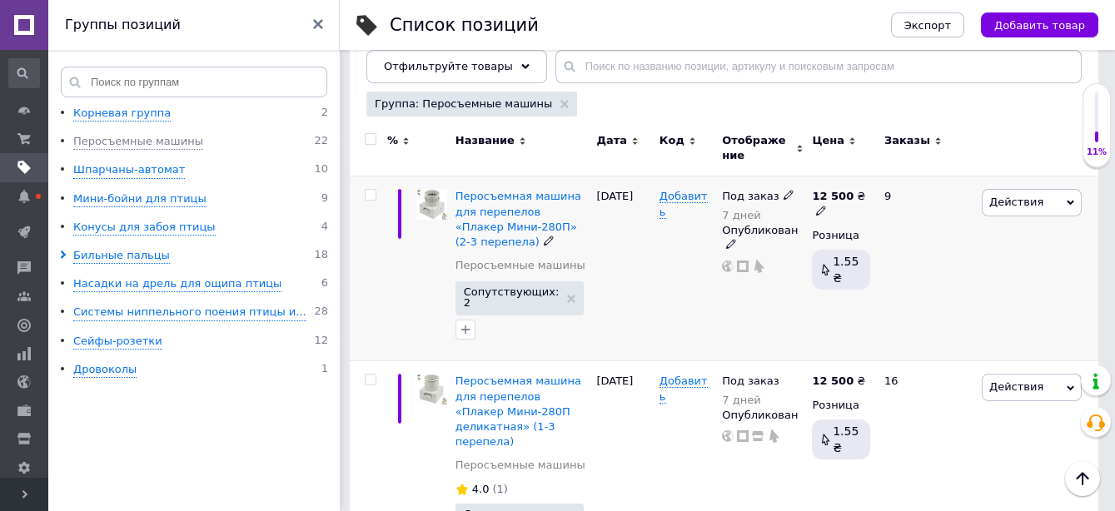
click at [826, 206] on icon at bounding box center [821, 211] width 10 height 10
click at [911, 173] on input "12500" at bounding box center [948, 178] width 127 height 33
type input "12300"
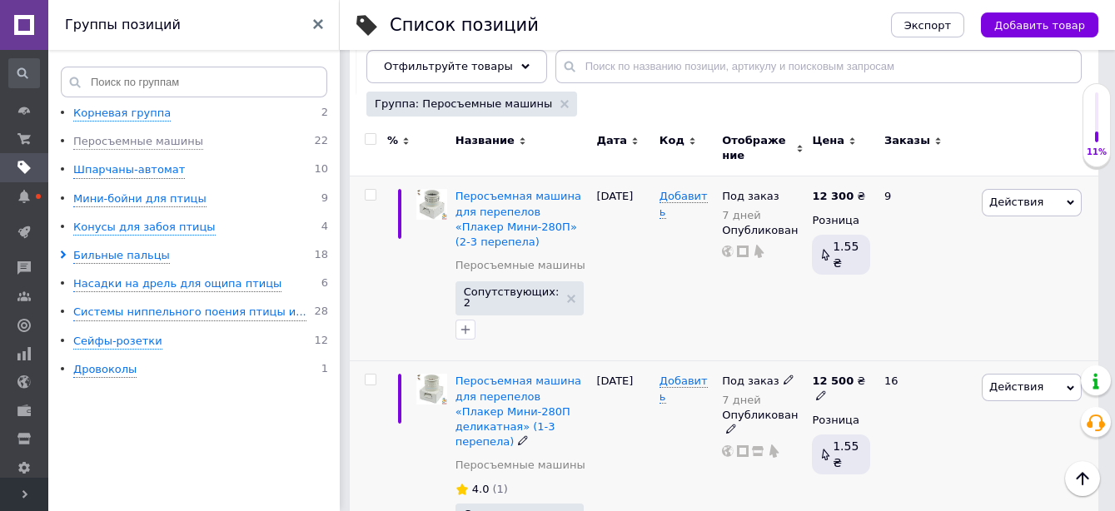
click at [826, 390] on icon at bounding box center [821, 395] width 10 height 10
click at [911, 357] on input "12500" at bounding box center [948, 362] width 127 height 33
type input "12900"
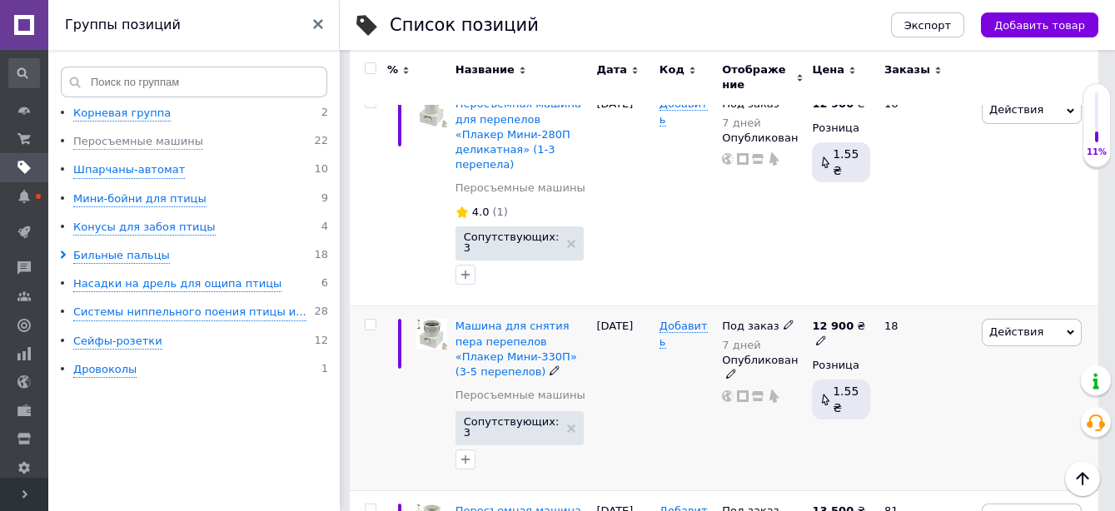
click at [826, 336] on icon at bounding box center [821, 341] width 10 height 10
drag, startPoint x: 914, startPoint y: 268, endPoint x: 880, endPoint y: 264, distance: 34.4
click at [880, 264] on div "Цена 12900 Валюта ₴ $ € CHF £ ¥ PLN ₸ MDL HUF KGS CN¥ TRY ₩ lei" at bounding box center [989, 328] width 226 height 139
type input "13300"
click at [927, 409] on div "18" at bounding box center [925, 398] width 103 height 185
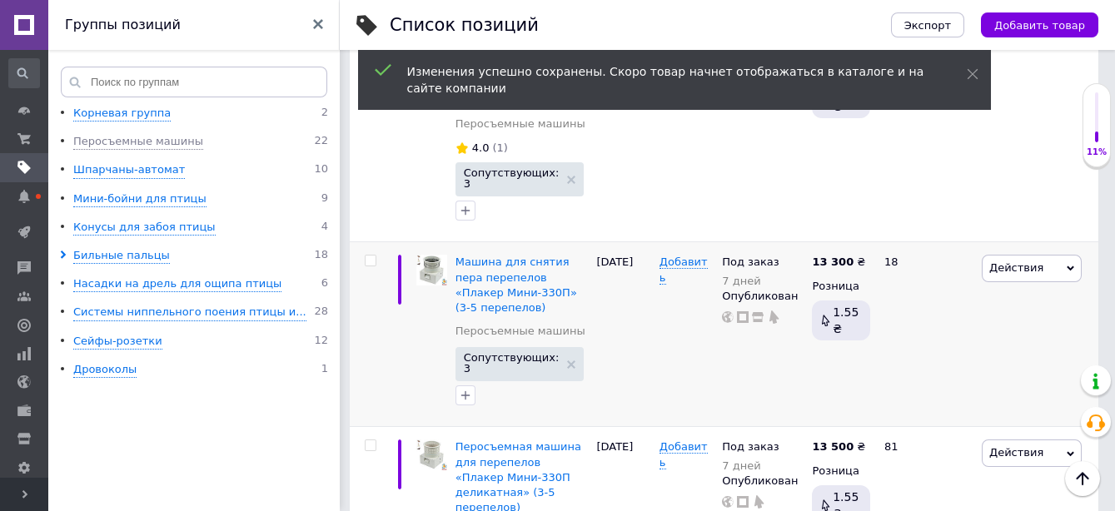
scroll to position [555, 0]
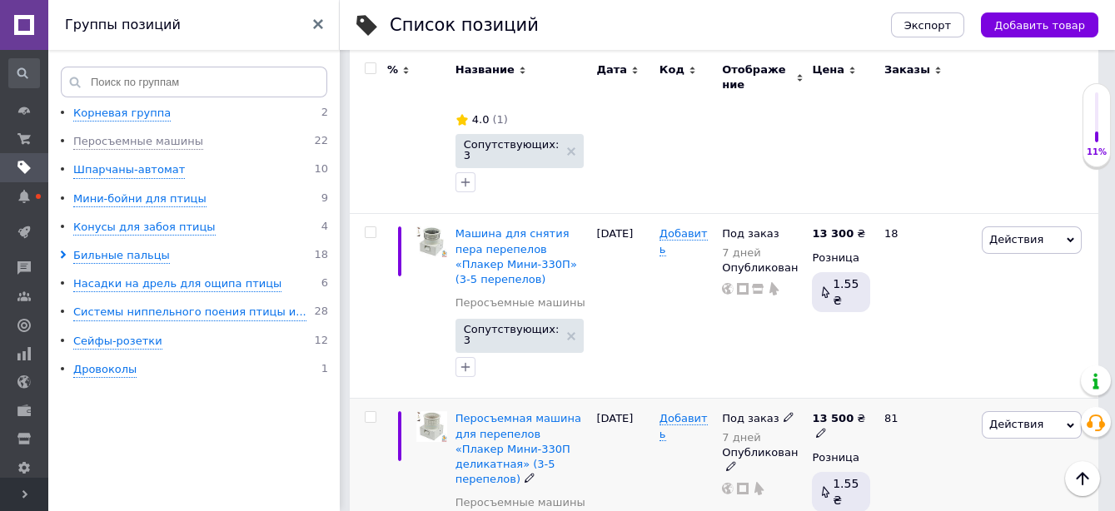
click at [825, 428] on use at bounding box center [820, 432] width 9 height 9
click at [913, 384] on input "13500" at bounding box center [948, 400] width 127 height 33
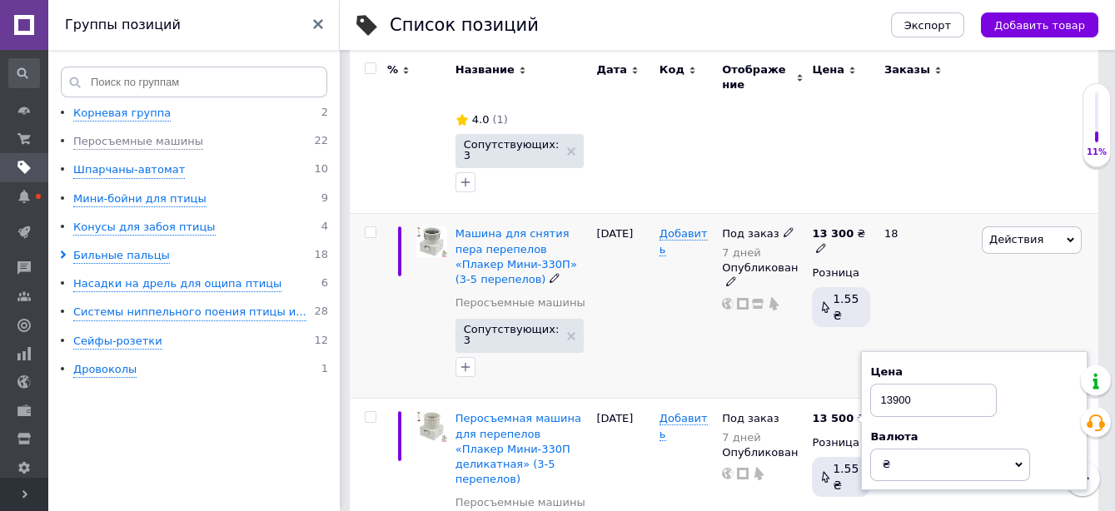
type input "13900"
click at [969, 259] on div "18" at bounding box center [925, 306] width 103 height 185
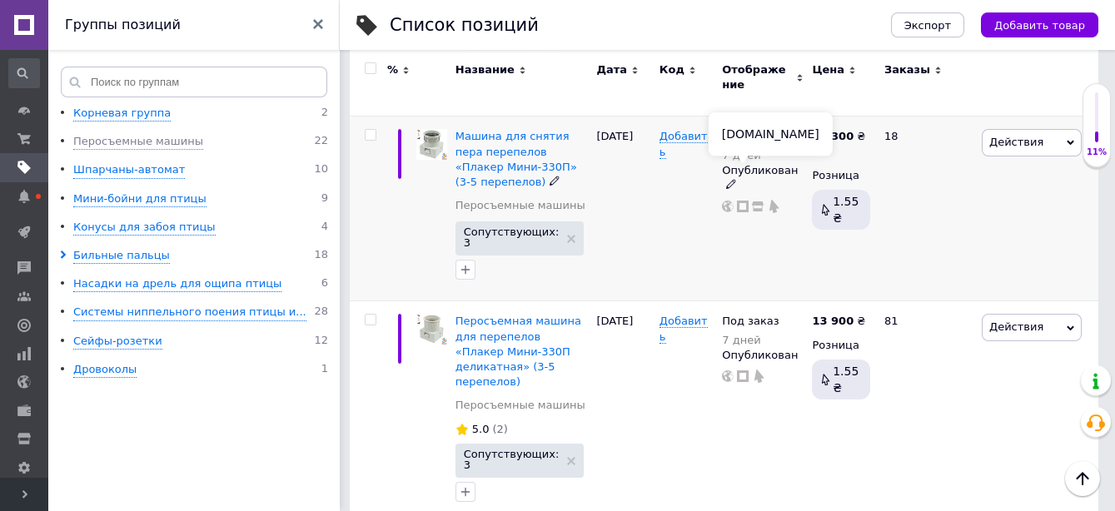
scroll to position [739, 0]
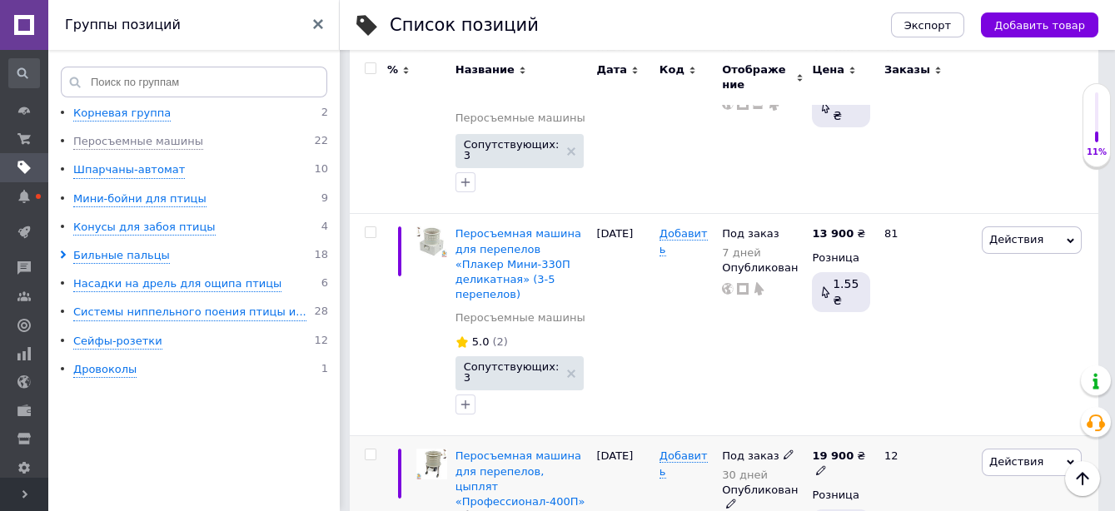
click at [826, 465] on icon at bounding box center [821, 470] width 10 height 10
drag, startPoint x: 915, startPoint y: 371, endPoint x: 869, endPoint y: 365, distance: 46.2
click at [876, 389] on div "Цена 19900 Валюта ₴ $ € CHF £ ¥ PLN ₸ MDL HUF KGS CN¥ TRY ₩ lei" at bounding box center [989, 458] width 226 height 139
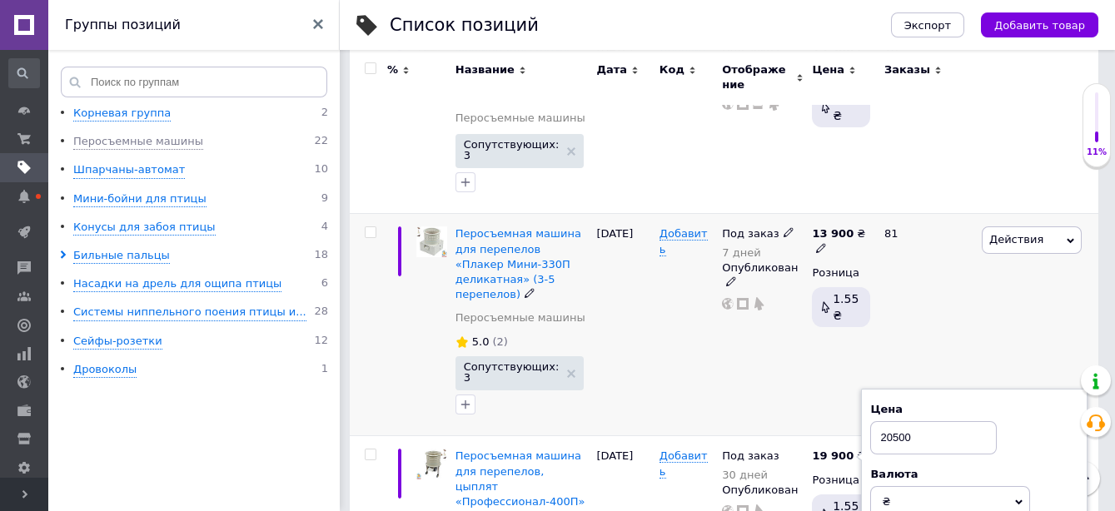
type input "20500"
click at [972, 299] on div "81" at bounding box center [925, 325] width 103 height 222
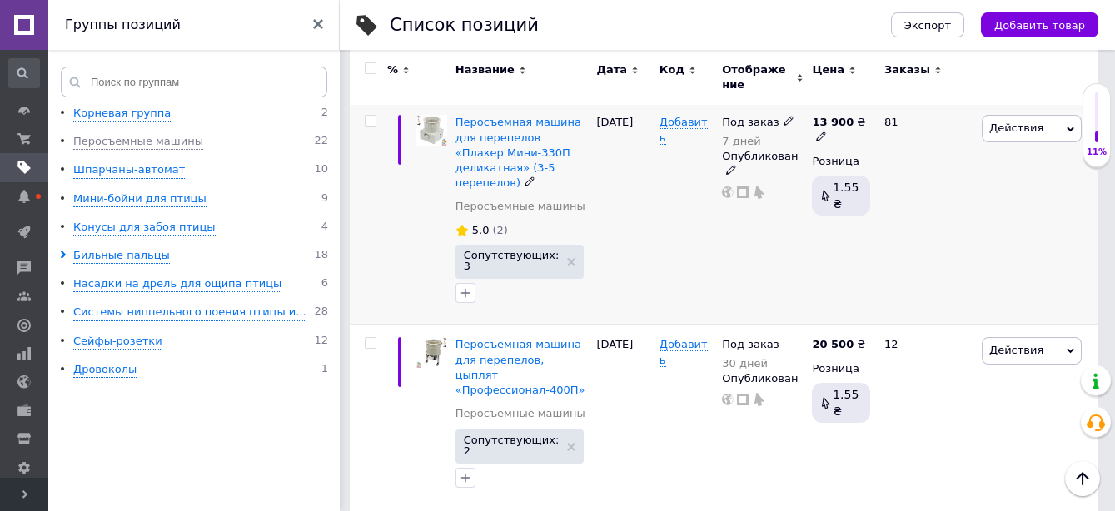
scroll to position [925, 0]
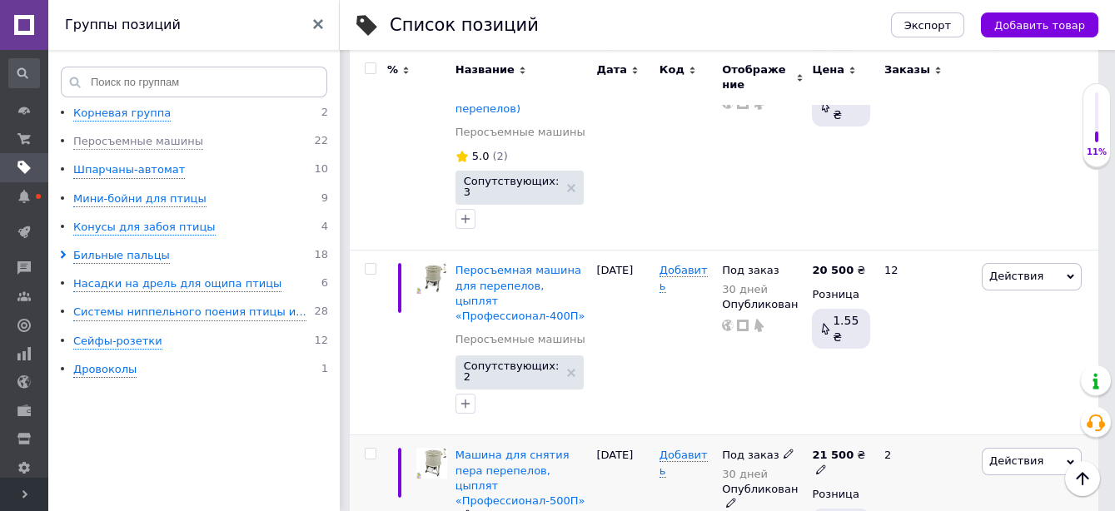
click at [826, 465] on icon at bounding box center [821, 470] width 10 height 10
drag, startPoint x: 909, startPoint y: 339, endPoint x: 919, endPoint y: 340, distance: 10.0
click at [919, 420] on input "21500" at bounding box center [948, 436] width 127 height 33
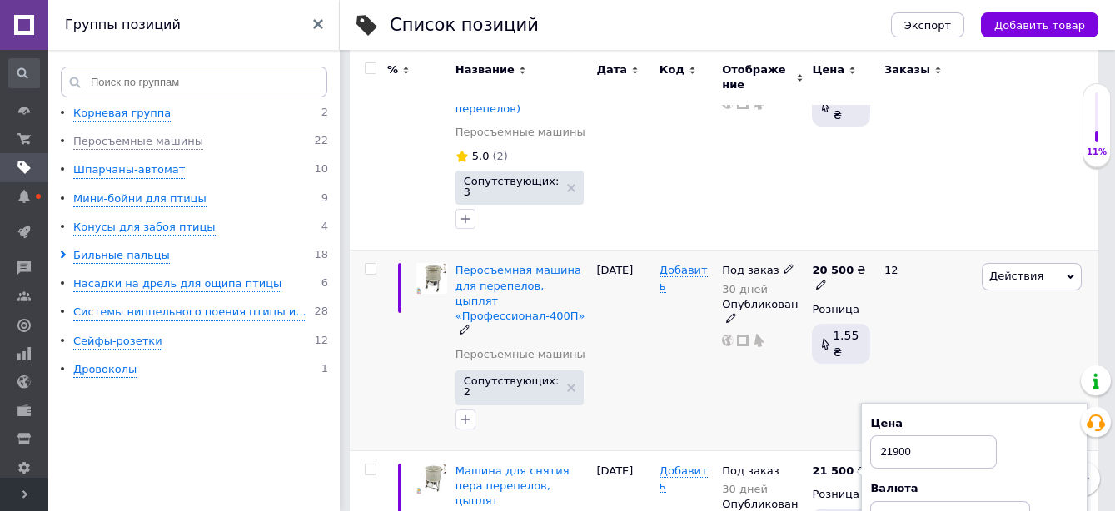
type input "21900"
click at [773, 316] on div "Под заказ 30 дней Опубликован" at bounding box center [763, 351] width 90 height 200
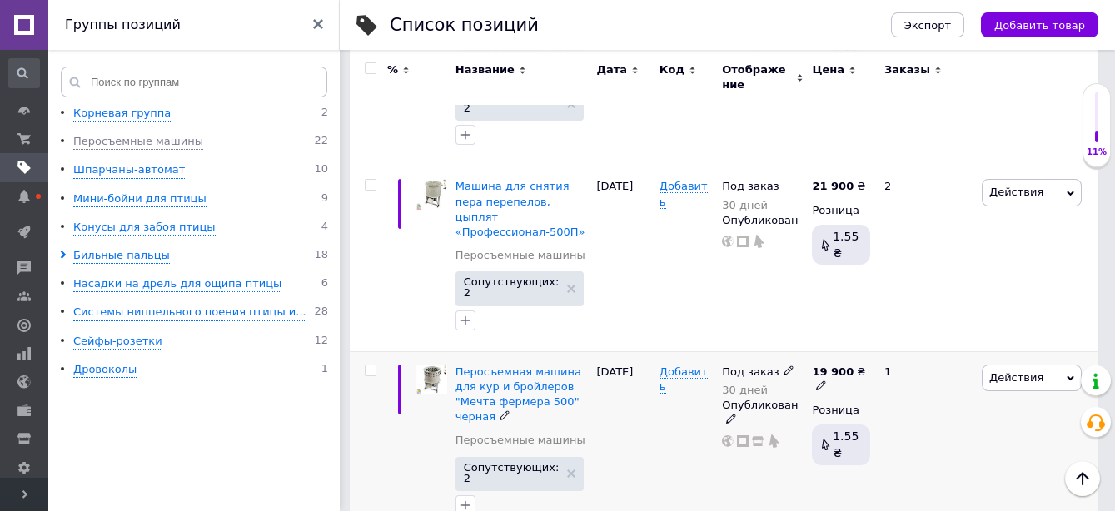
scroll to position [1202, 0]
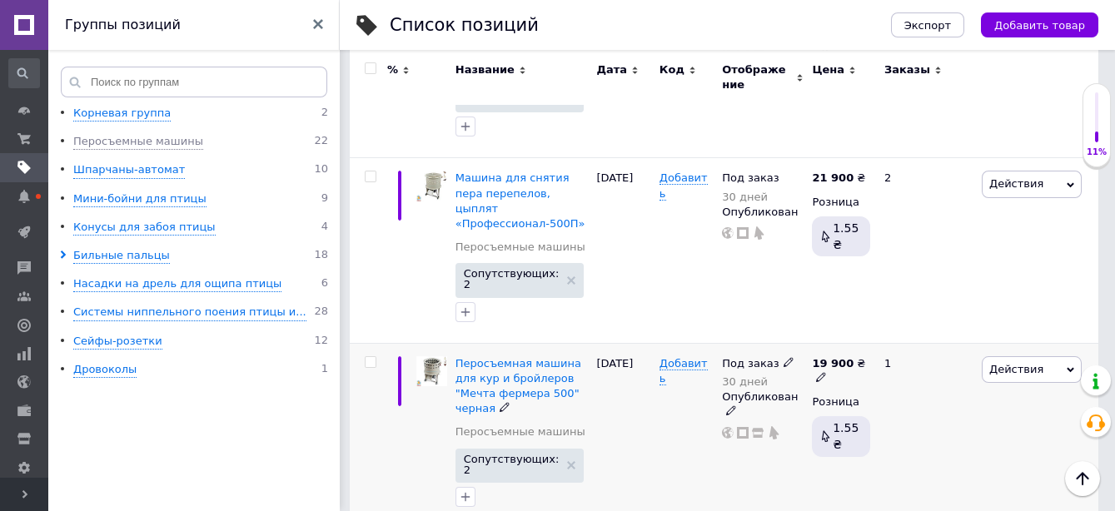
click at [826, 372] on icon at bounding box center [821, 377] width 10 height 10
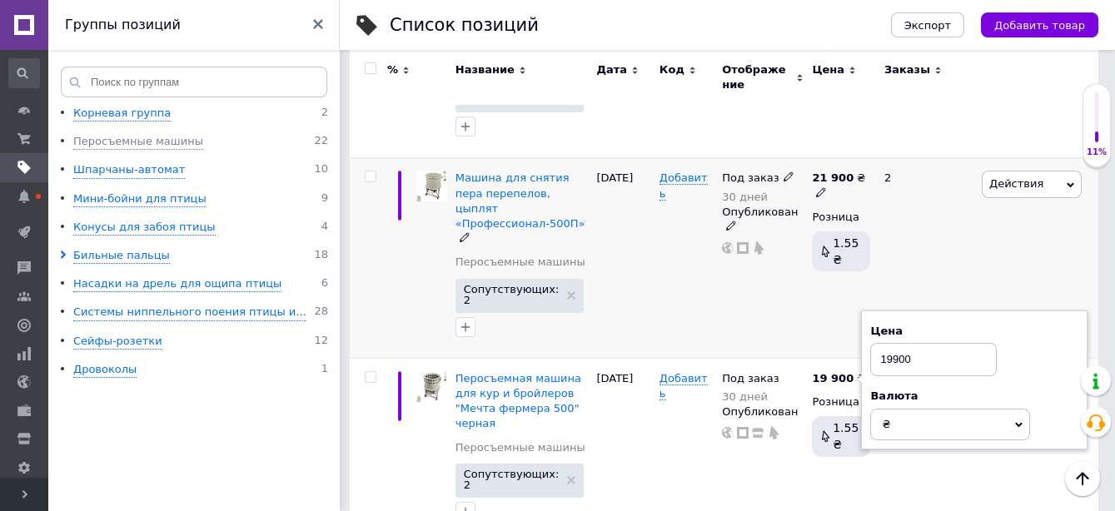
drag, startPoint x: 928, startPoint y: 217, endPoint x: 873, endPoint y: 216, distance: 55.0
click at [873, 343] on input "19900" at bounding box center [933, 359] width 127 height 33
type input "20500"
click at [980, 158] on div "Действия Редактировать Поднять в начало группы Копировать Скидка Подарок Сопутс…" at bounding box center [1037, 258] width 121 height 200
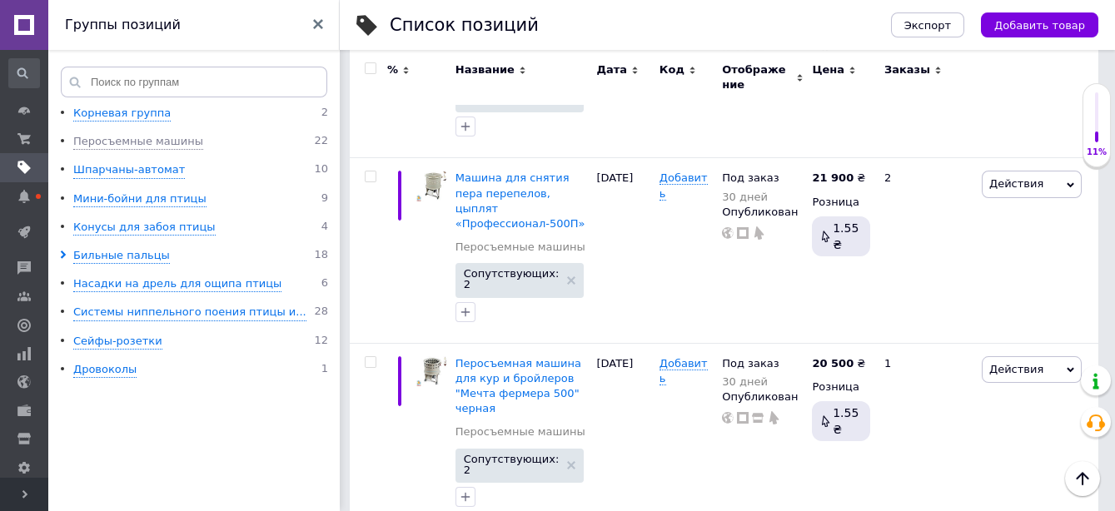
drag, startPoint x: 913, startPoint y: 379, endPoint x: 877, endPoint y: 378, distance: 36.6
type input "21100"
click at [833, 365] on div "20 500 ₴ Розница 1.55 ₴" at bounding box center [841, 435] width 67 height 185
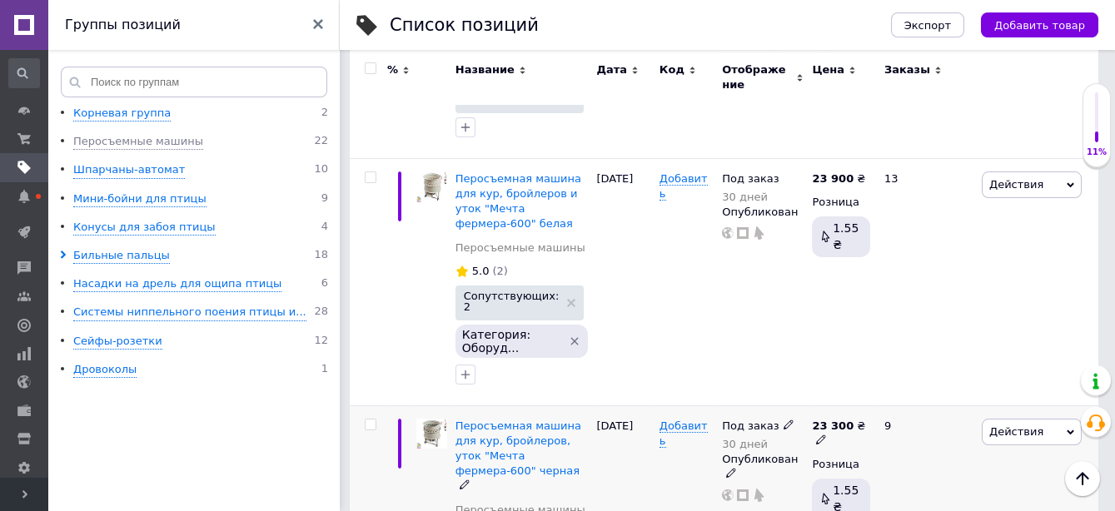
scroll to position [1758, 0]
click at [826, 434] on icon at bounding box center [821, 439] width 10 height 10
click at [912, 390] on input "23300" at bounding box center [948, 406] width 127 height 33
type input "23900"
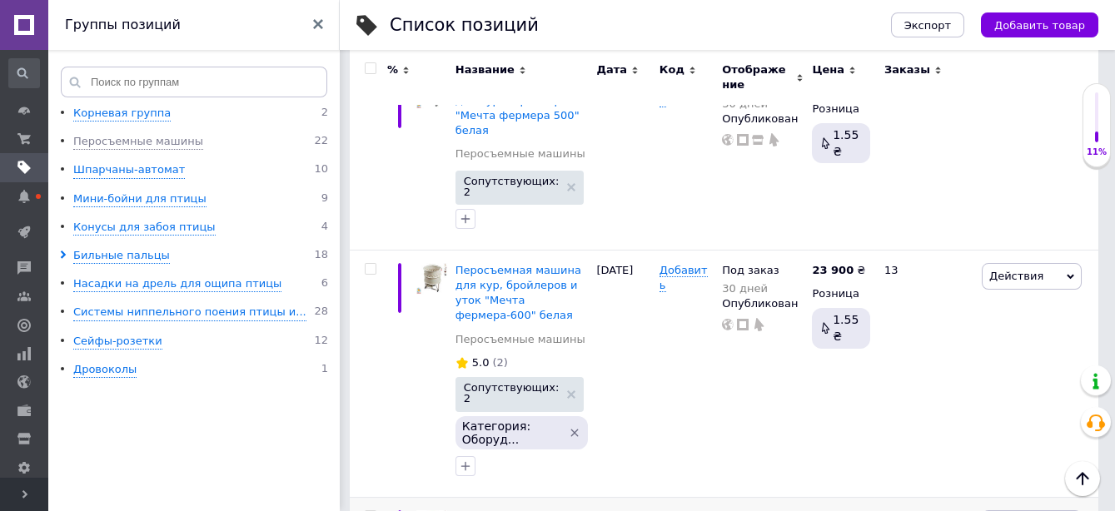
scroll to position [1573, 0]
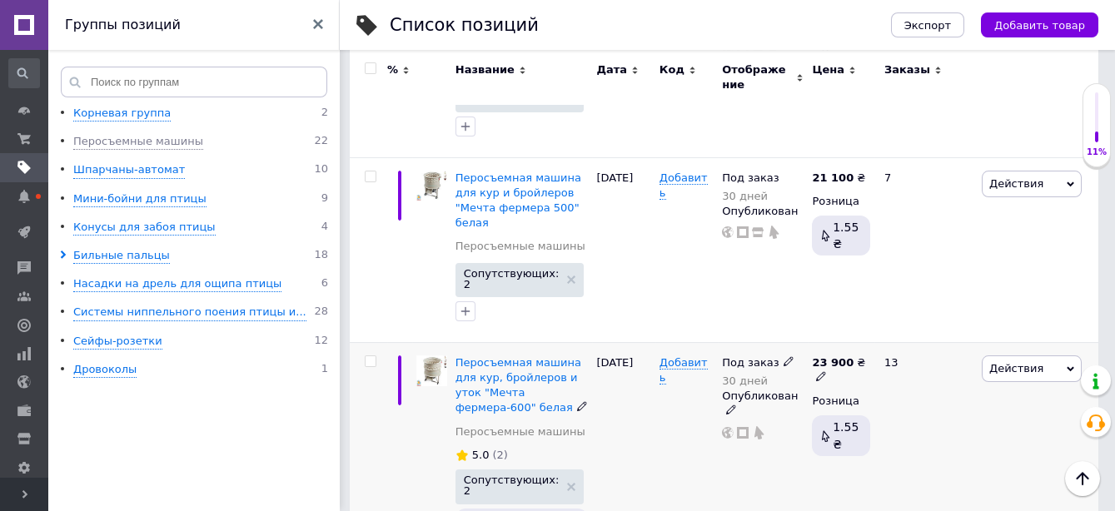
click at [826, 371] on icon at bounding box center [821, 376] width 10 height 10
drag, startPoint x: 900, startPoint y: 177, endPoint x: 911, endPoint y: 177, distance: 10.9
click at [911, 328] on input "23900" at bounding box center [948, 344] width 127 height 33
type input "24500"
click at [893, 342] on div "13" at bounding box center [925, 465] width 103 height 247
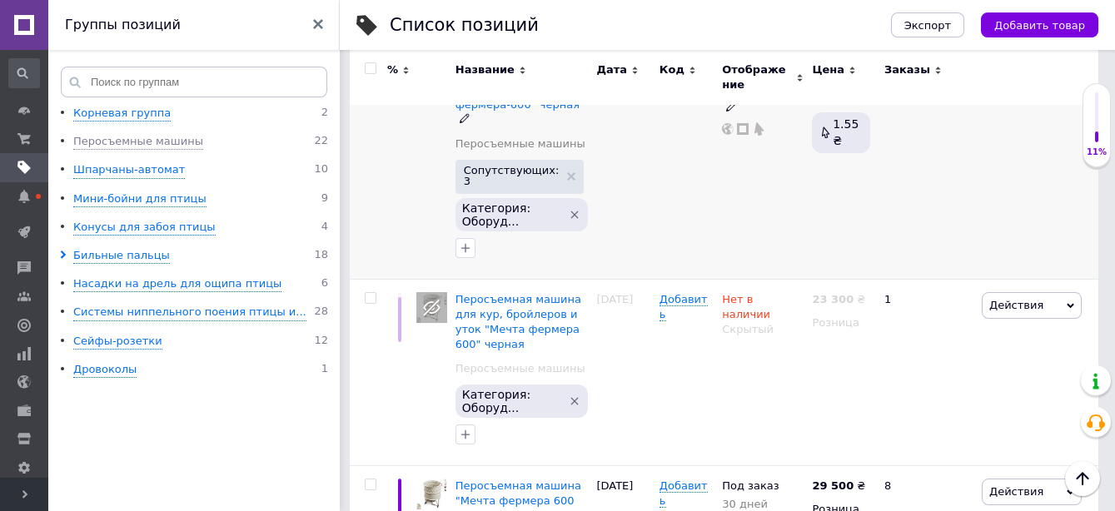
scroll to position [2127, 0]
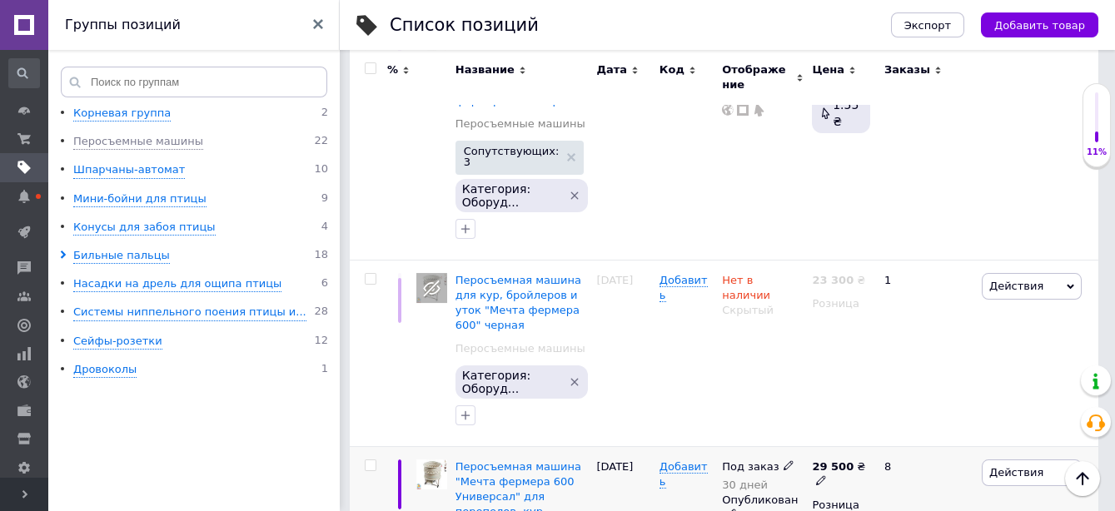
click at [826, 475] on icon at bounding box center [821, 480] width 10 height 10
click at [908, 431] on input "29500" at bounding box center [948, 447] width 127 height 33
type input "29900"
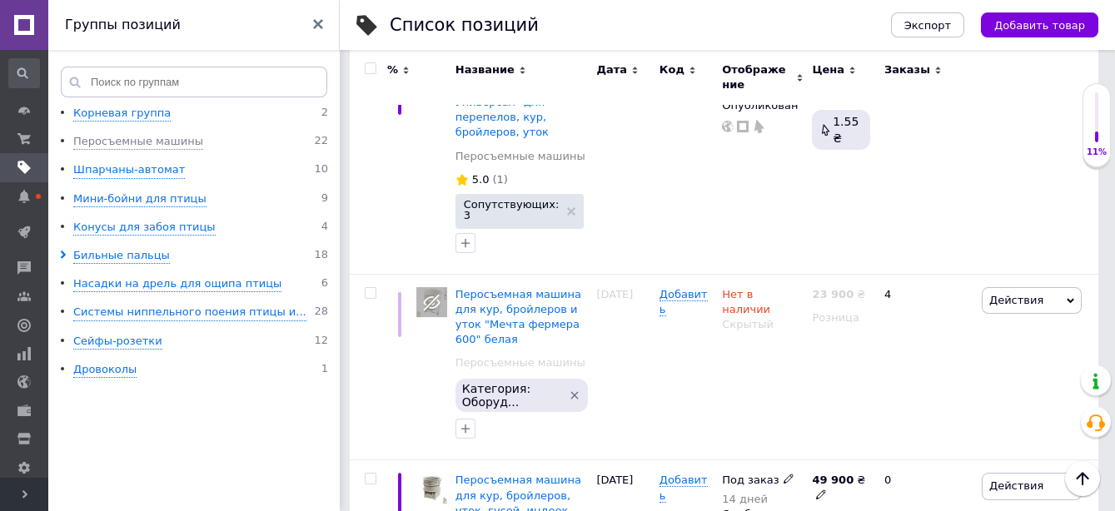
scroll to position [2683, 0]
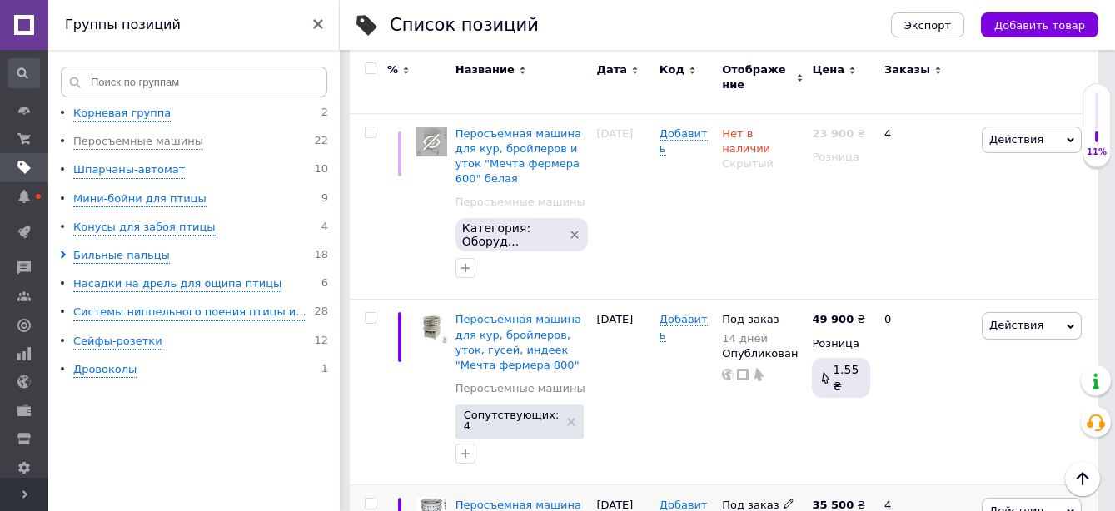
click at [826, 510] on icon at bounding box center [821, 519] width 10 height 10
drag, startPoint x: 915, startPoint y: 279, endPoint x: 902, endPoint y: 281, distance: 13.4
click at [902, 470] on input "35500" at bounding box center [948, 486] width 127 height 33
type input "35900"
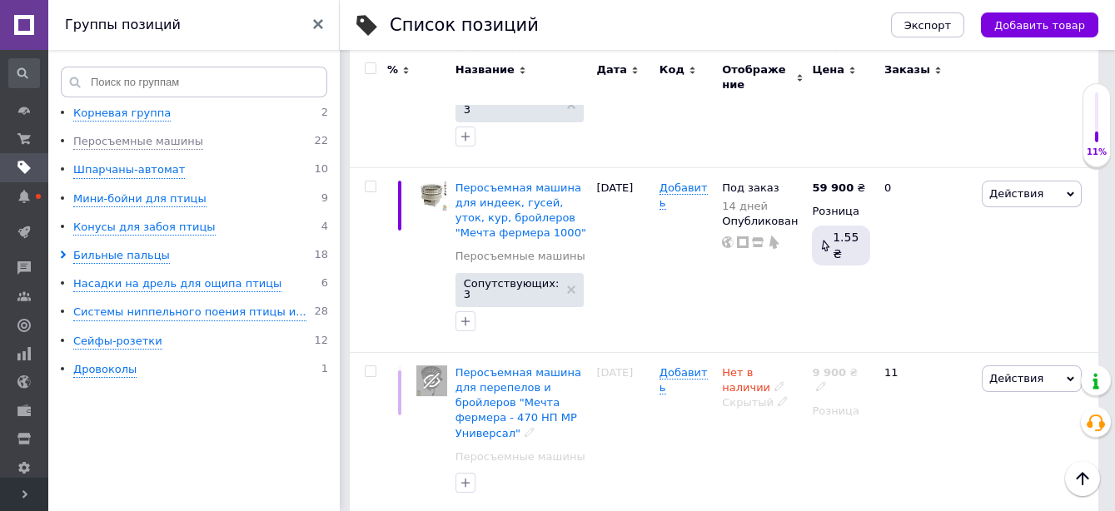
scroll to position [3408, 0]
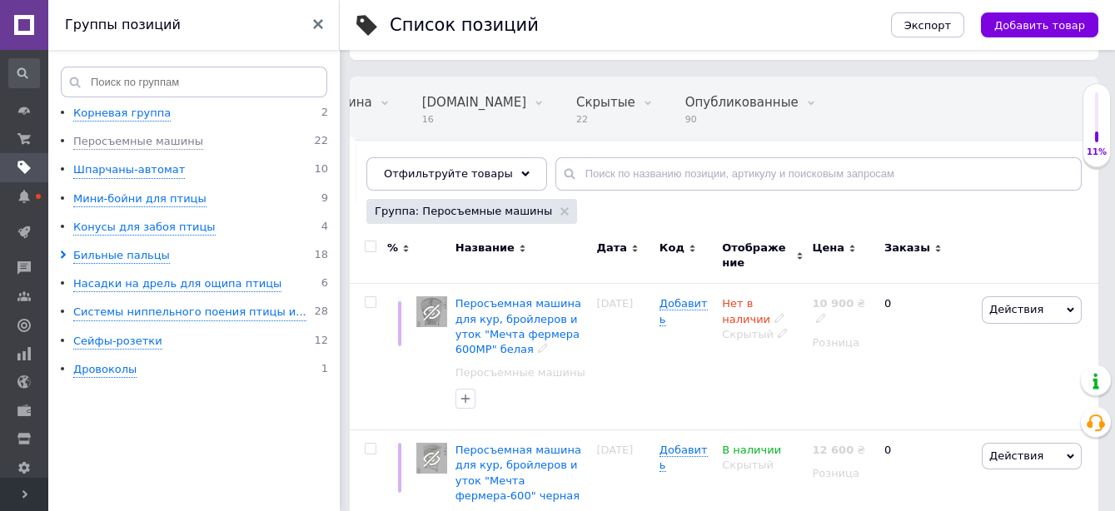
scroll to position [209, 0]
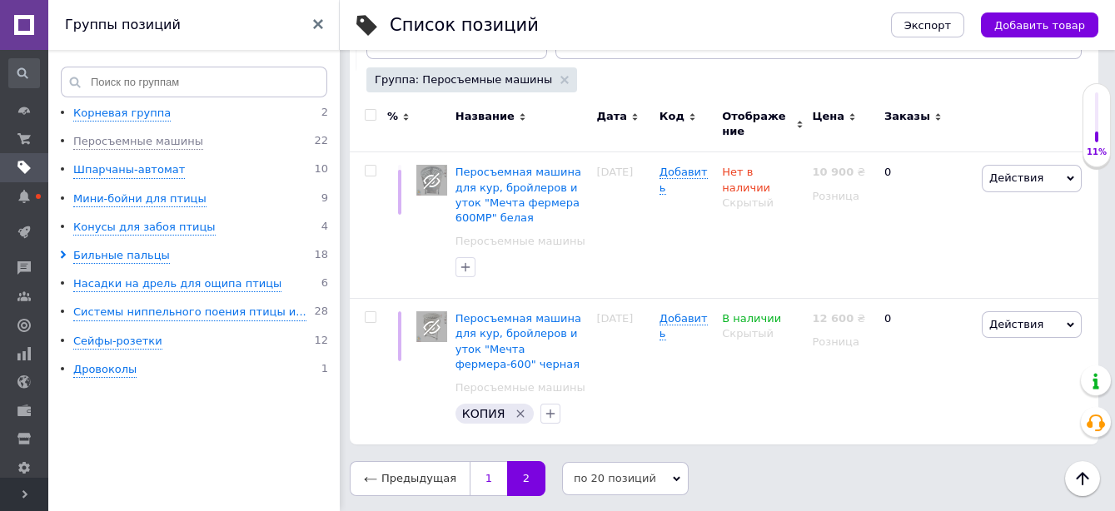
click at [507, 478] on link "2" at bounding box center [526, 478] width 38 height 35
click at [492, 480] on link "1" at bounding box center [488, 478] width 37 height 35
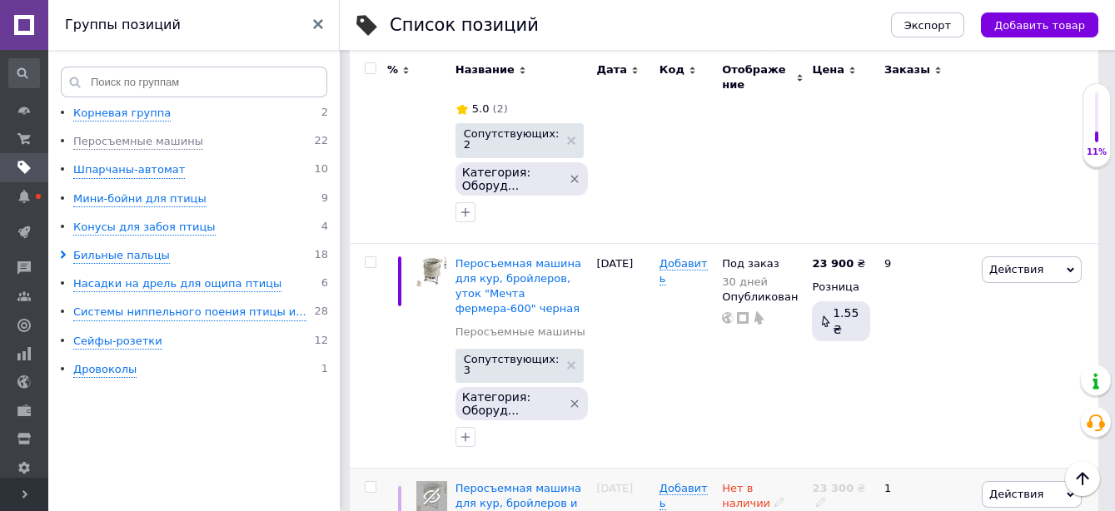
scroll to position [2059, 0]
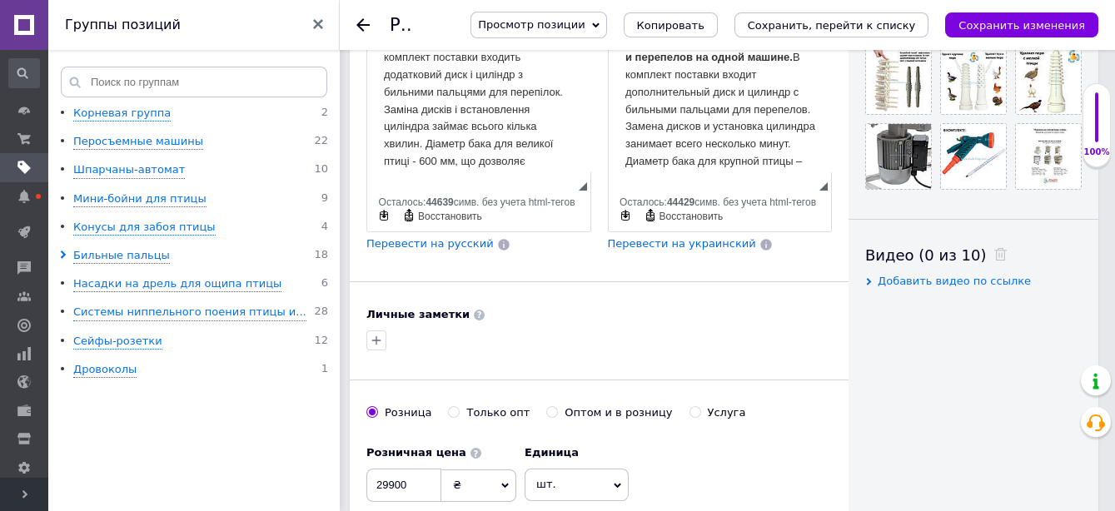
scroll to position [555, 0]
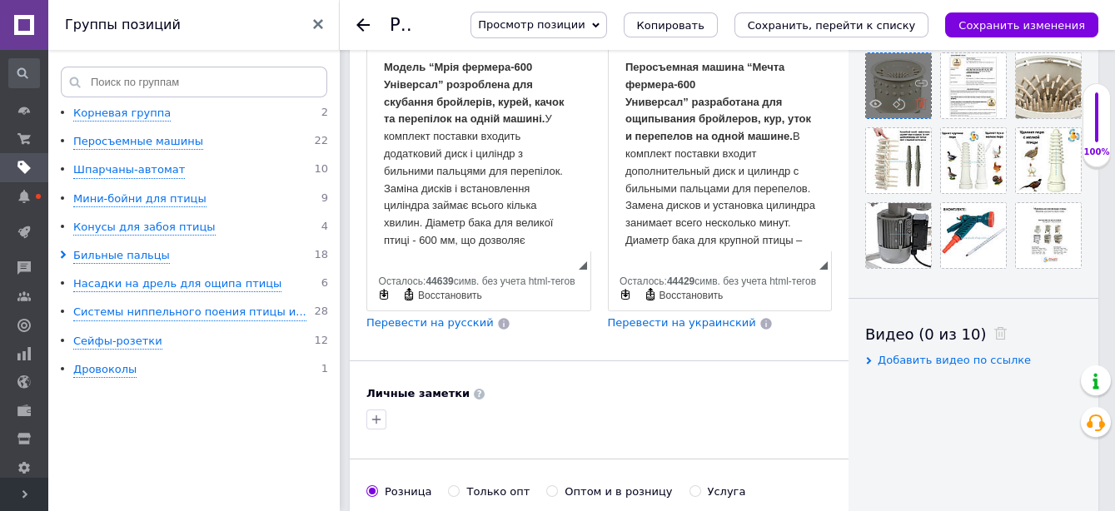
click at [923, 102] on icon at bounding box center [921, 103] width 12 height 12
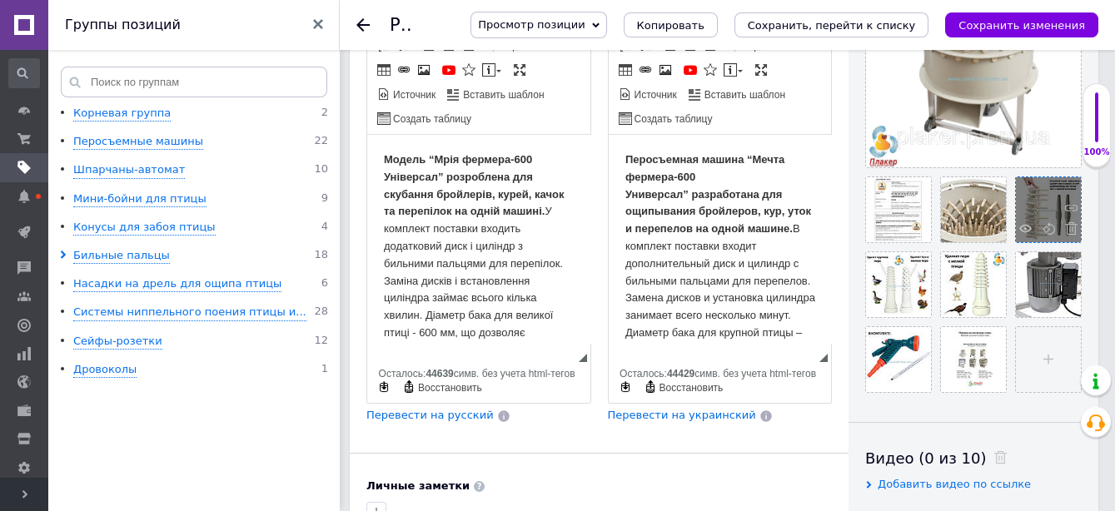
scroll to position [370, 0]
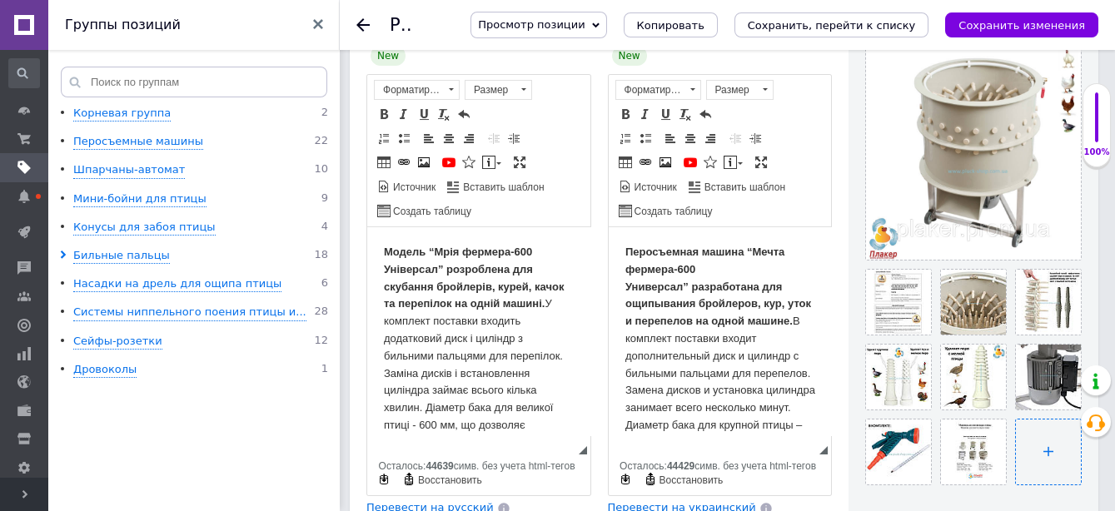
click at [1052, 465] on input "file" at bounding box center [1048, 452] width 65 height 65
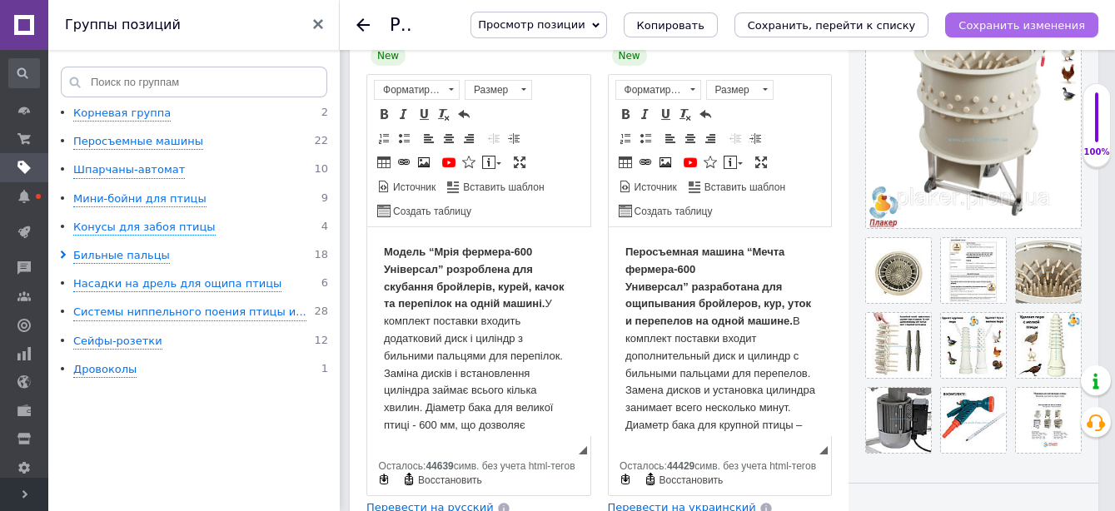
click at [989, 16] on button "Сохранить изменения" at bounding box center [1021, 24] width 153 height 25
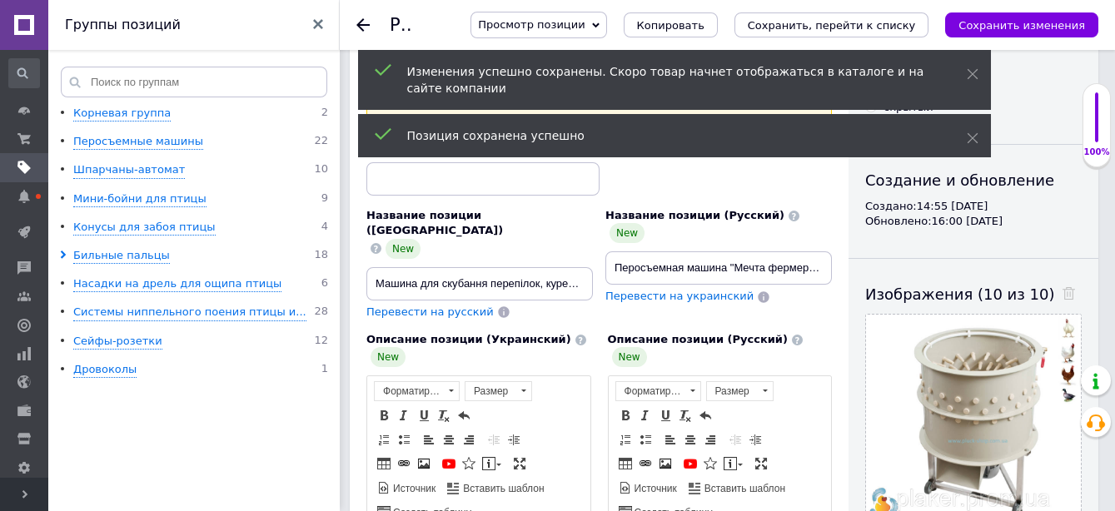
scroll to position [0, 0]
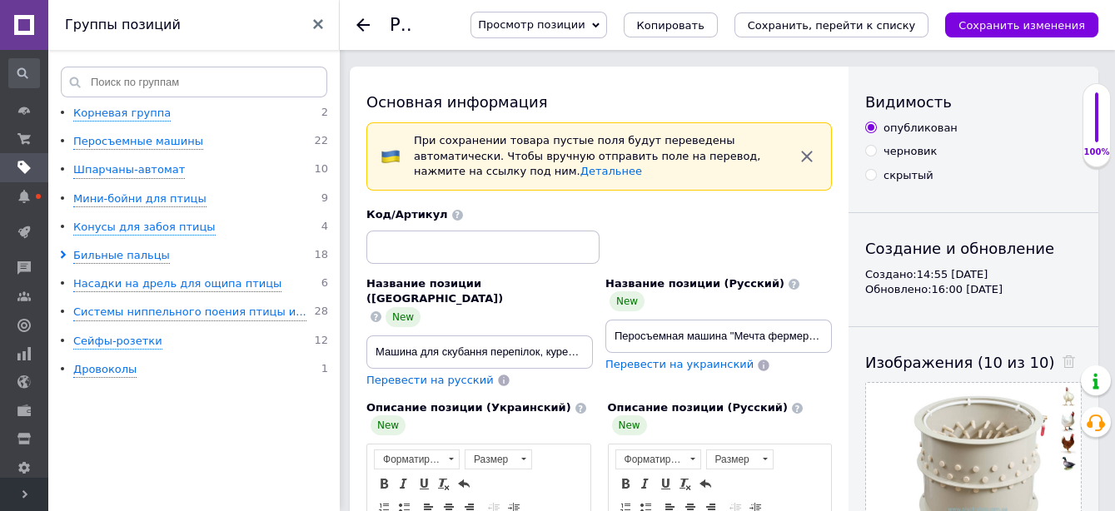
click at [606, 29] on span "Просмотр позиции" at bounding box center [538, 25] width 136 height 27
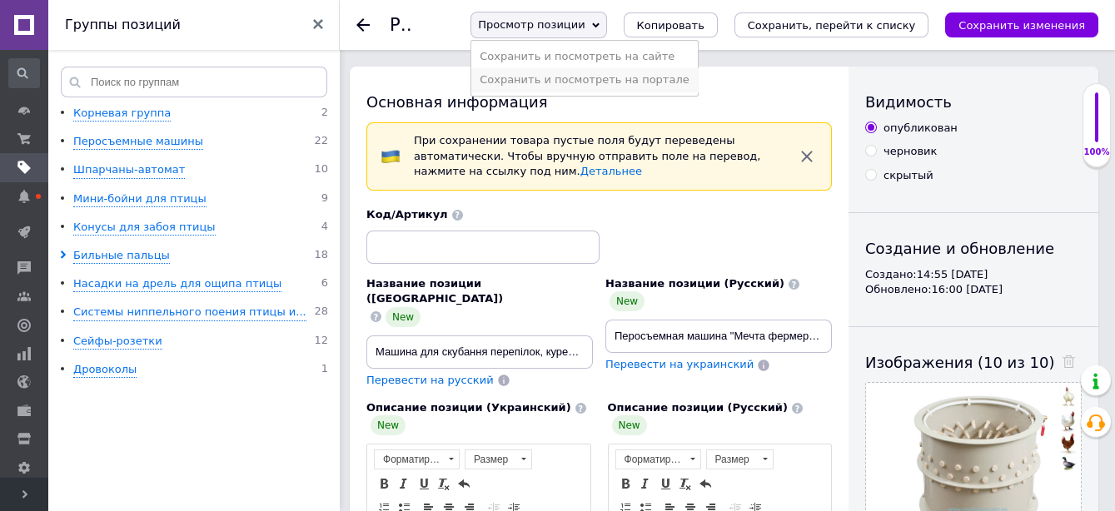
click at [640, 72] on li "Сохранить и посмотреть на портале" at bounding box center [584, 79] width 226 height 23
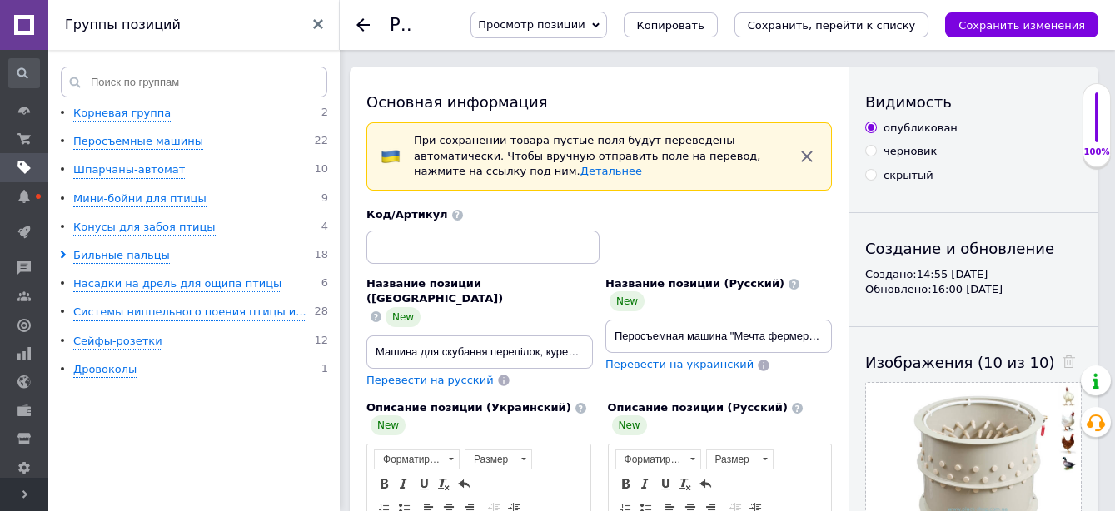
click at [313, 32] on span at bounding box center [318, 25] width 10 height 15
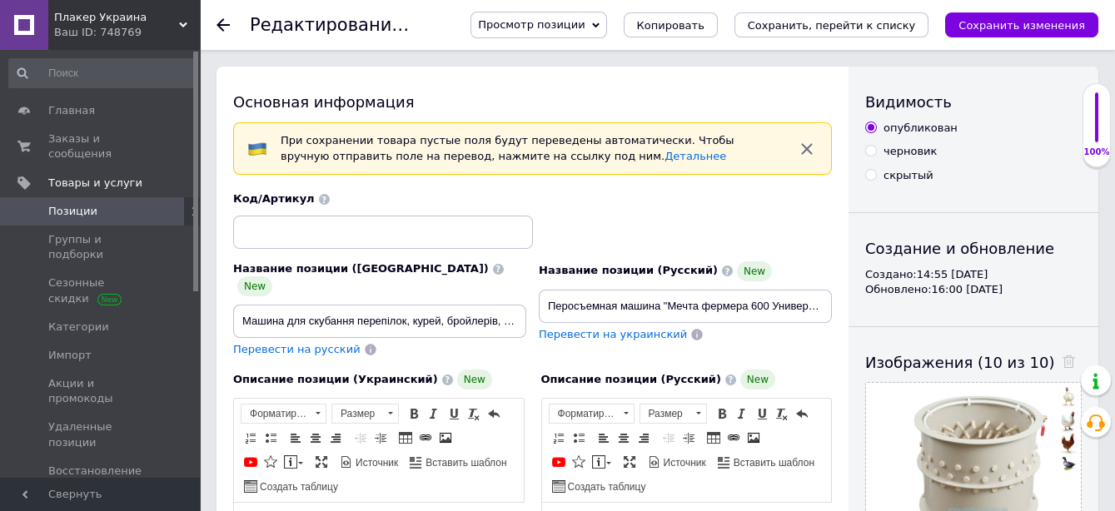
click at [97, 197] on link "Позиции" at bounding box center [102, 211] width 205 height 28
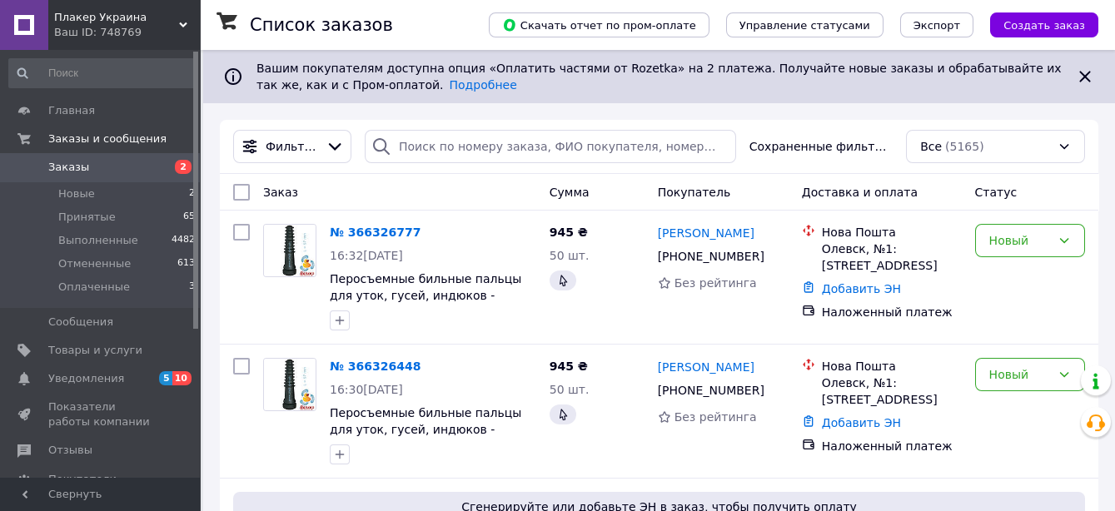
click at [1078, 75] on icon at bounding box center [1085, 77] width 20 height 20
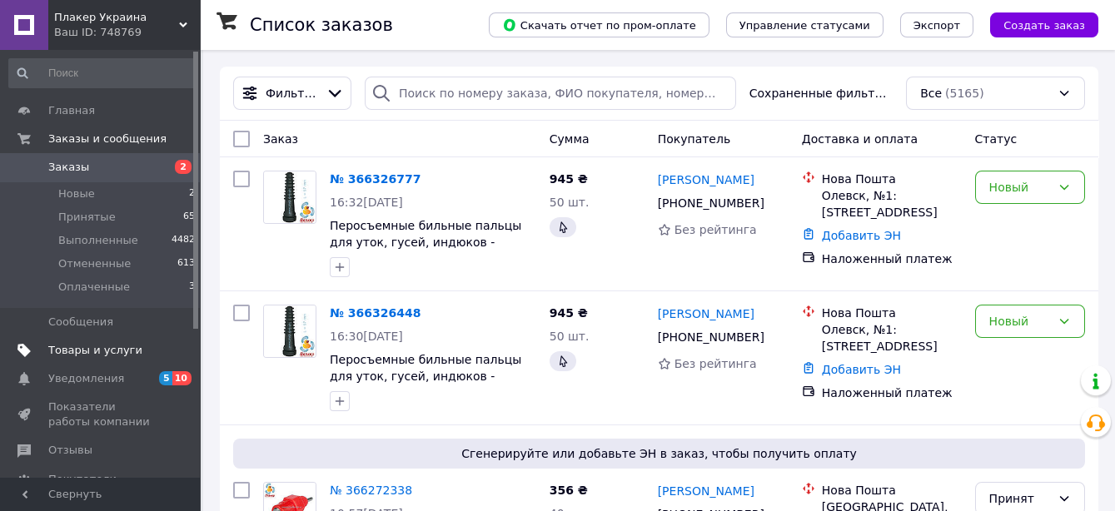
click at [77, 348] on span "Товары и услуги" at bounding box center [95, 350] width 94 height 15
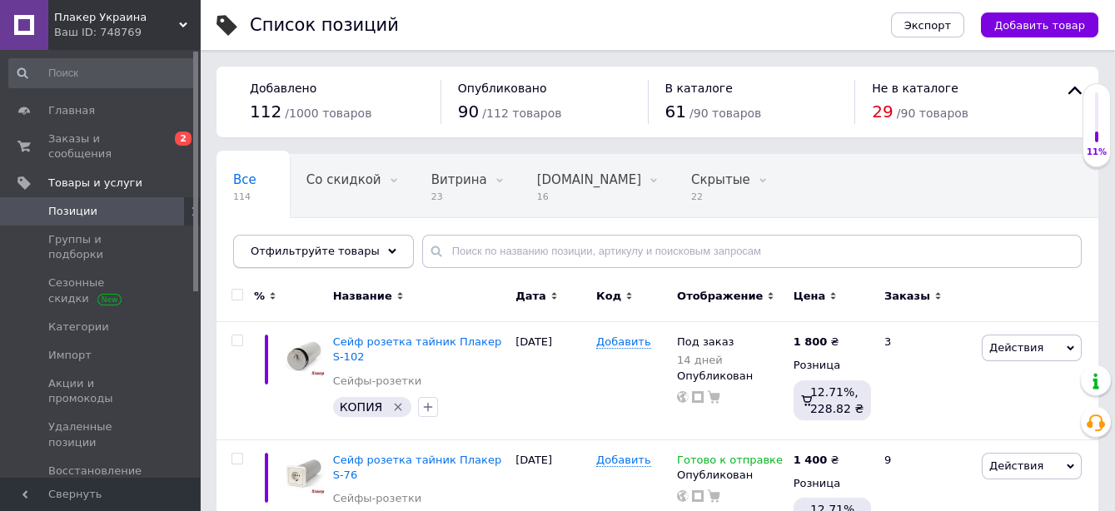
click at [369, 256] on div "Отфильтруйте товары" at bounding box center [323, 251] width 181 height 33
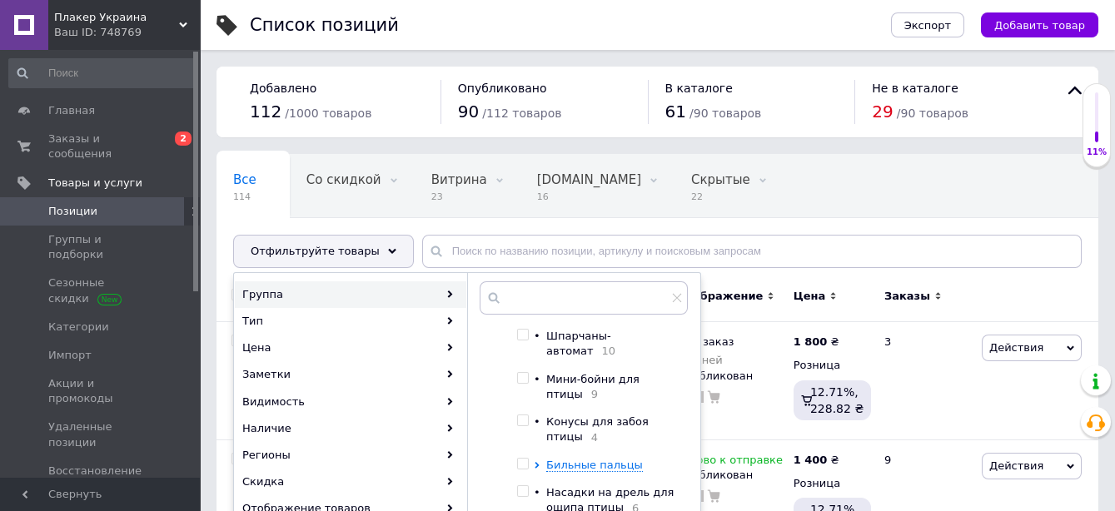
scroll to position [116, 0]
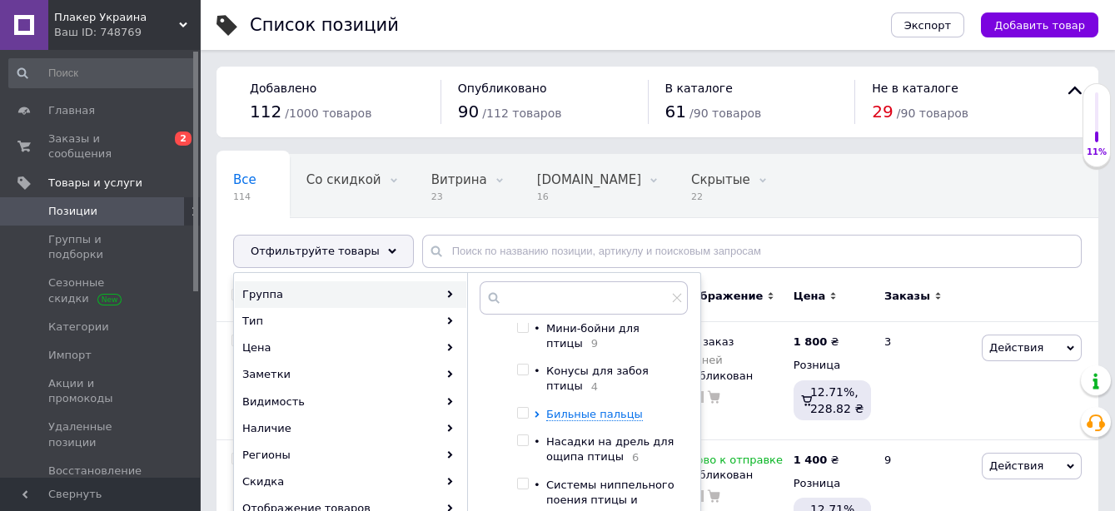
click at [523, 435] on input "checkbox" at bounding box center [522, 440] width 11 height 11
checkbox input "true"
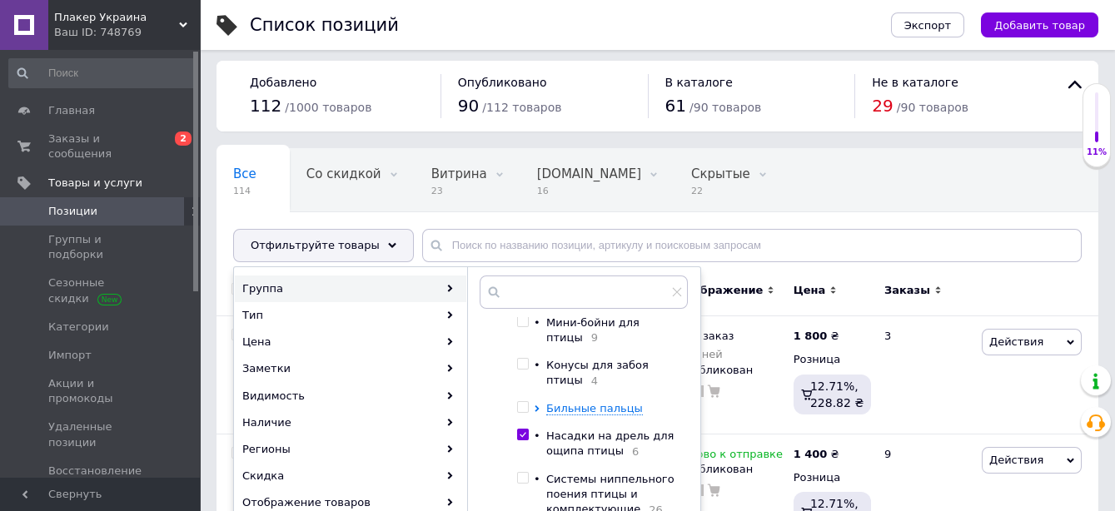
scroll to position [277, 0]
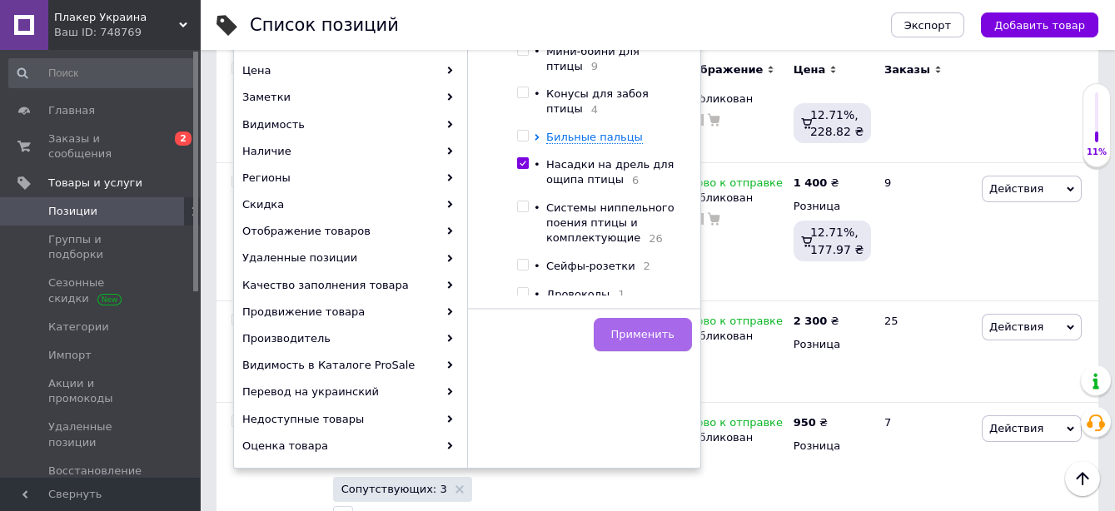
click at [649, 318] on button "Применить" at bounding box center [643, 334] width 98 height 33
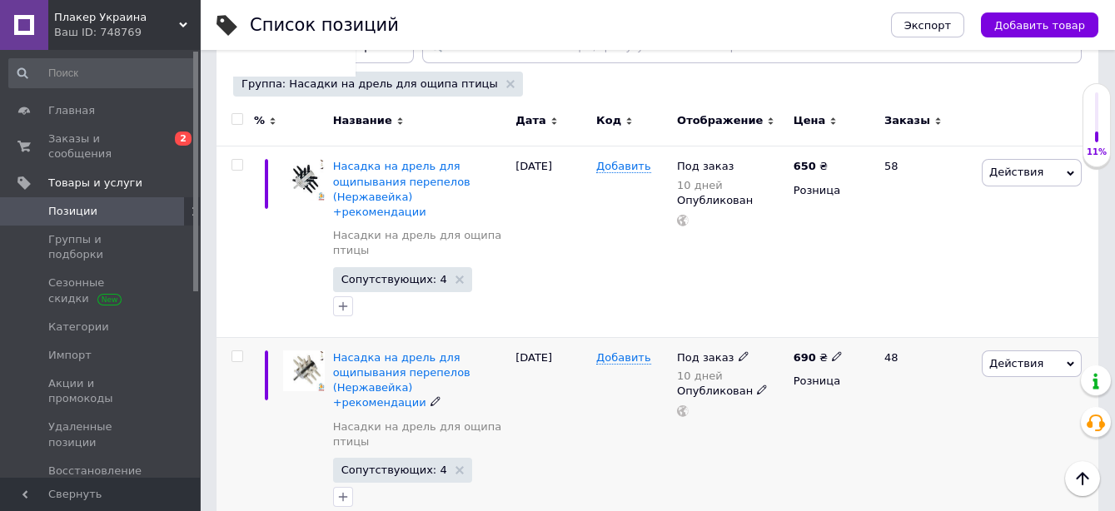
scroll to position [92, 0]
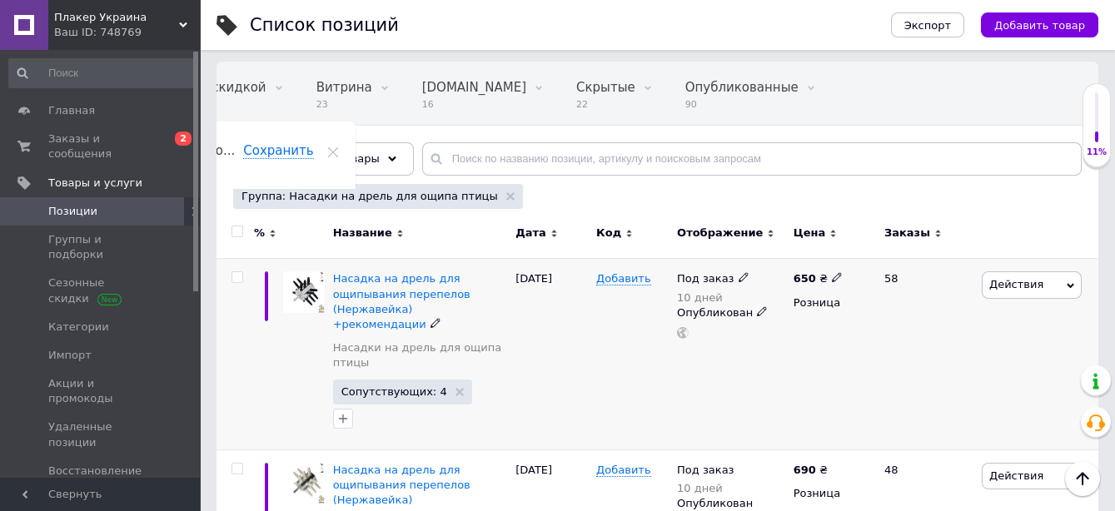
click at [832, 272] on icon at bounding box center [837, 277] width 10 height 10
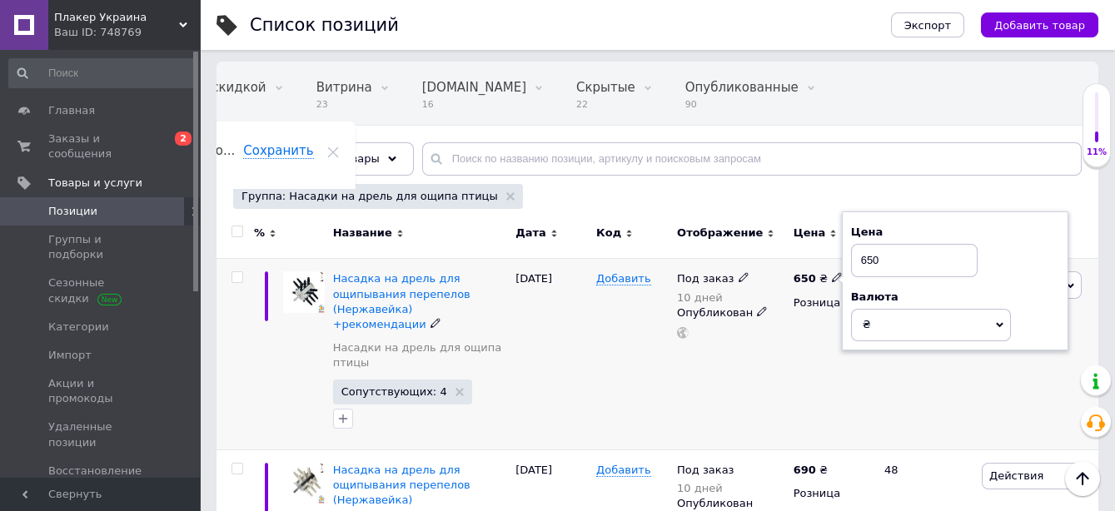
drag, startPoint x: 867, startPoint y: 263, endPoint x: 853, endPoint y: 258, distance: 15.0
click at [853, 258] on input "650" at bounding box center [914, 260] width 127 height 33
type input "750"
click at [820, 344] on div "650 ₴ Цена 750 Валюта ₴ $ € CHF £ ¥ PLN ₸ MDL HUF KGS CN¥ TRY ₩ lei Розница" at bounding box center [831, 354] width 85 height 191
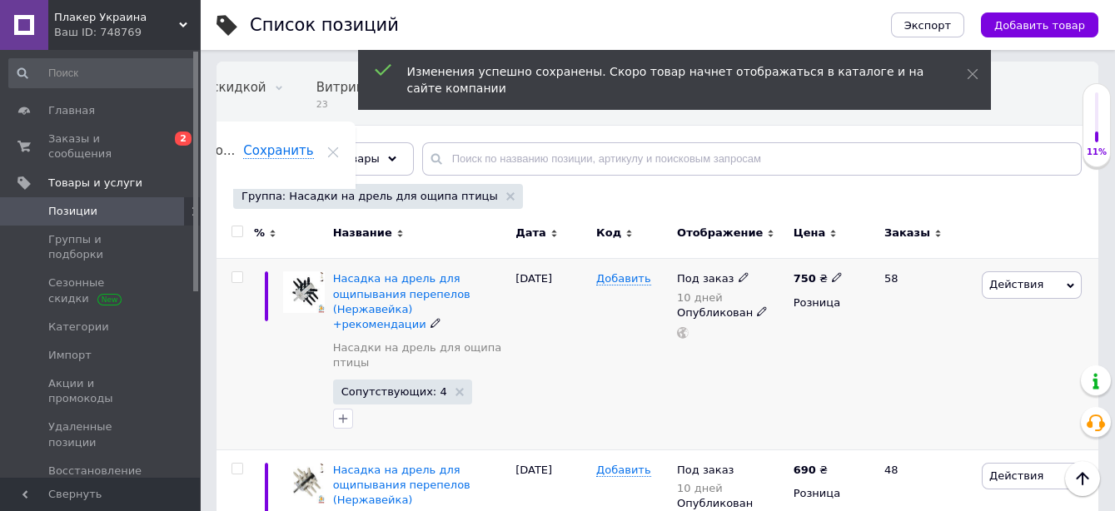
scroll to position [185, 0]
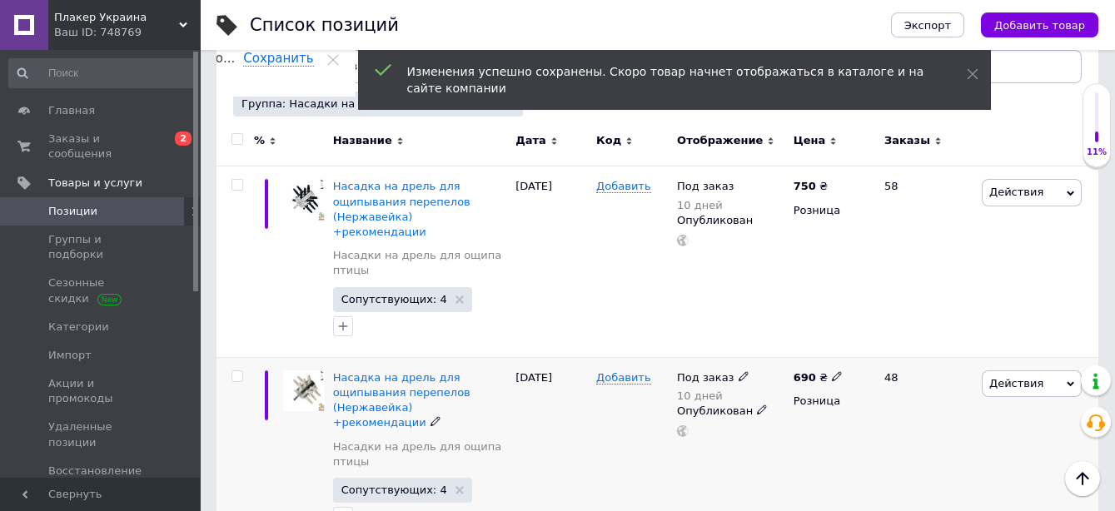
click at [832, 371] on icon at bounding box center [837, 376] width 10 height 10
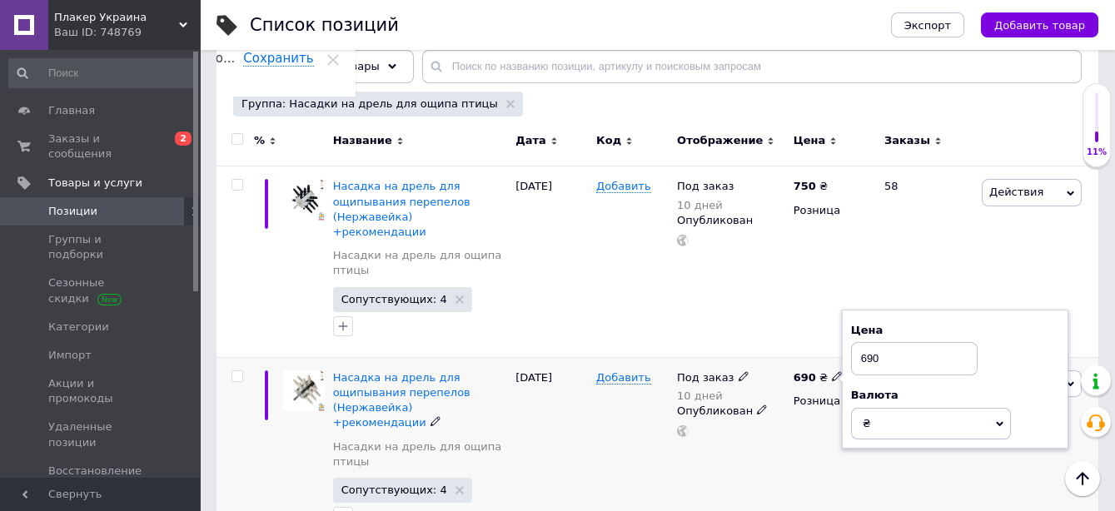
drag, startPoint x: 868, startPoint y: 341, endPoint x: 850, endPoint y: 339, distance: 18.4
click at [851, 342] on input "690" at bounding box center [914, 358] width 127 height 33
type input "790"
click at [778, 425] on div at bounding box center [731, 431] width 112 height 12
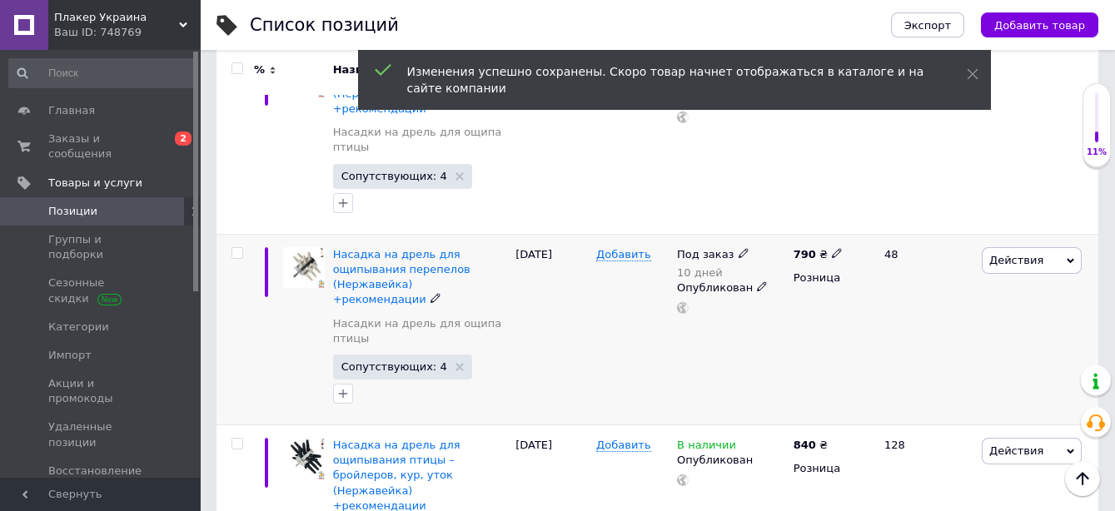
scroll to position [370, 0]
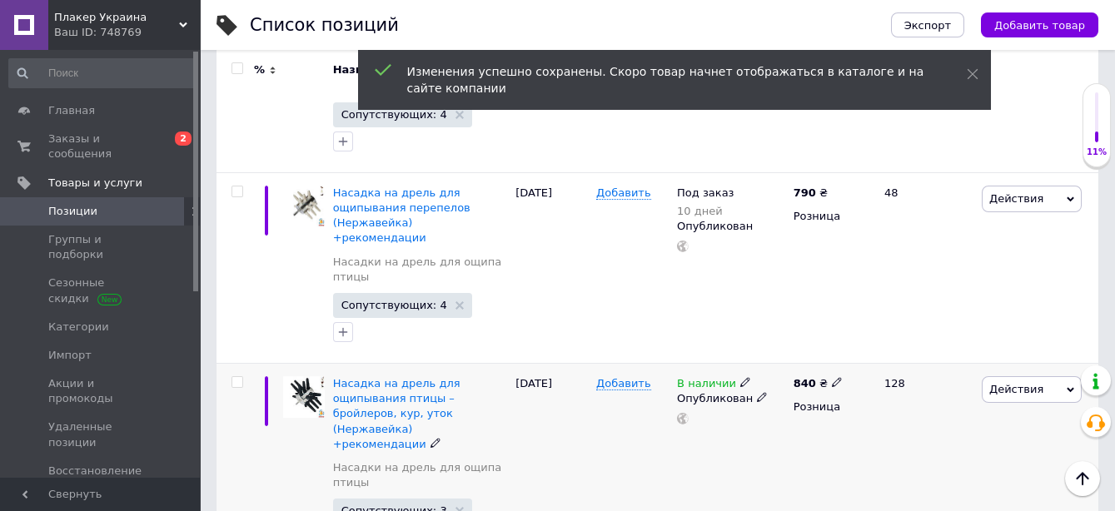
click at [828, 364] on div "840 ₴ Розница" at bounding box center [831, 467] width 85 height 206
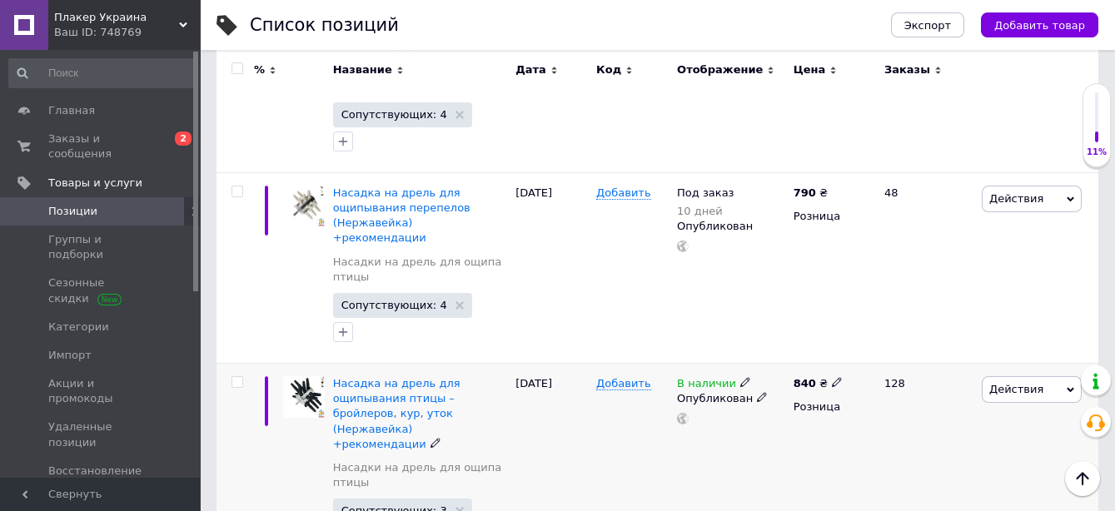
click at [832, 376] on span at bounding box center [837, 382] width 10 height 12
drag, startPoint x: 865, startPoint y: 325, endPoint x: 843, endPoint y: 327, distance: 21.8
click at [847, 324] on div "Цена 840 Валюта ₴ $ € CHF £ ¥ PLN ₸ MDL HUF KGS CN¥ TRY ₩ lei" at bounding box center [955, 385] width 226 height 139
type input "940"
click at [703, 448] on div "В наличии Опубликован" at bounding box center [731, 467] width 117 height 206
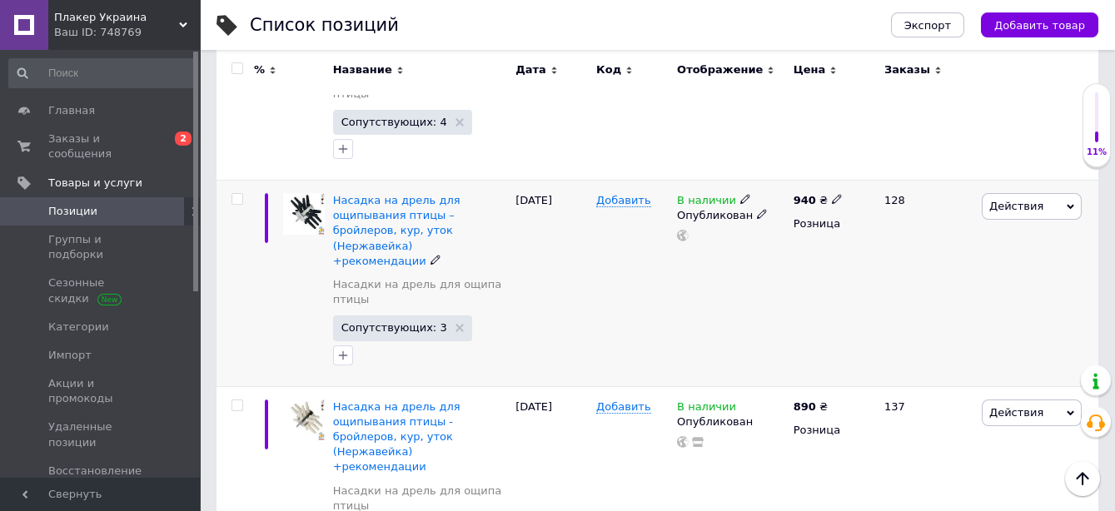
scroll to position [555, 0]
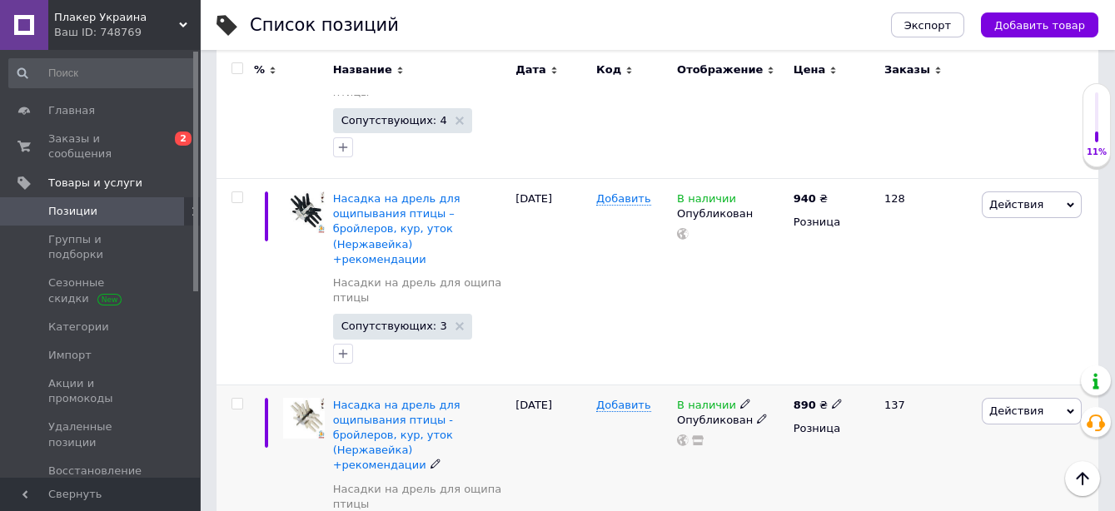
click at [832, 399] on use at bounding box center [836, 403] width 9 height 9
drag, startPoint x: 865, startPoint y: 341, endPoint x: 852, endPoint y: 336, distance: 14.0
click at [852, 370] on input "890" at bounding box center [914, 386] width 127 height 33
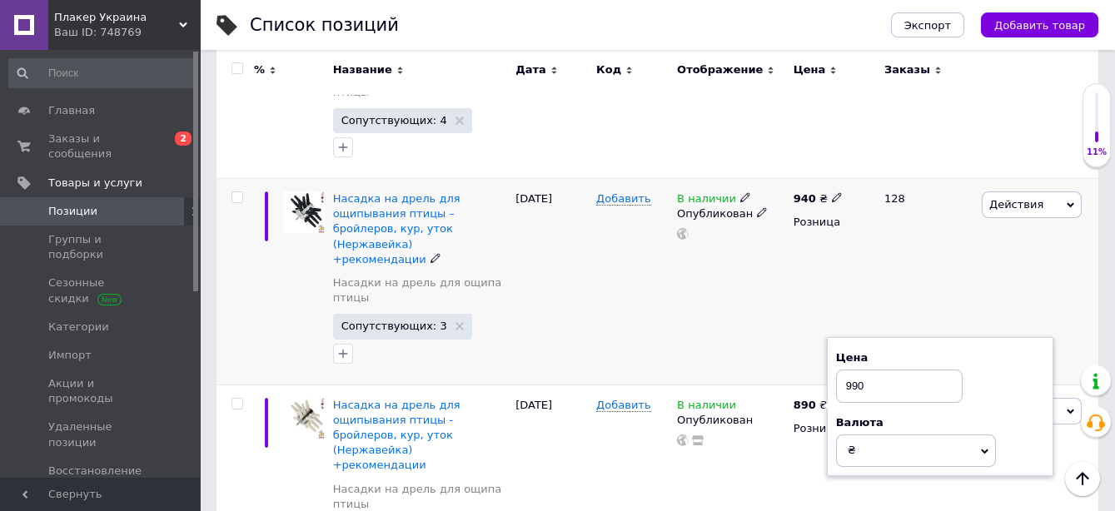
type input "990"
click at [799, 304] on div "940 ₴ Розница" at bounding box center [831, 282] width 85 height 206
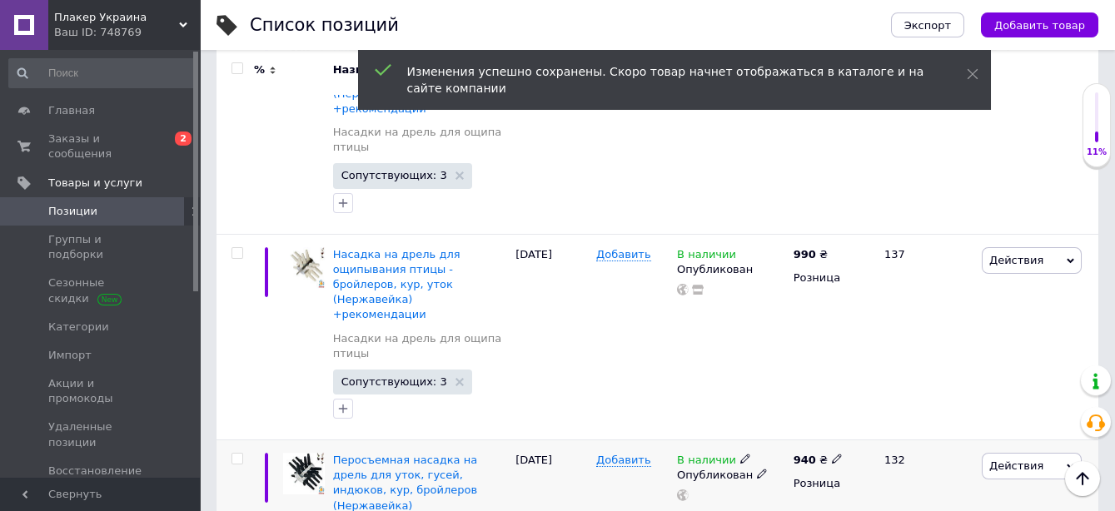
scroll to position [833, 0]
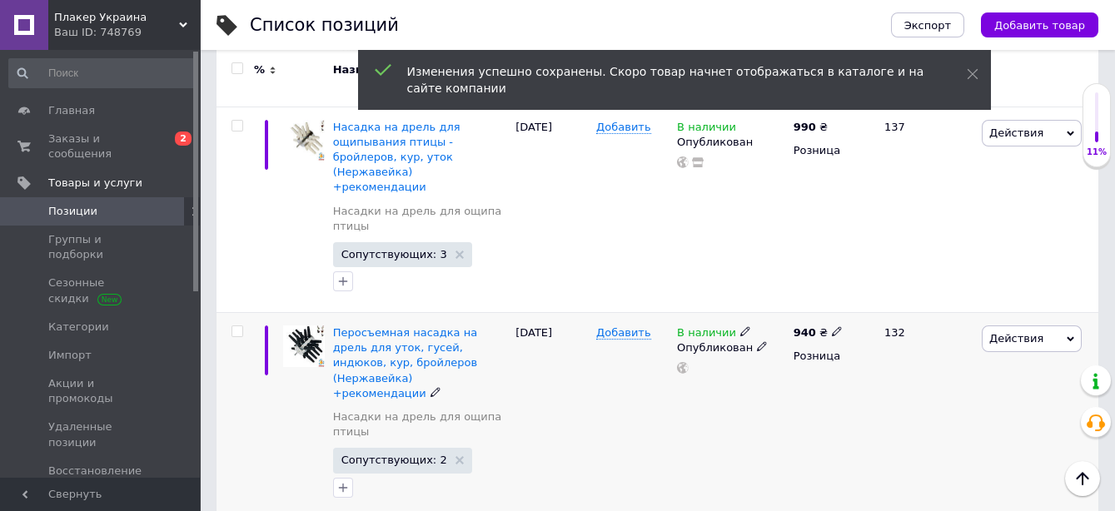
click at [832, 327] on use at bounding box center [836, 331] width 9 height 9
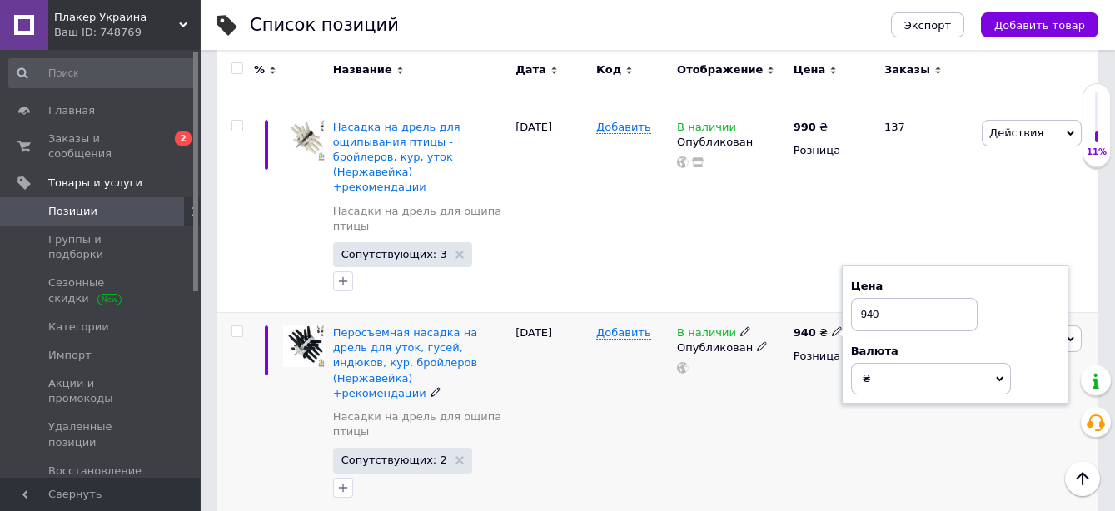
drag, startPoint x: 870, startPoint y: 246, endPoint x: 857, endPoint y: 245, distance: 13.4
click at [858, 298] on input "940" at bounding box center [914, 314] width 127 height 33
type input "1040"
click at [785, 337] on div "В наличии Опубликован" at bounding box center [731, 416] width 117 height 206
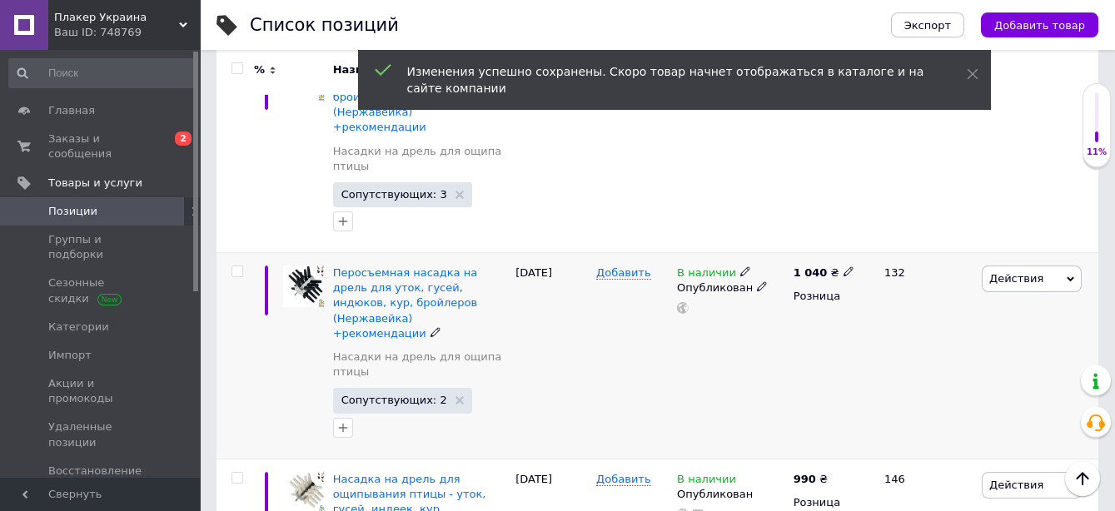
scroll to position [968, 0]
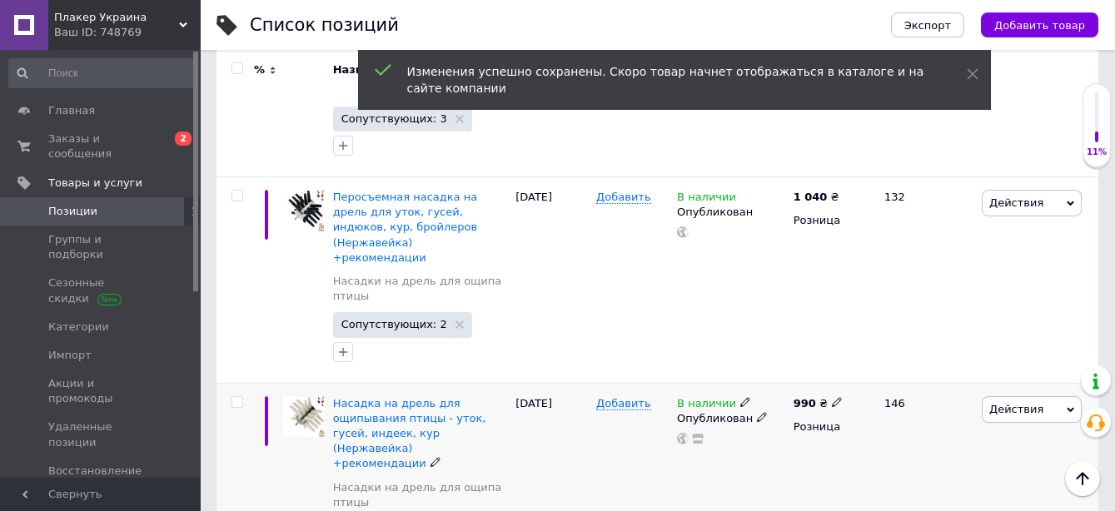
click at [832, 397] on icon at bounding box center [837, 402] width 10 height 10
drag, startPoint x: 893, startPoint y: 305, endPoint x: 778, endPoint y: 312, distance: 115.1
click at [778, 383] on div "Насадка на дрель для ощипывания птицы - уток, гусей, индеек, кур (Нержавейка) +…" at bounding box center [657, 486] width 882 height 206
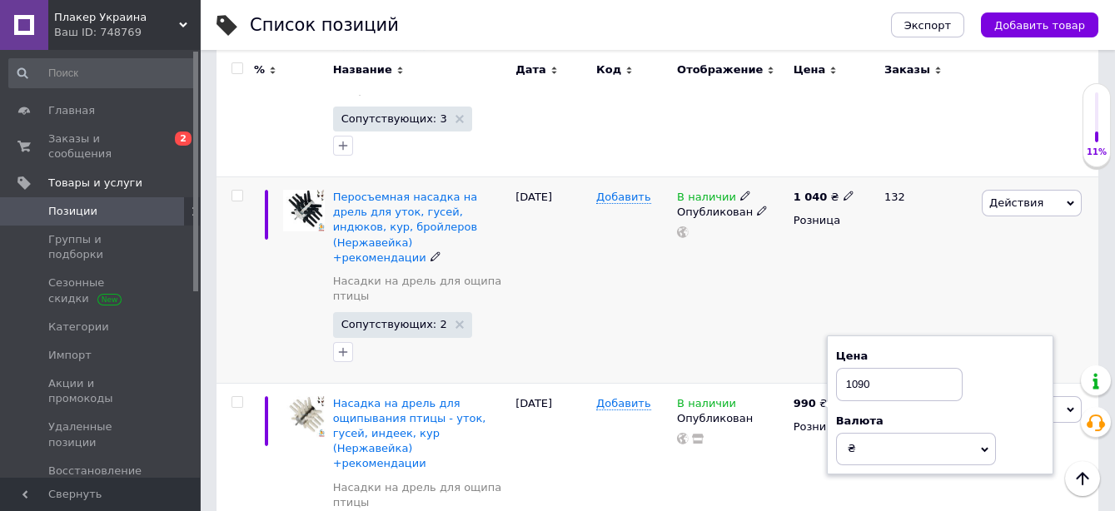
type input "1090"
click at [758, 253] on div "В наличии Опубликован" at bounding box center [731, 280] width 117 height 206
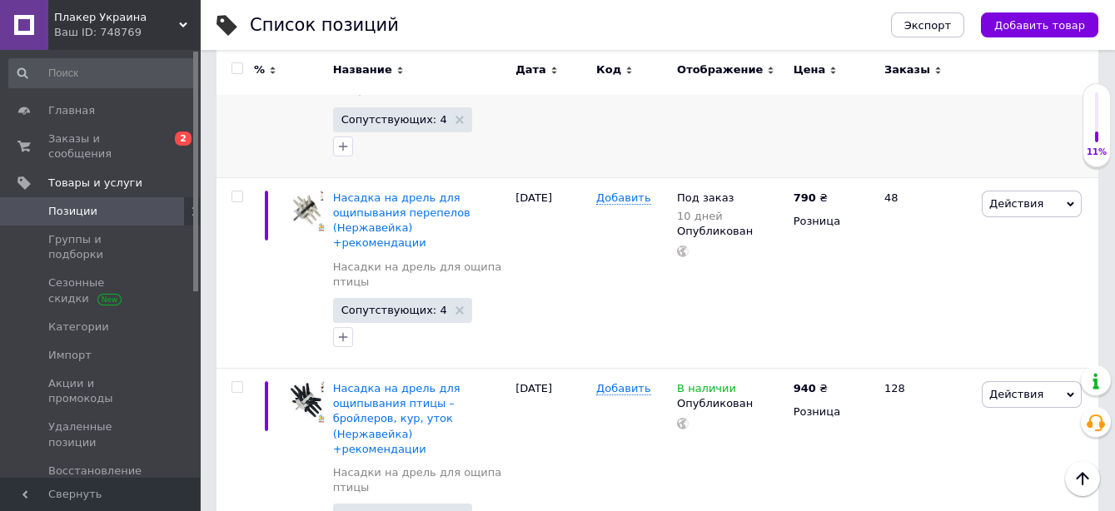
scroll to position [136, 0]
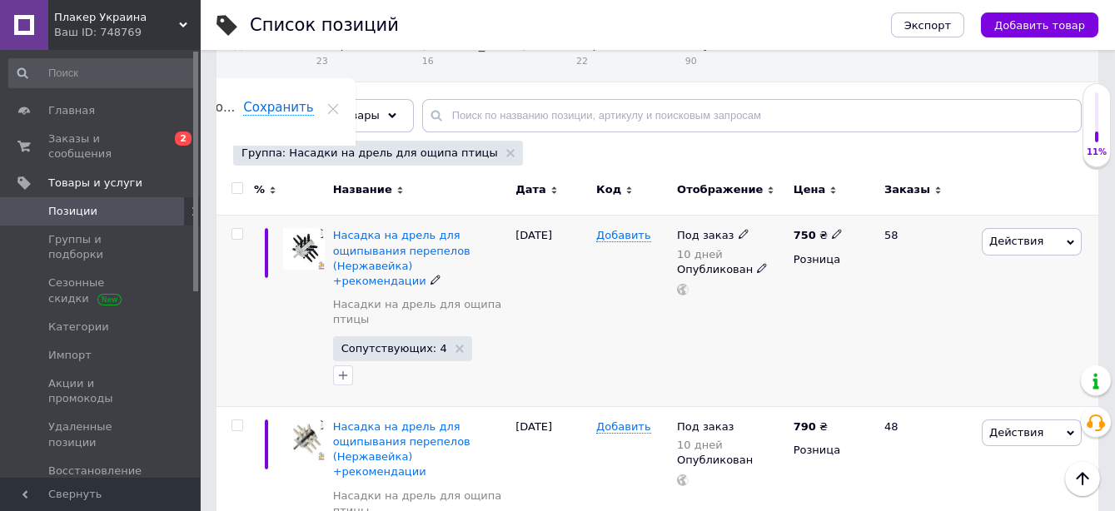
click at [739, 235] on icon at bounding box center [744, 234] width 10 height 10
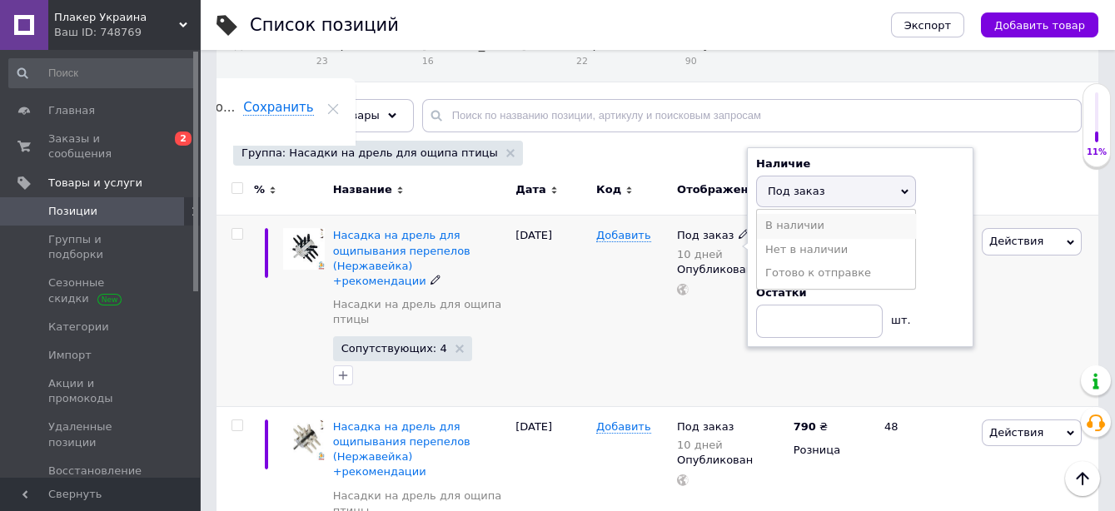
click at [769, 223] on li "В наличии" at bounding box center [836, 225] width 158 height 23
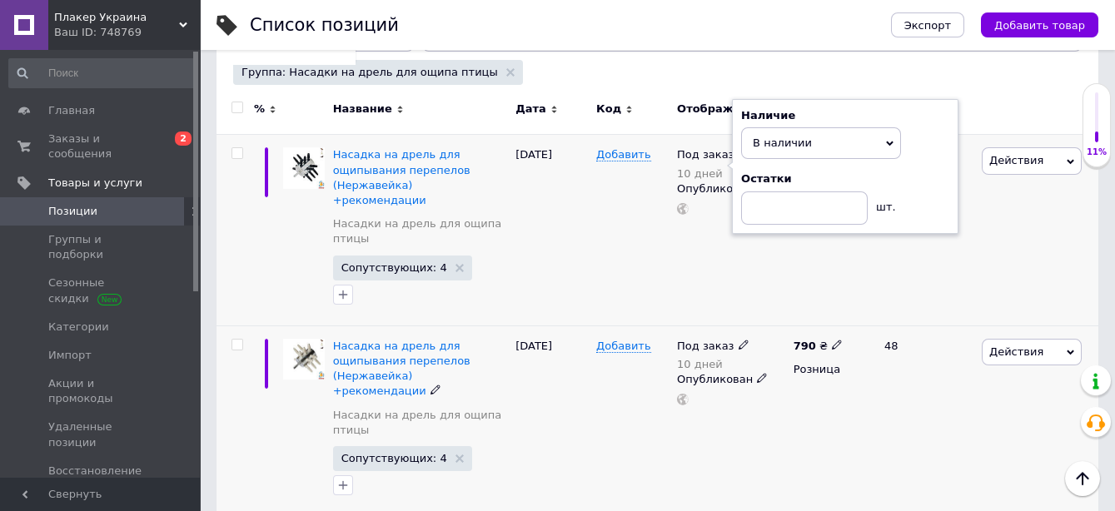
scroll to position [321, 0]
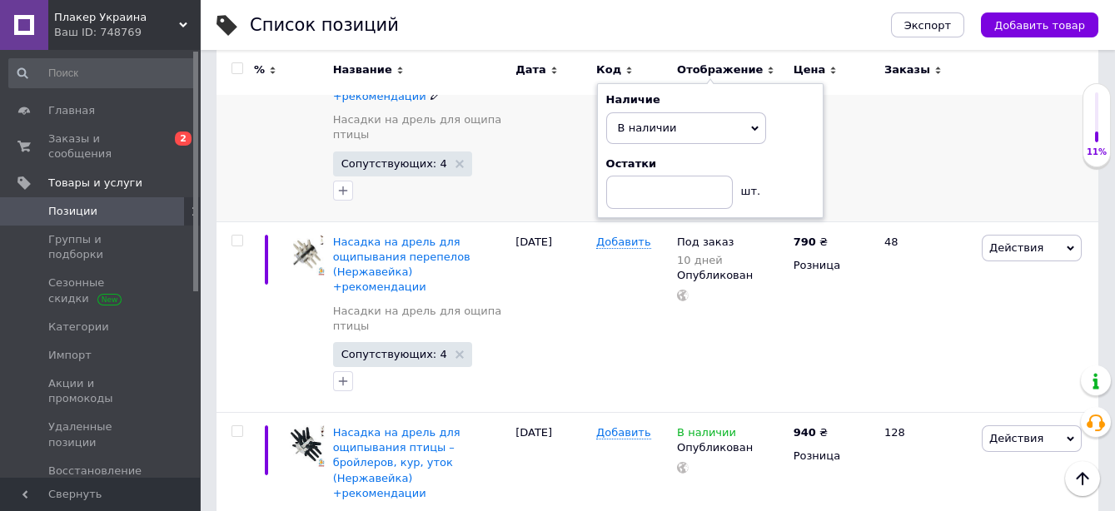
click at [845, 158] on div "750 ₴ Розница" at bounding box center [831, 126] width 85 height 191
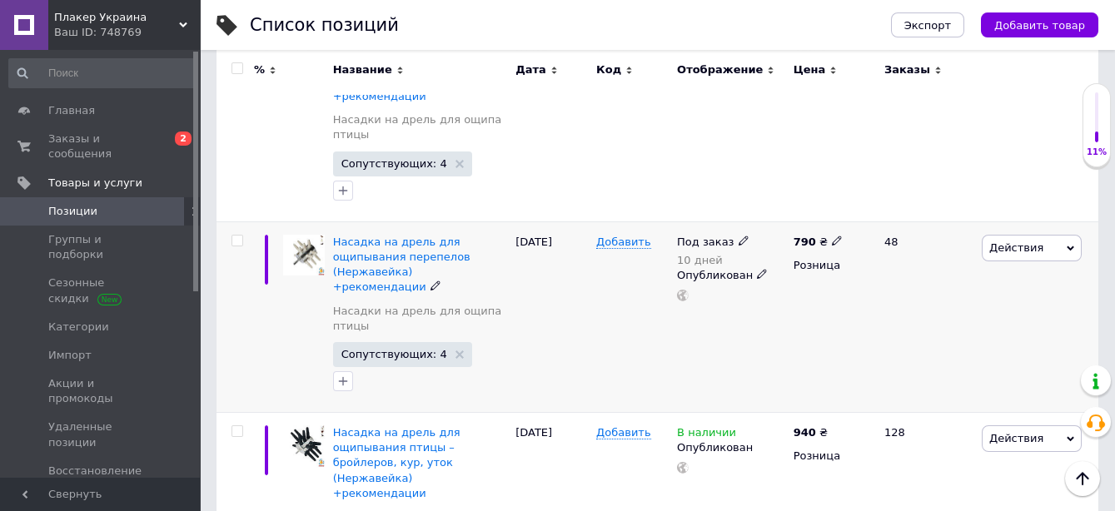
click at [739, 236] on icon at bounding box center [744, 241] width 10 height 10
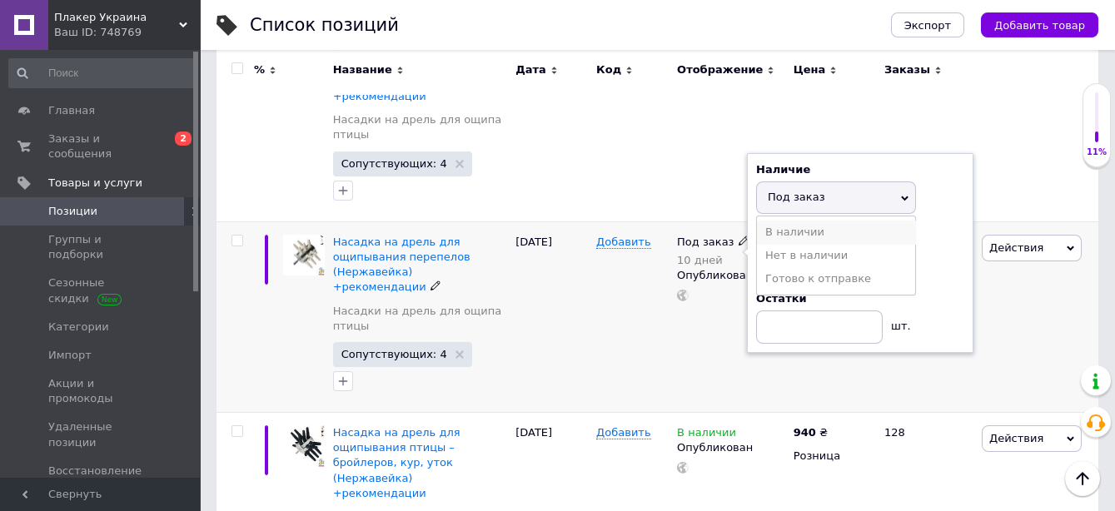
click at [785, 221] on li "В наличии" at bounding box center [836, 232] width 158 height 23
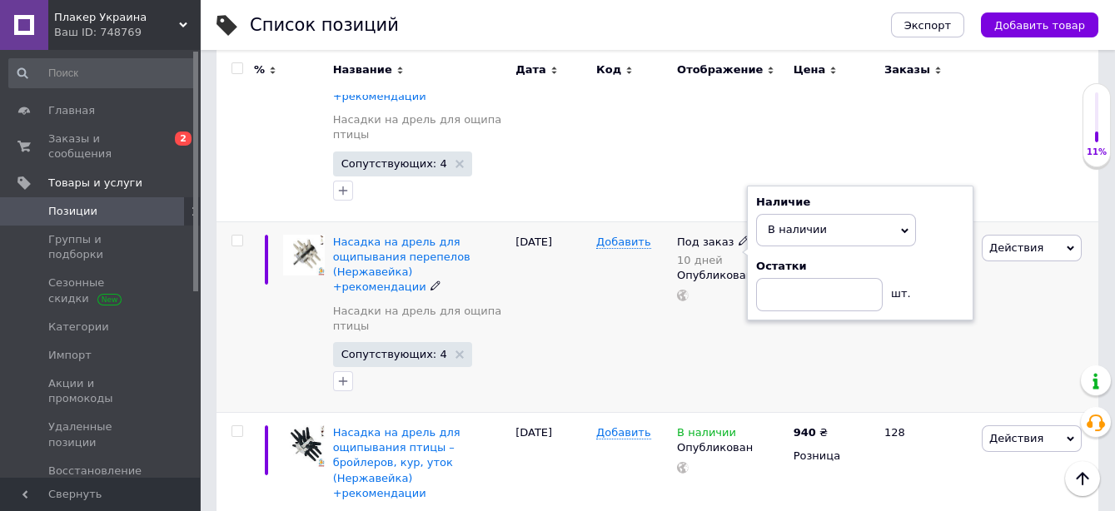
click at [786, 322] on div "Под заказ 10 дней Наличие В наличии Нет в наличии Под заказ Готово к отправке О…" at bounding box center [731, 316] width 117 height 191
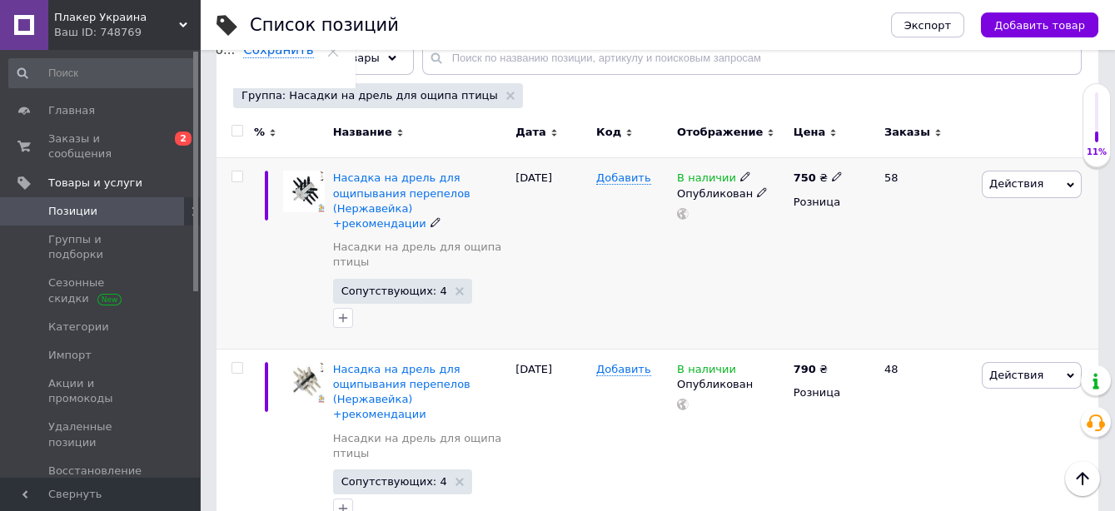
scroll to position [43, 0]
